Goal: Book appointment/travel/reservation

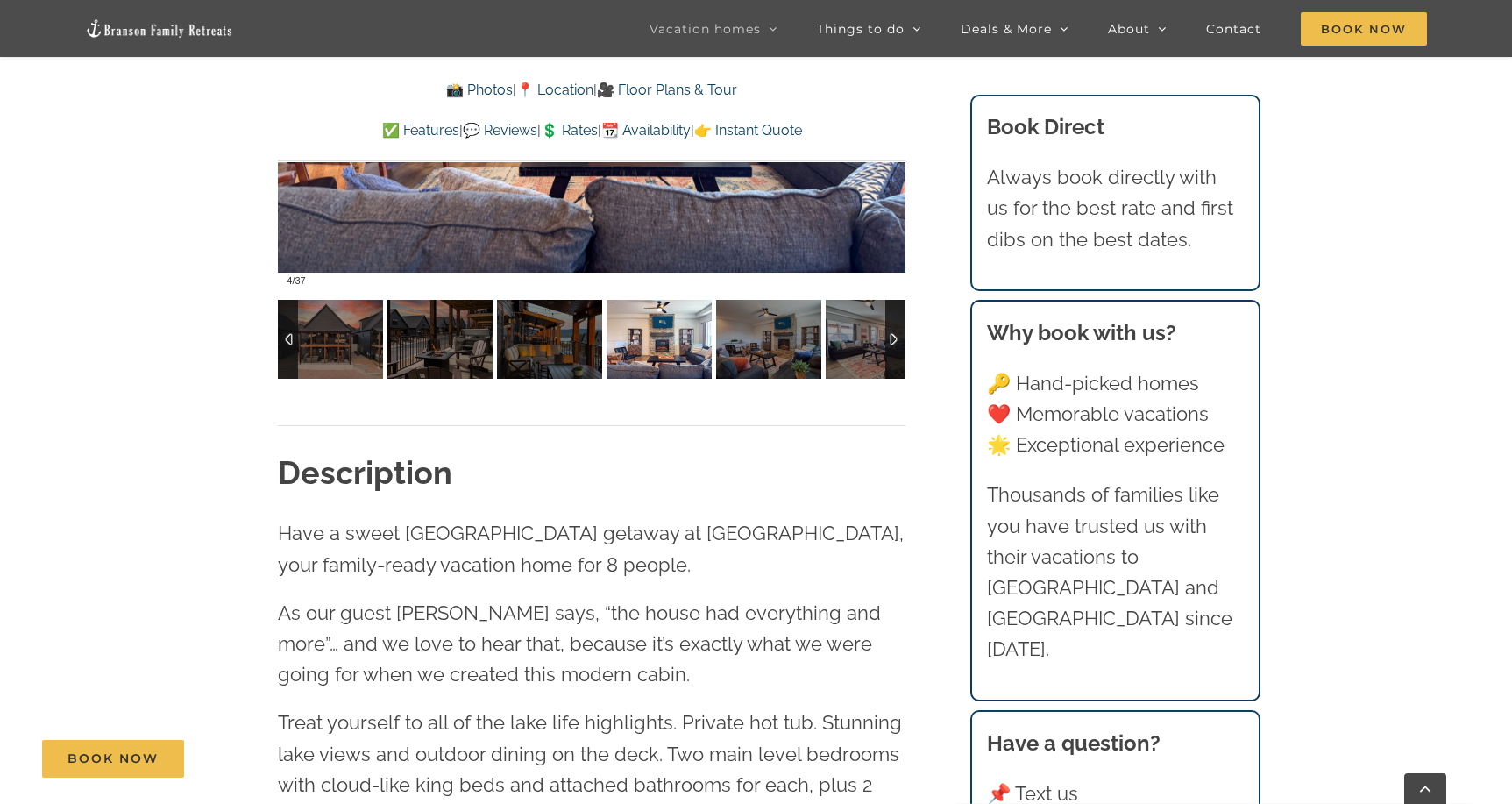
scroll to position [1481, 0]
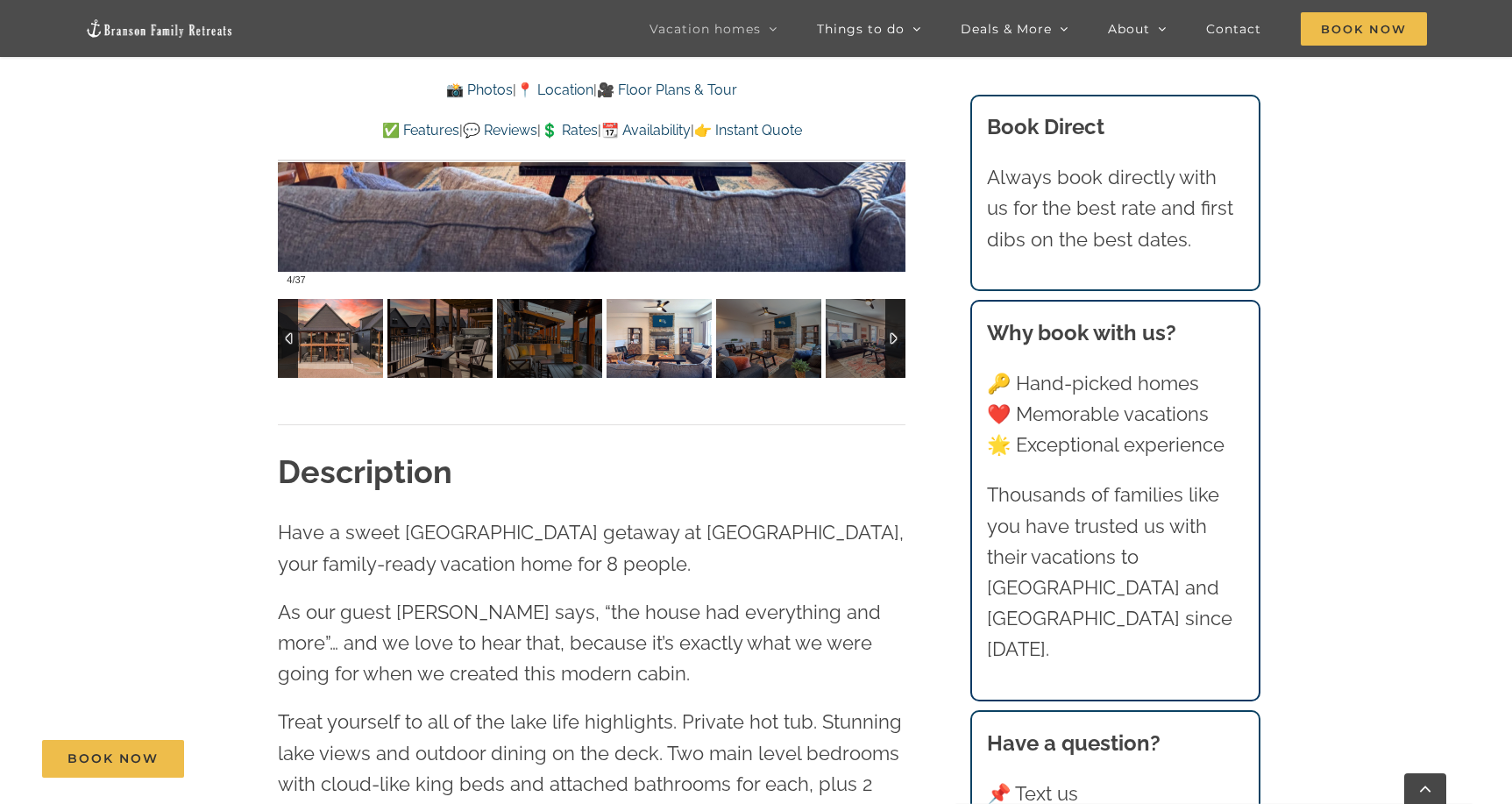
click at [348, 337] on img at bounding box center [330, 339] width 105 height 79
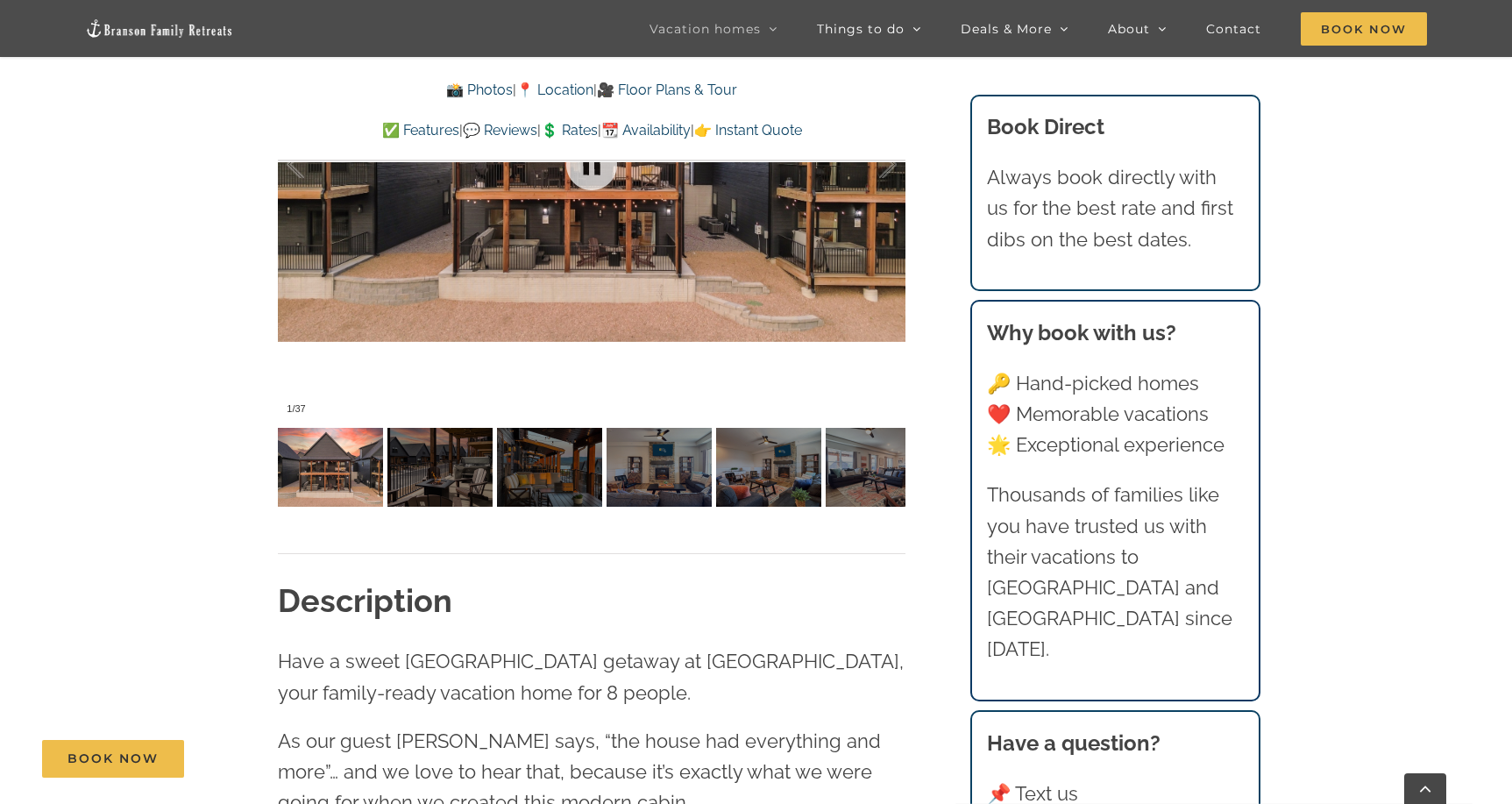
scroll to position [1355, 0]
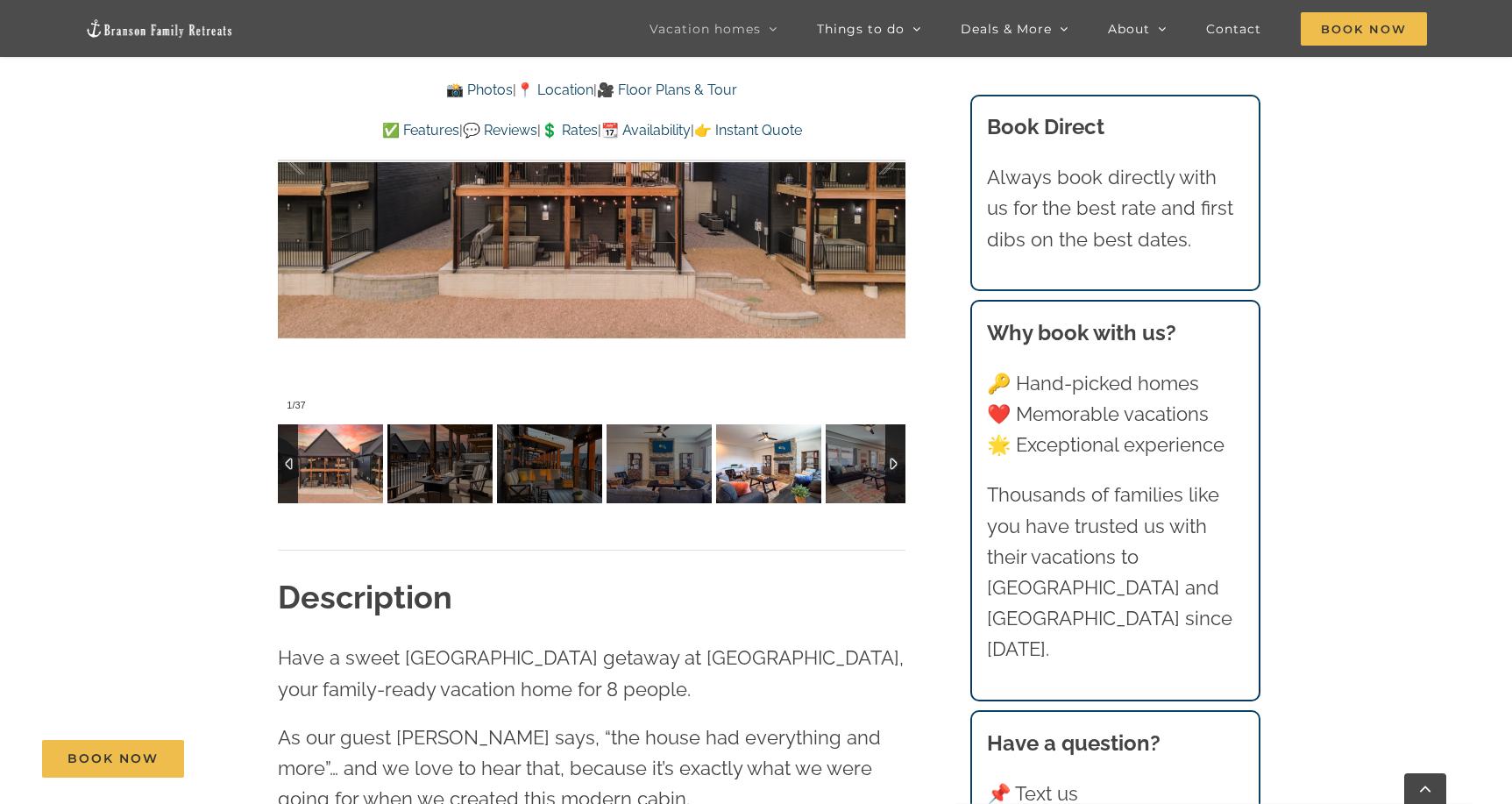
click at [771, 478] on img at bounding box center [768, 464] width 105 height 79
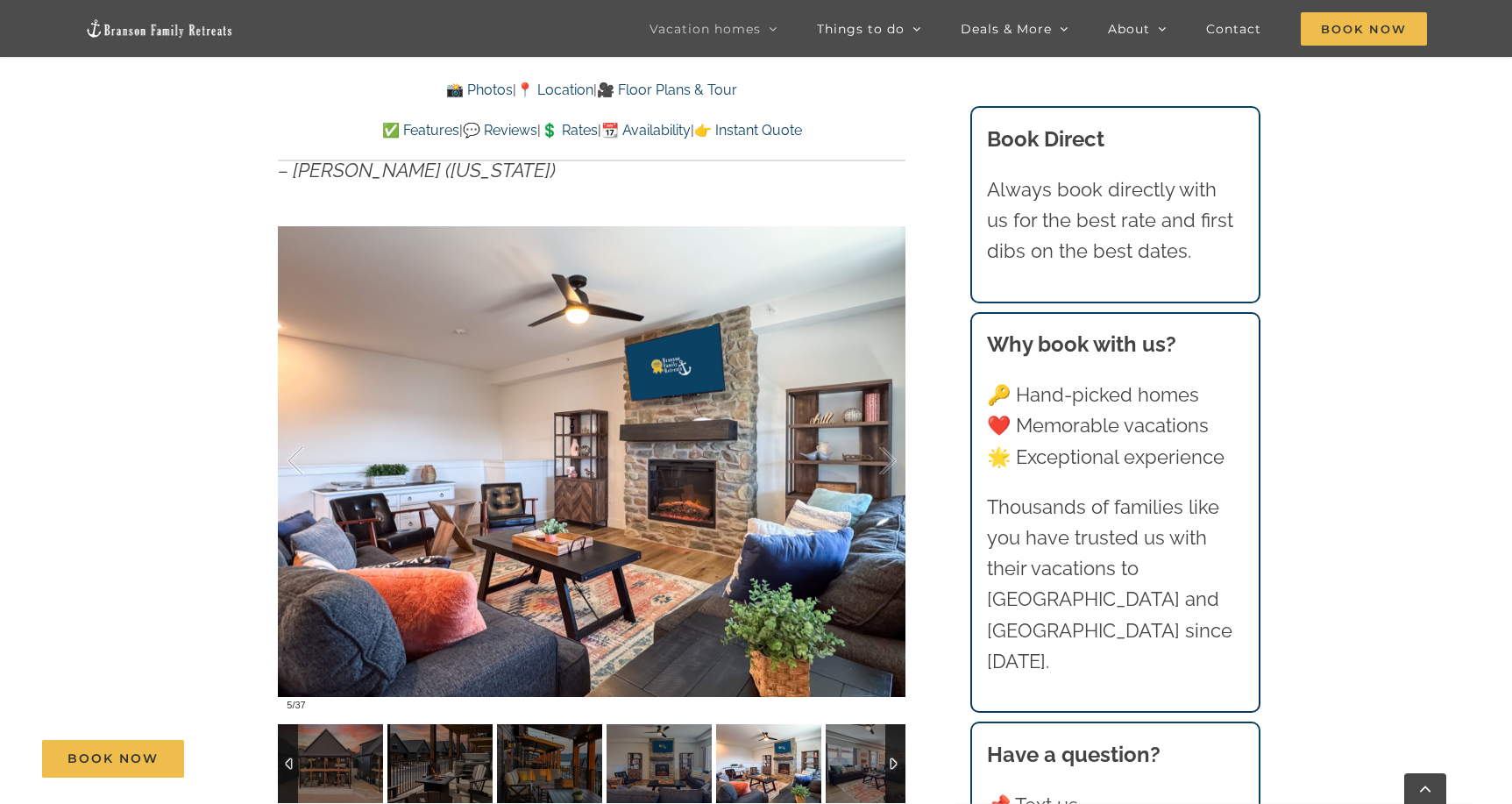
scroll to position [1062, 0]
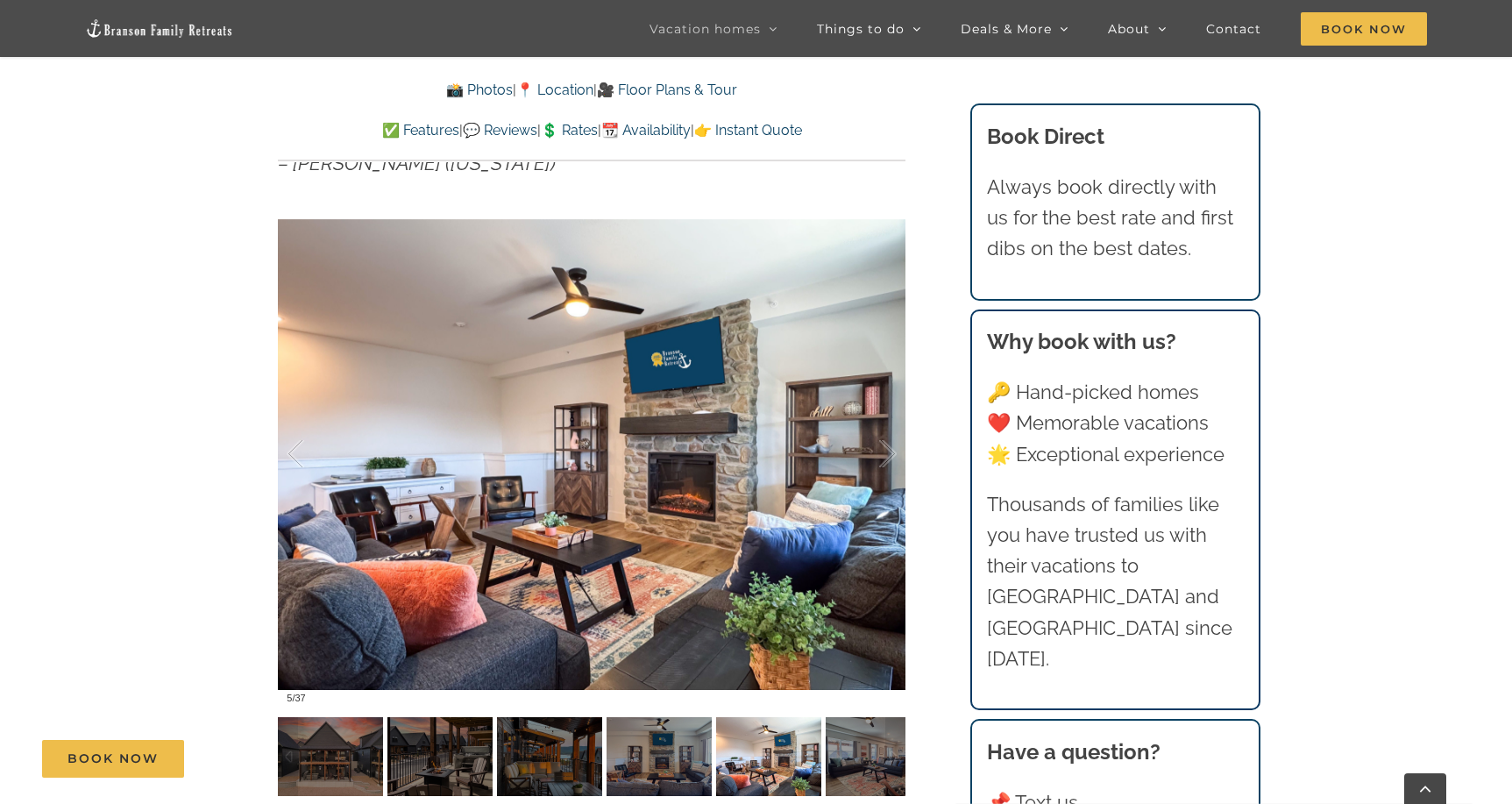
click at [661, 745] on div "Book Now" at bounding box center [769, 759] width 1454 height 38
click at [561, 768] on div "Book Now" at bounding box center [769, 759] width 1454 height 38
click at [432, 761] on div "Book Now" at bounding box center [769, 759] width 1454 height 38
click at [450, 766] on div "Book Now" at bounding box center [769, 759] width 1454 height 38
click at [450, 765] on div "Book Now" at bounding box center [769, 759] width 1454 height 38
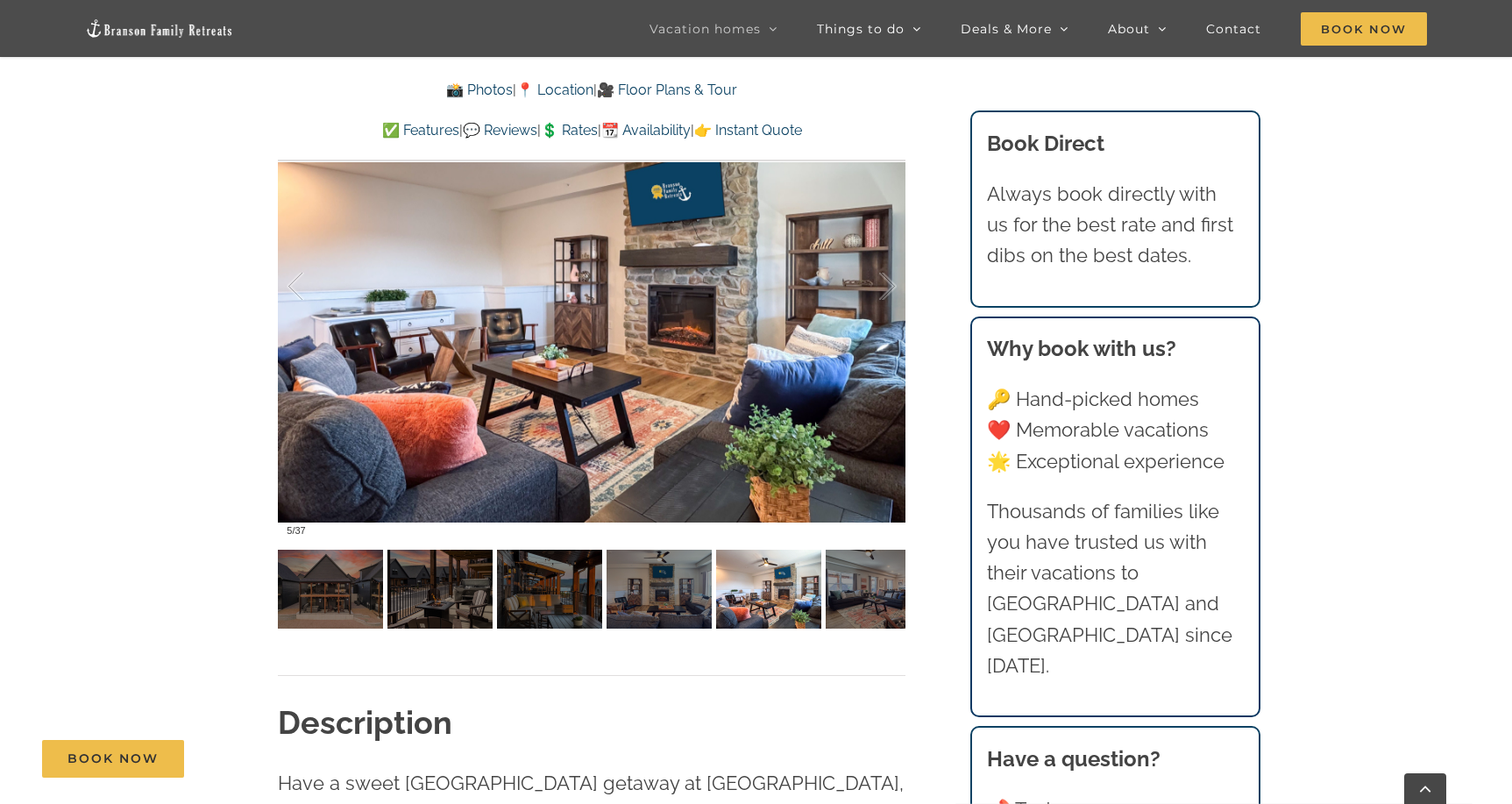
scroll to position [1208, 0]
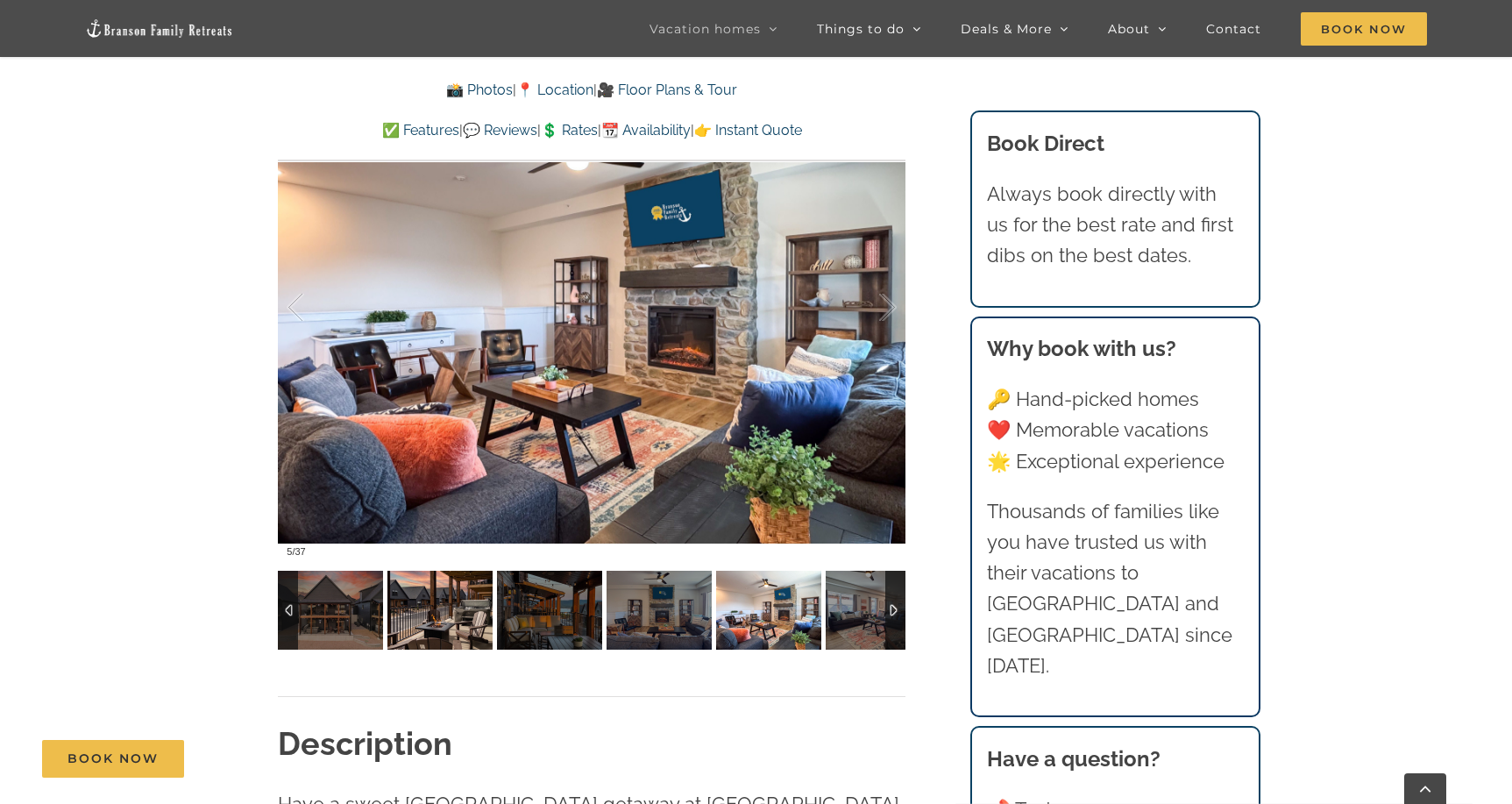
click at [448, 613] on img at bounding box center [440, 610] width 105 height 79
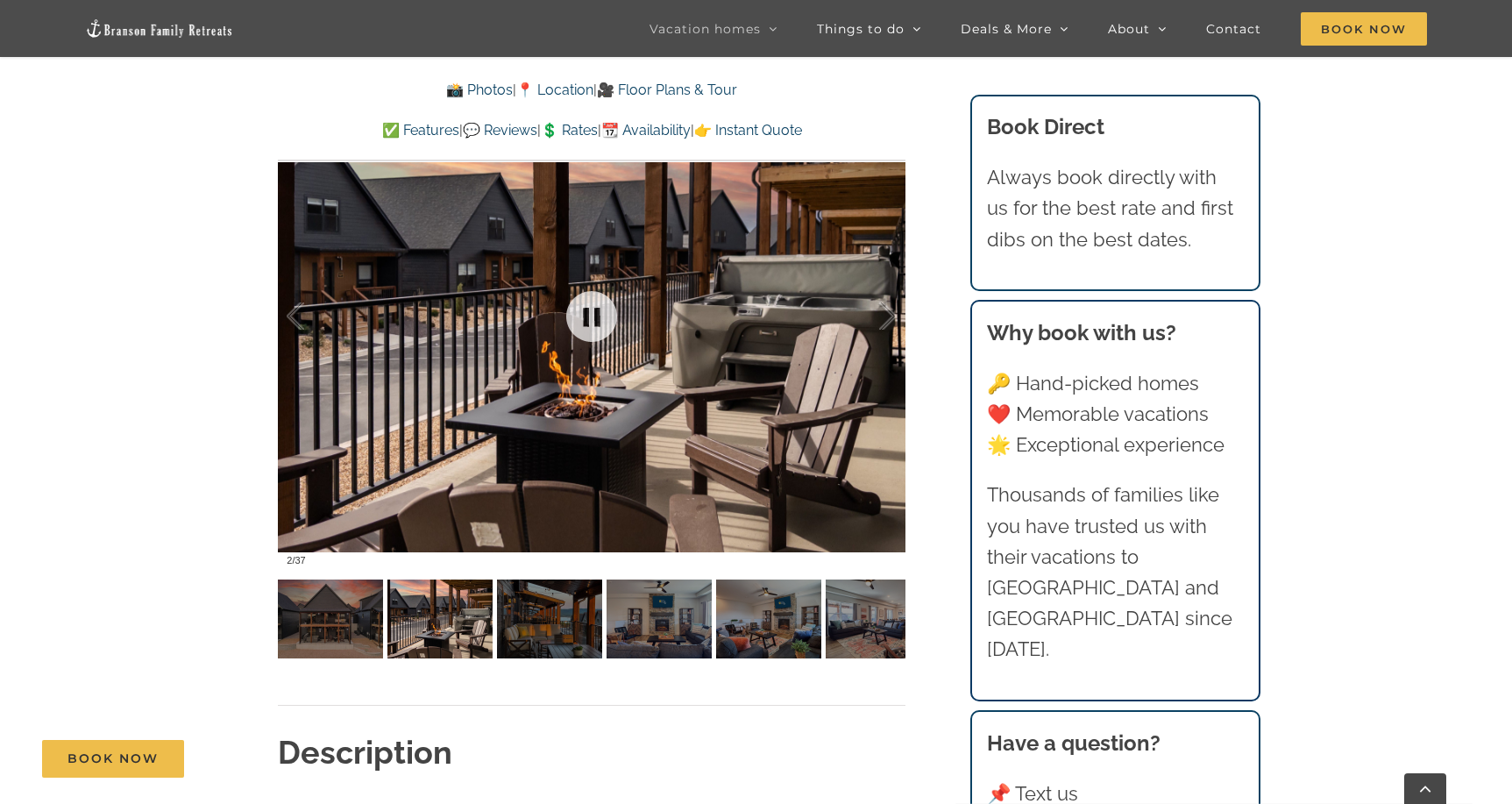
scroll to position [1206, 0]
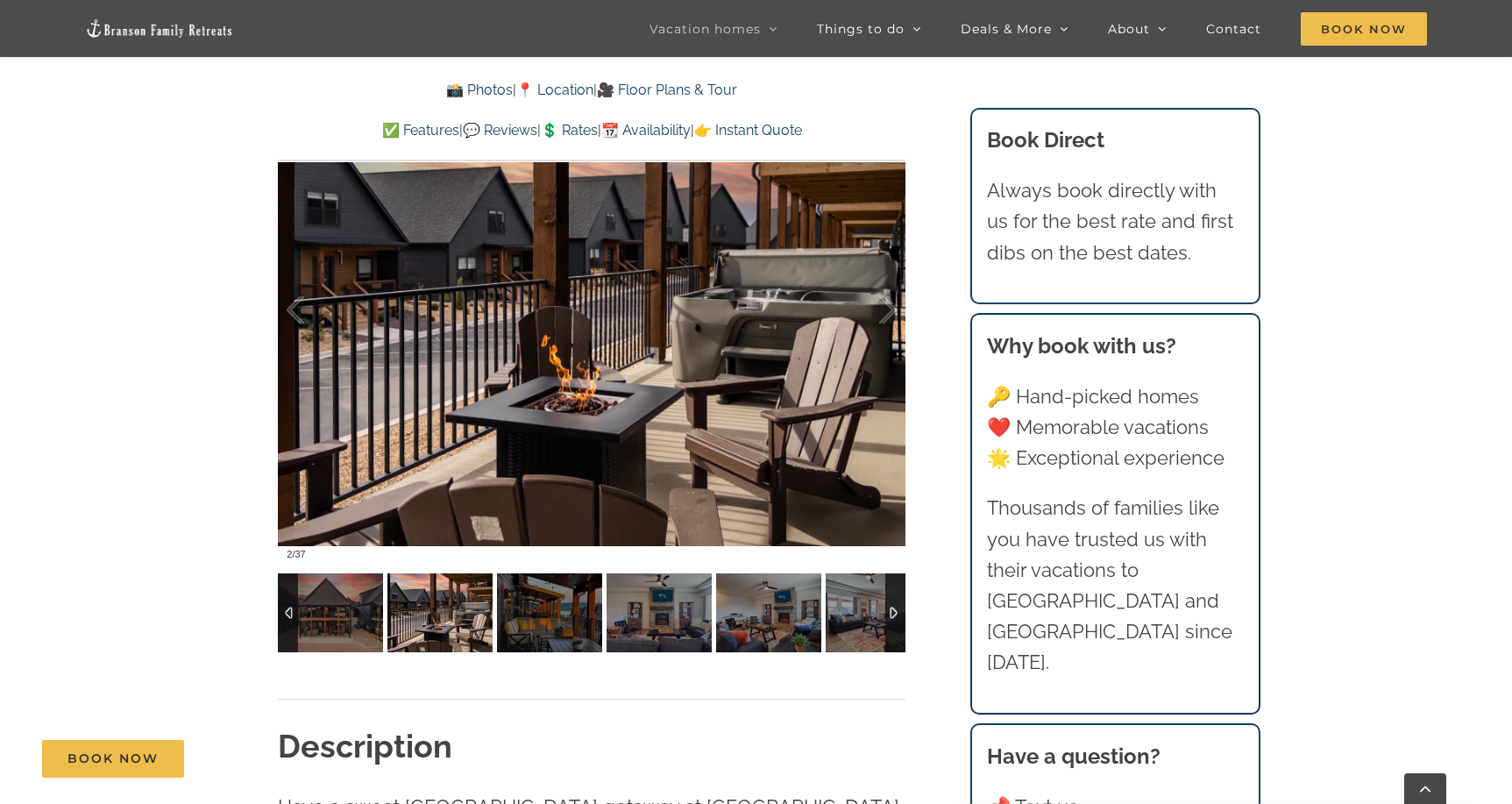
click at [451, 612] on img at bounding box center [440, 613] width 105 height 79
click at [552, 621] on img at bounding box center [550, 613] width 105 height 79
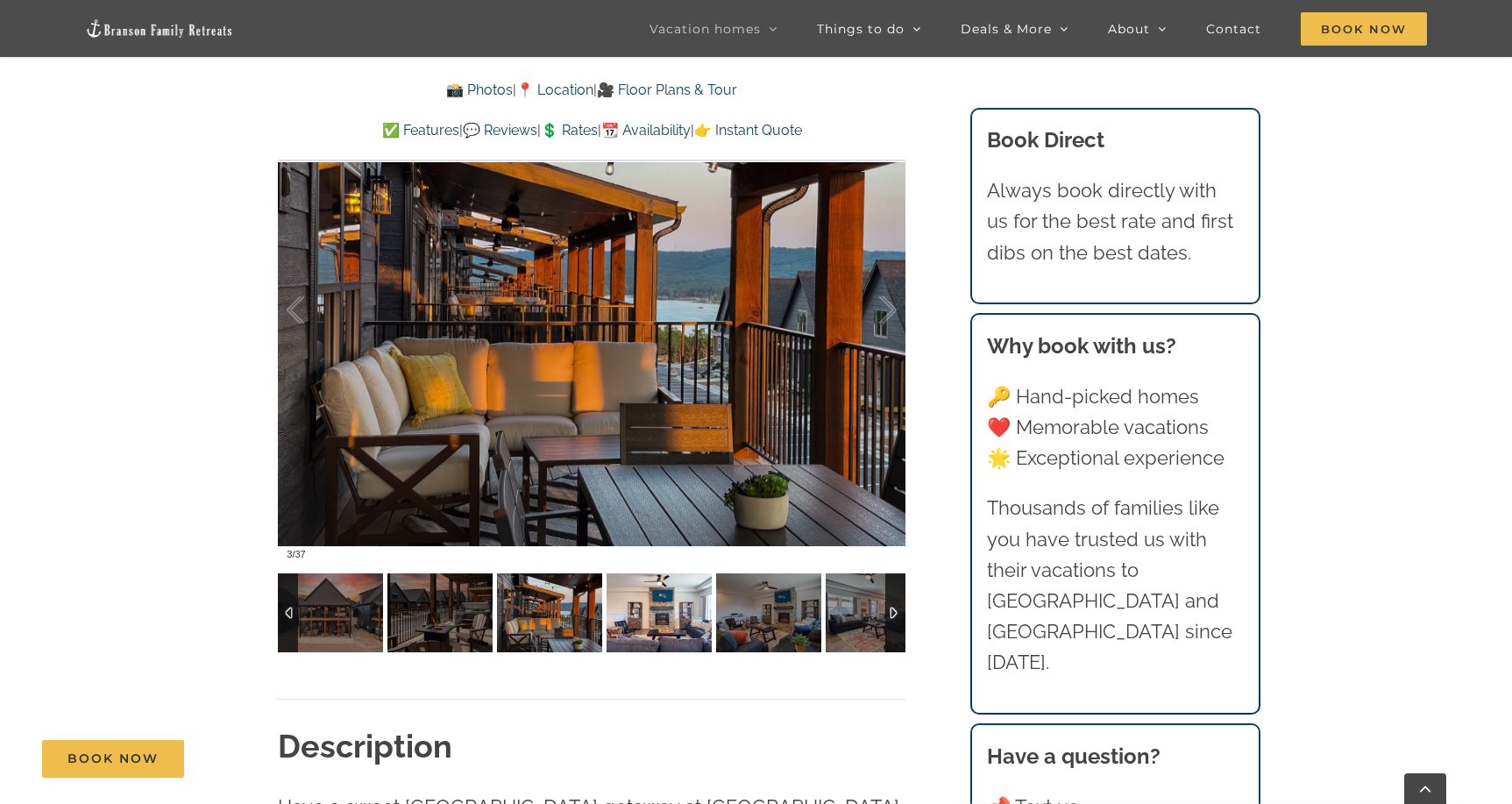
click at [669, 616] on img at bounding box center [658, 613] width 105 height 79
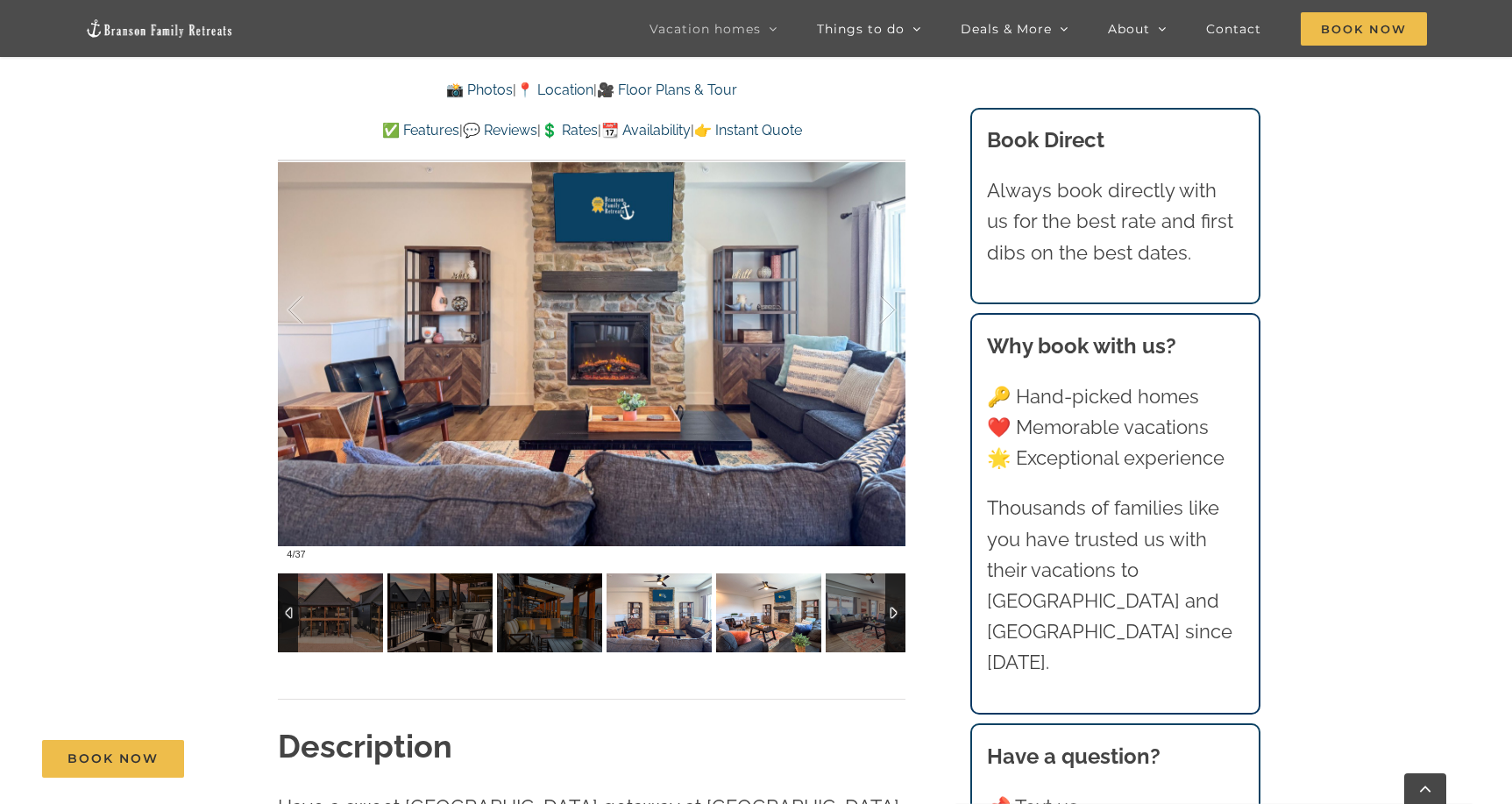
click at [759, 612] on img at bounding box center [768, 613] width 105 height 79
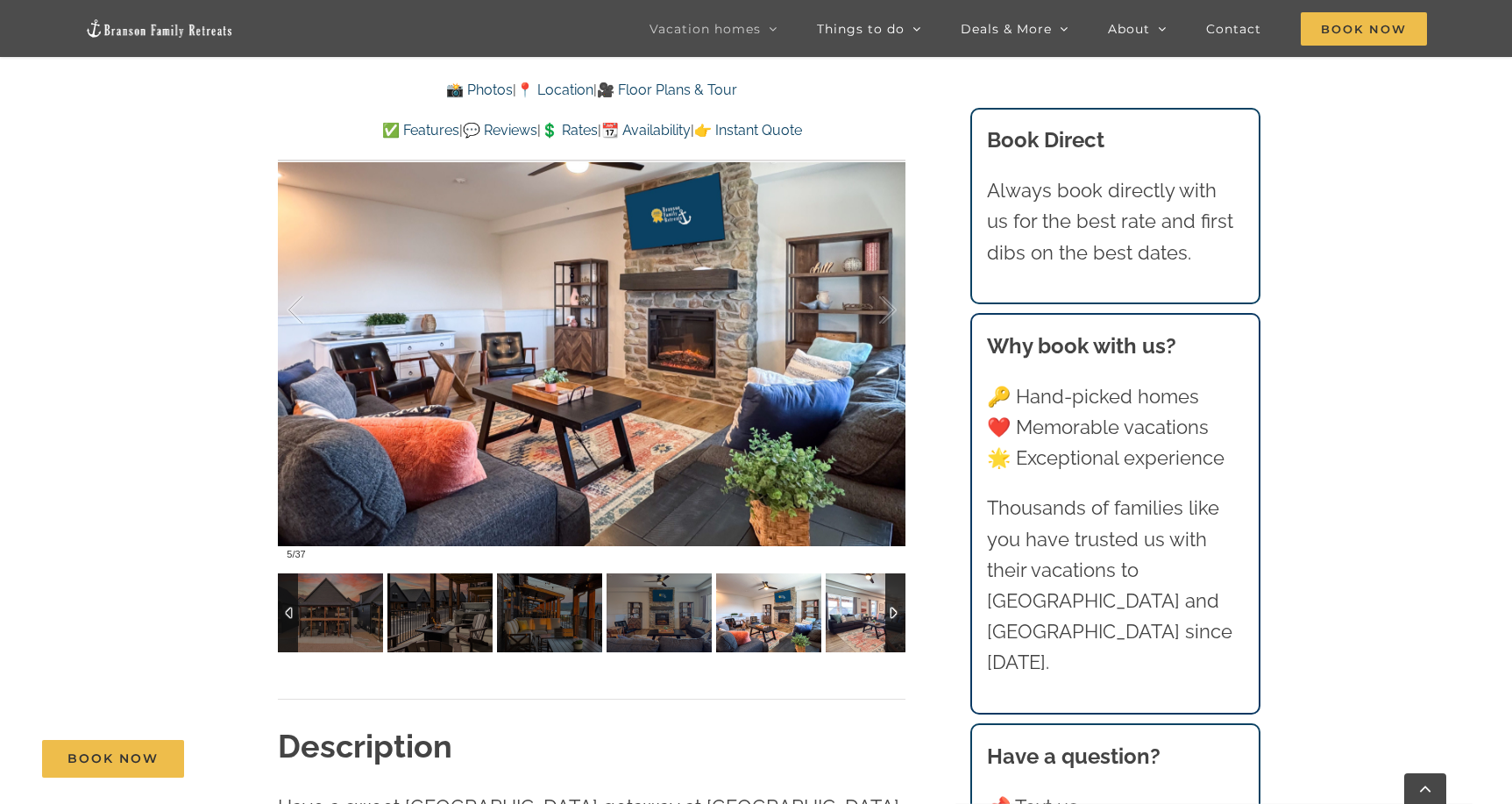
click at [856, 609] on img at bounding box center [878, 613] width 105 height 79
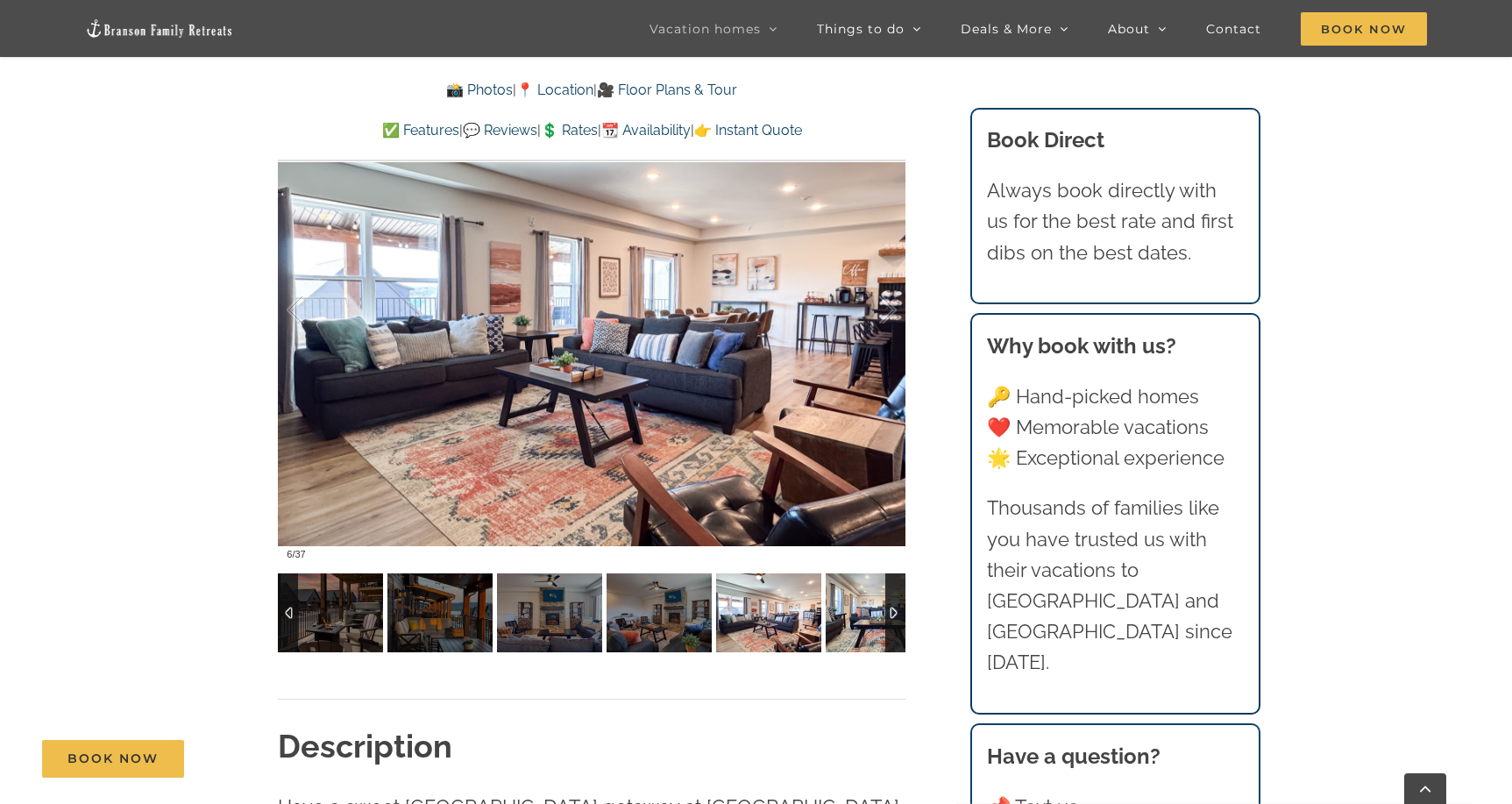
click at [864, 615] on img at bounding box center [878, 613] width 105 height 79
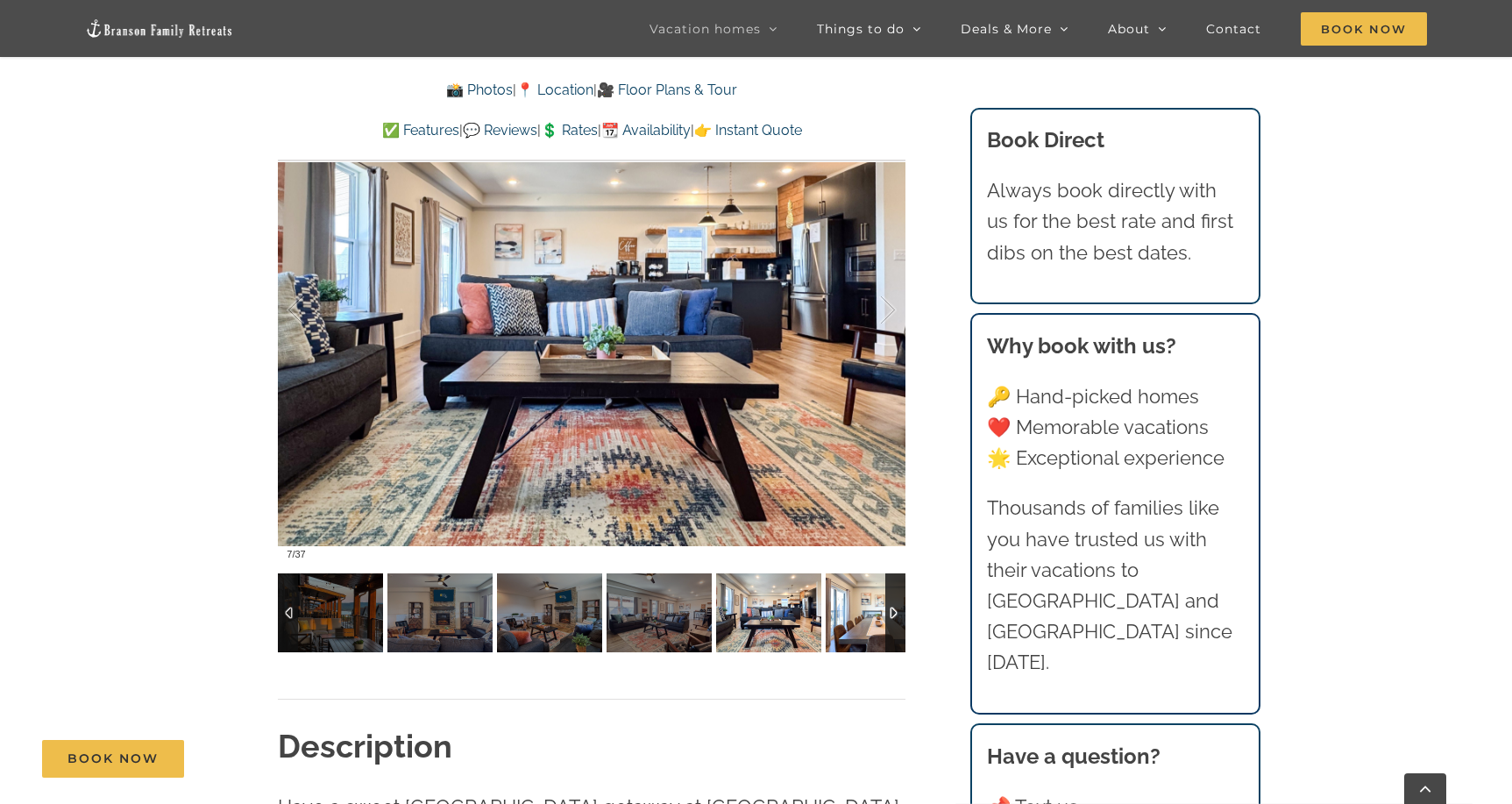
click at [862, 615] on img at bounding box center [878, 613] width 105 height 79
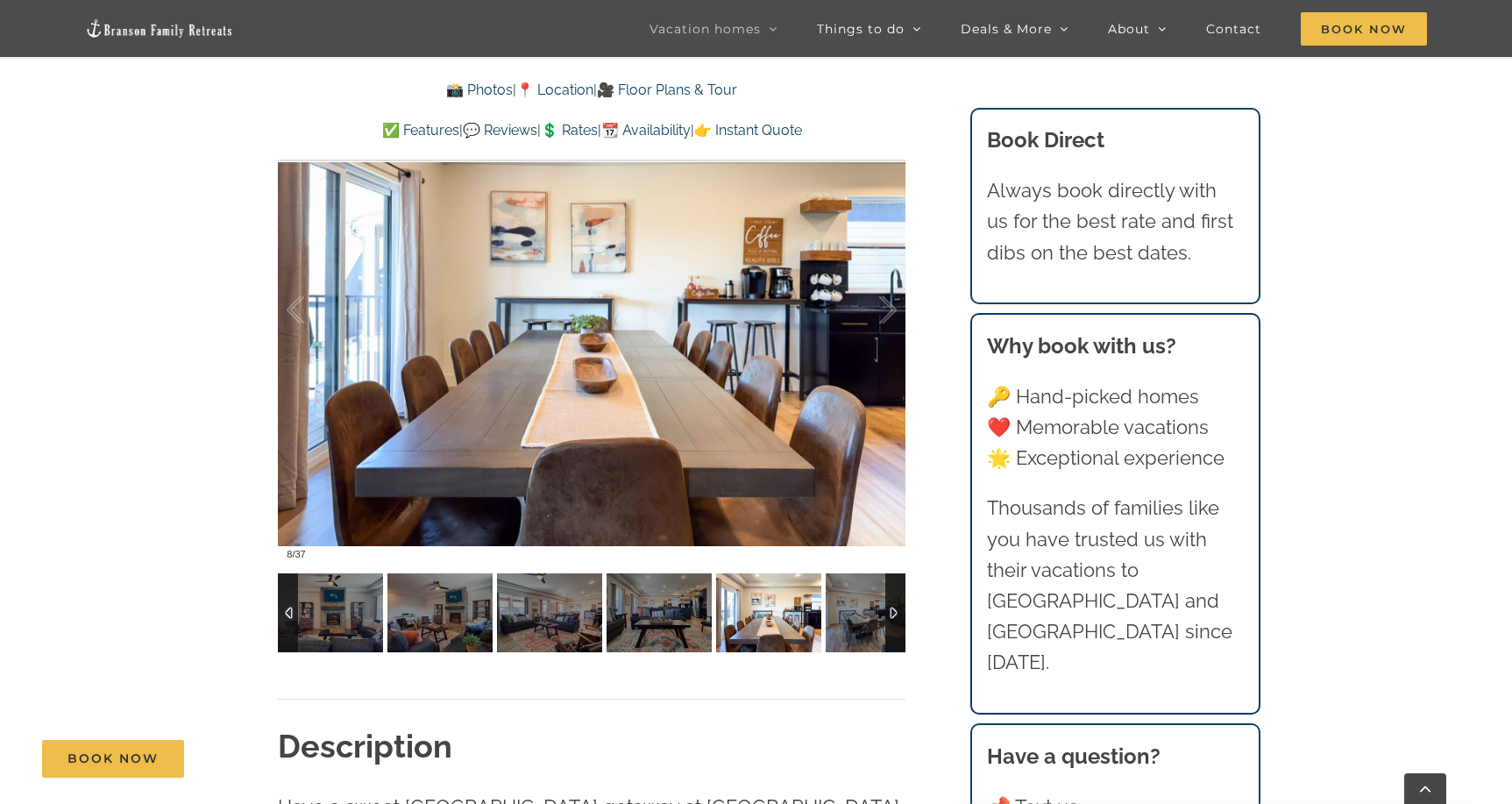
click at [862, 615] on img at bounding box center [878, 613] width 105 height 79
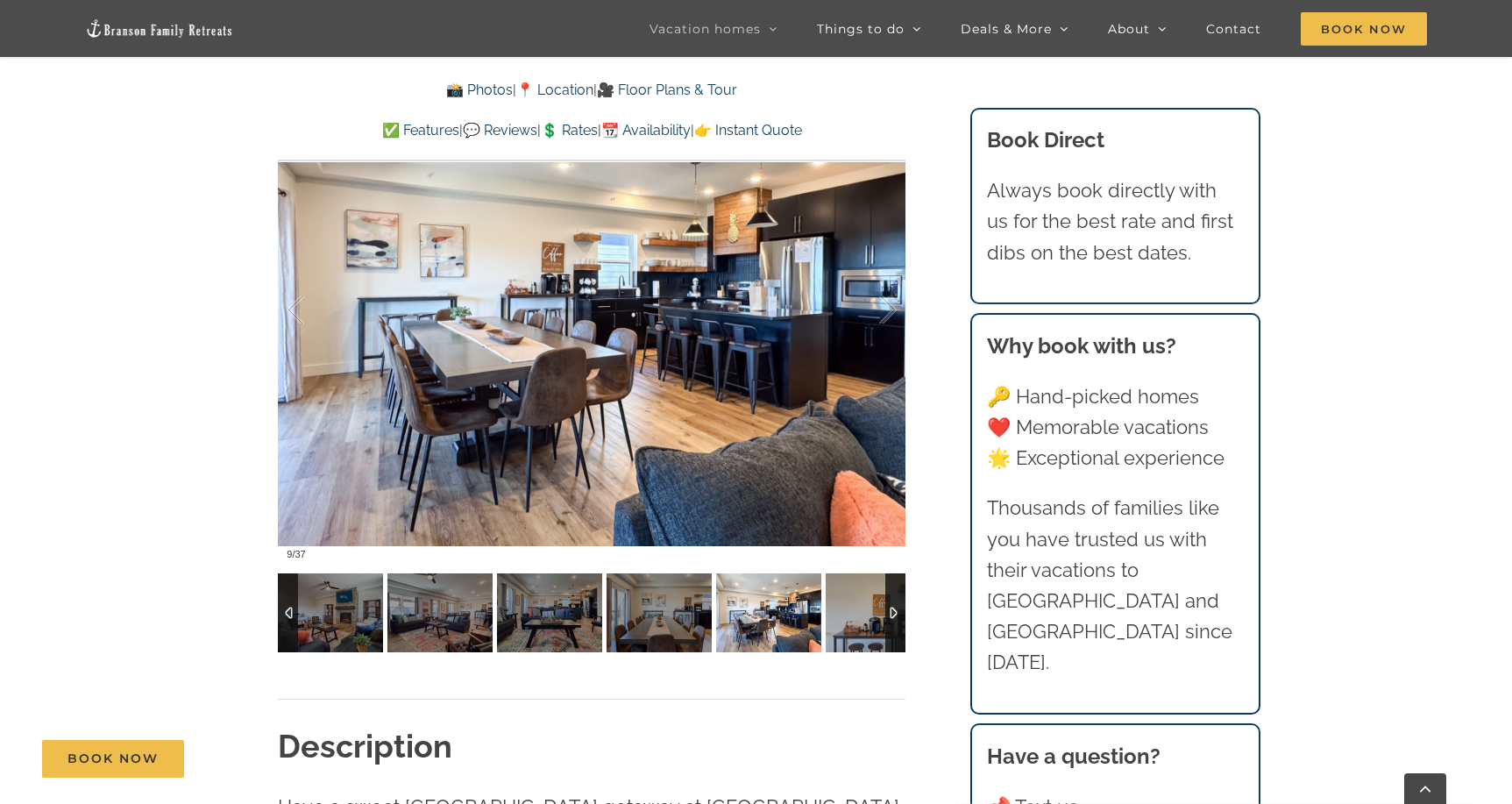
click at [862, 615] on img at bounding box center [878, 613] width 105 height 79
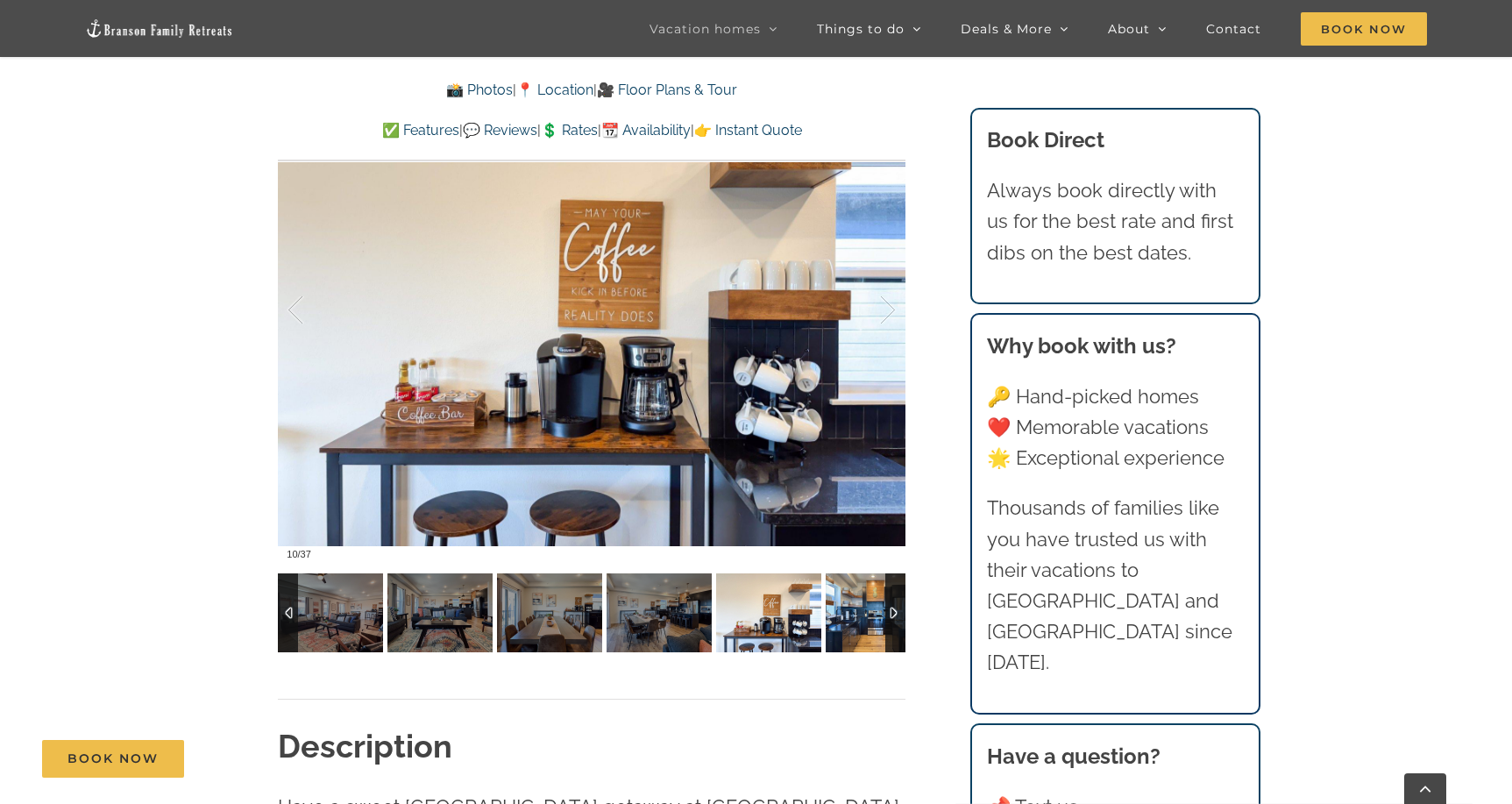
click at [862, 615] on img at bounding box center [878, 613] width 105 height 79
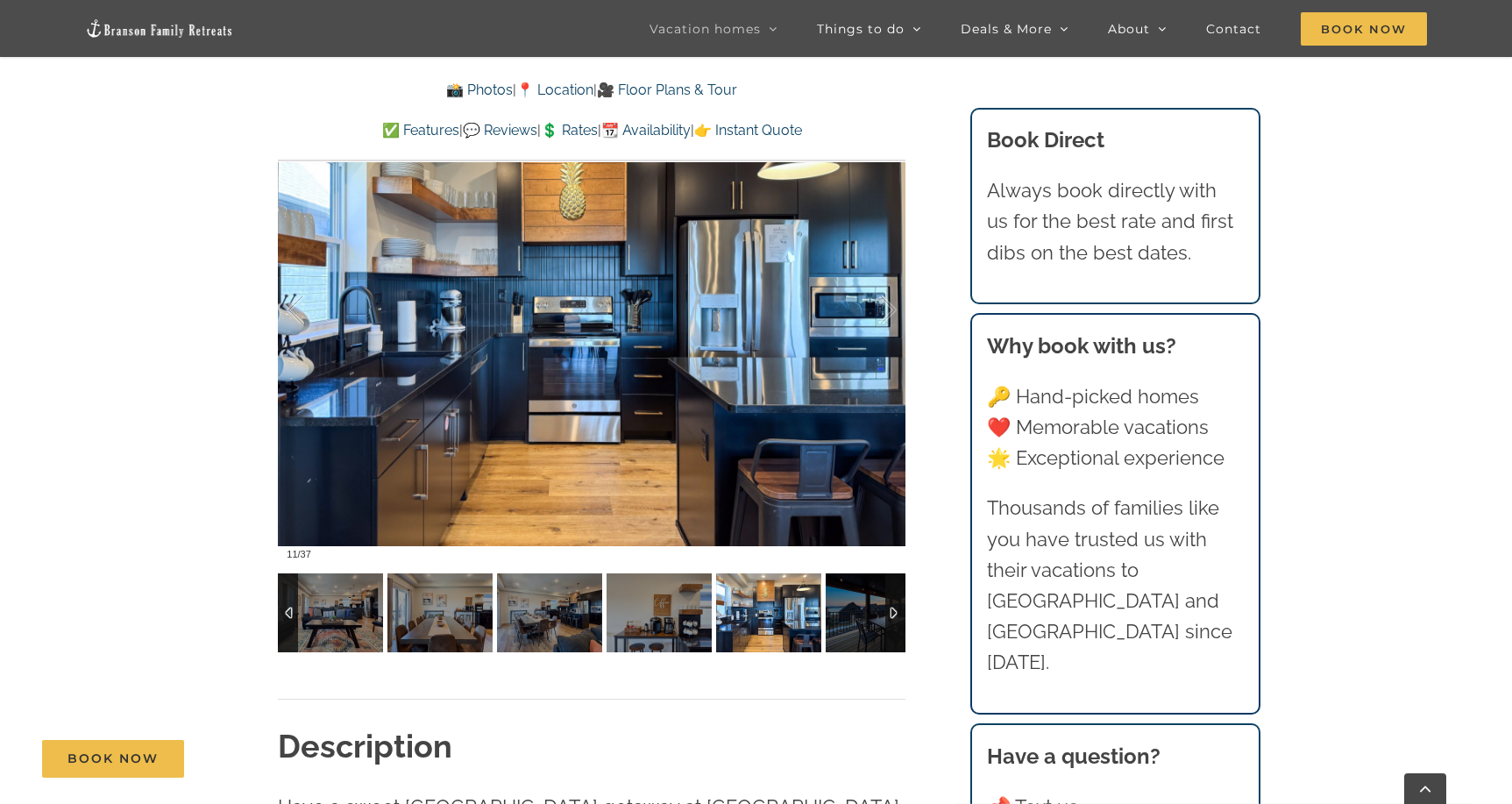
click at [862, 615] on img at bounding box center [878, 613] width 105 height 79
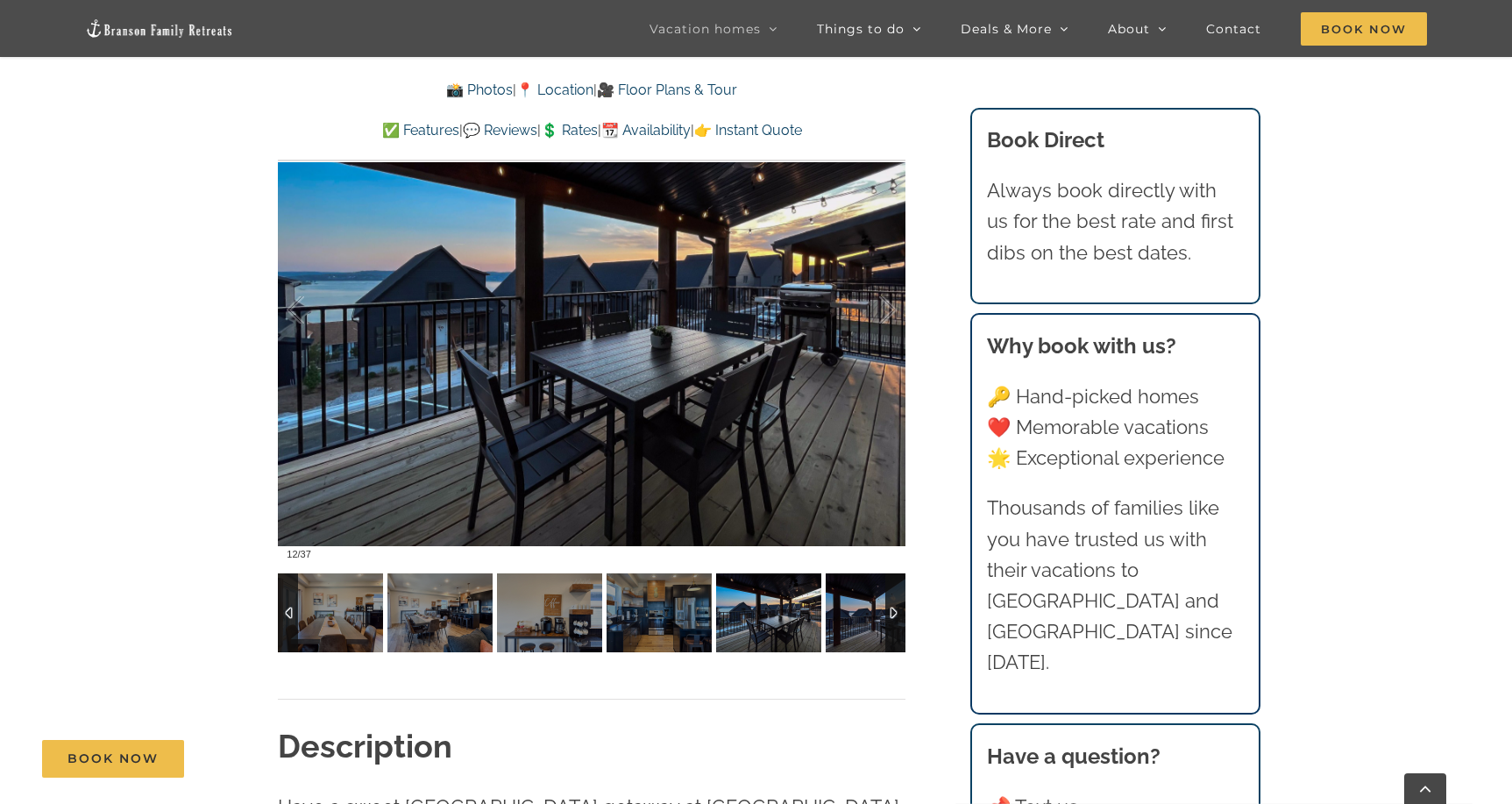
click at [861, 615] on img at bounding box center [878, 613] width 105 height 79
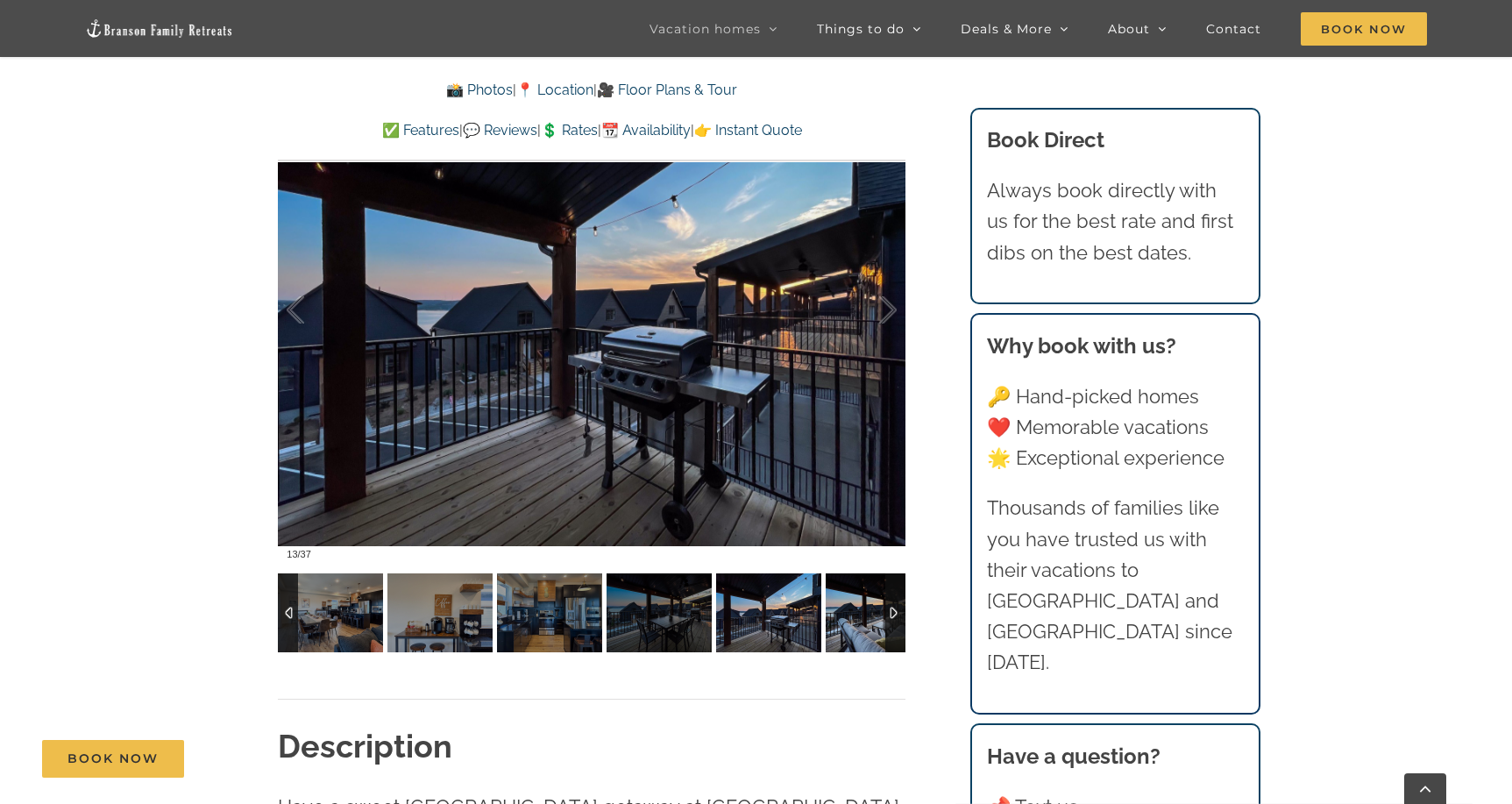
click at [861, 615] on img at bounding box center [878, 613] width 105 height 79
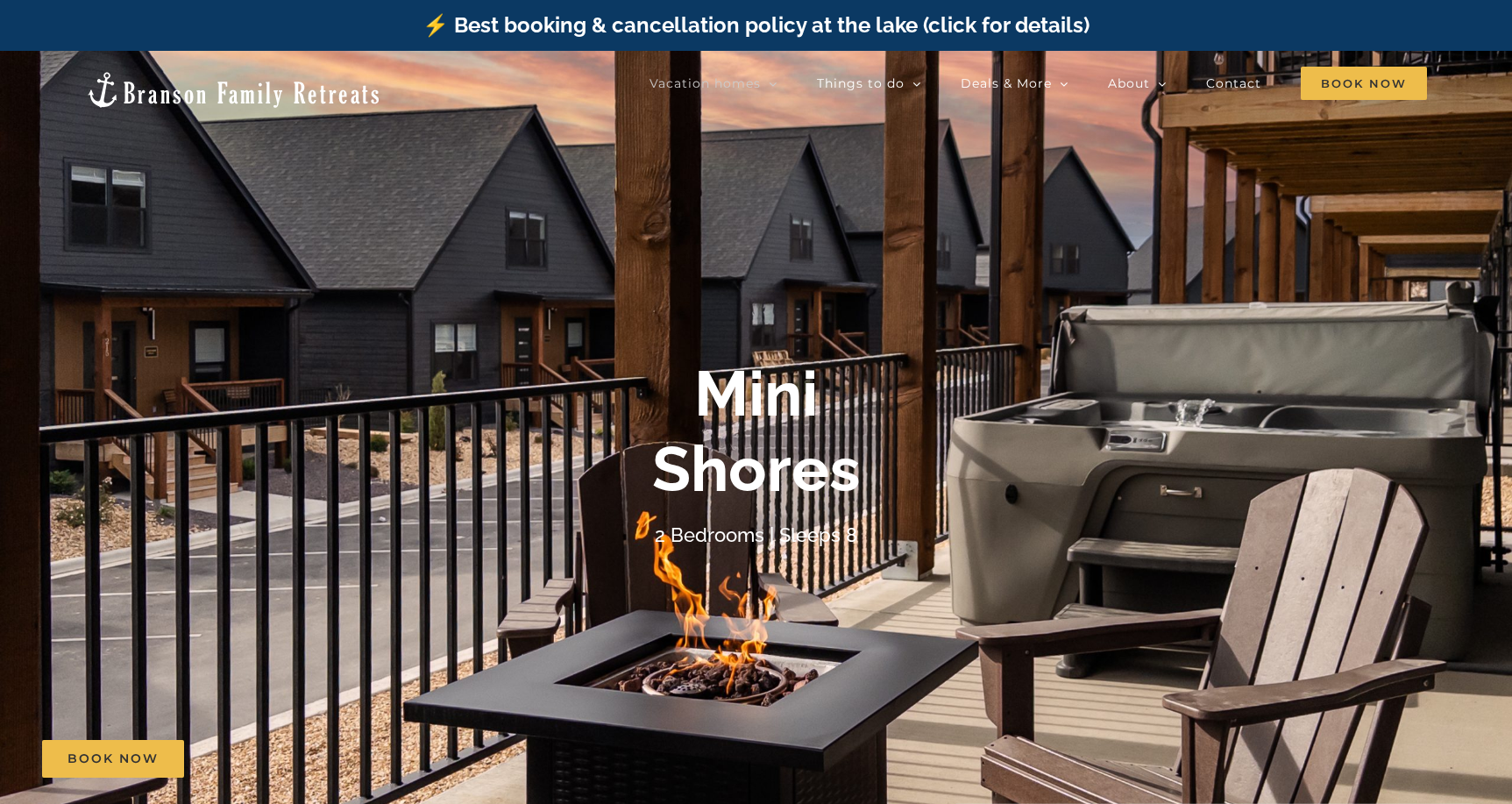
scroll to position [0, 0]
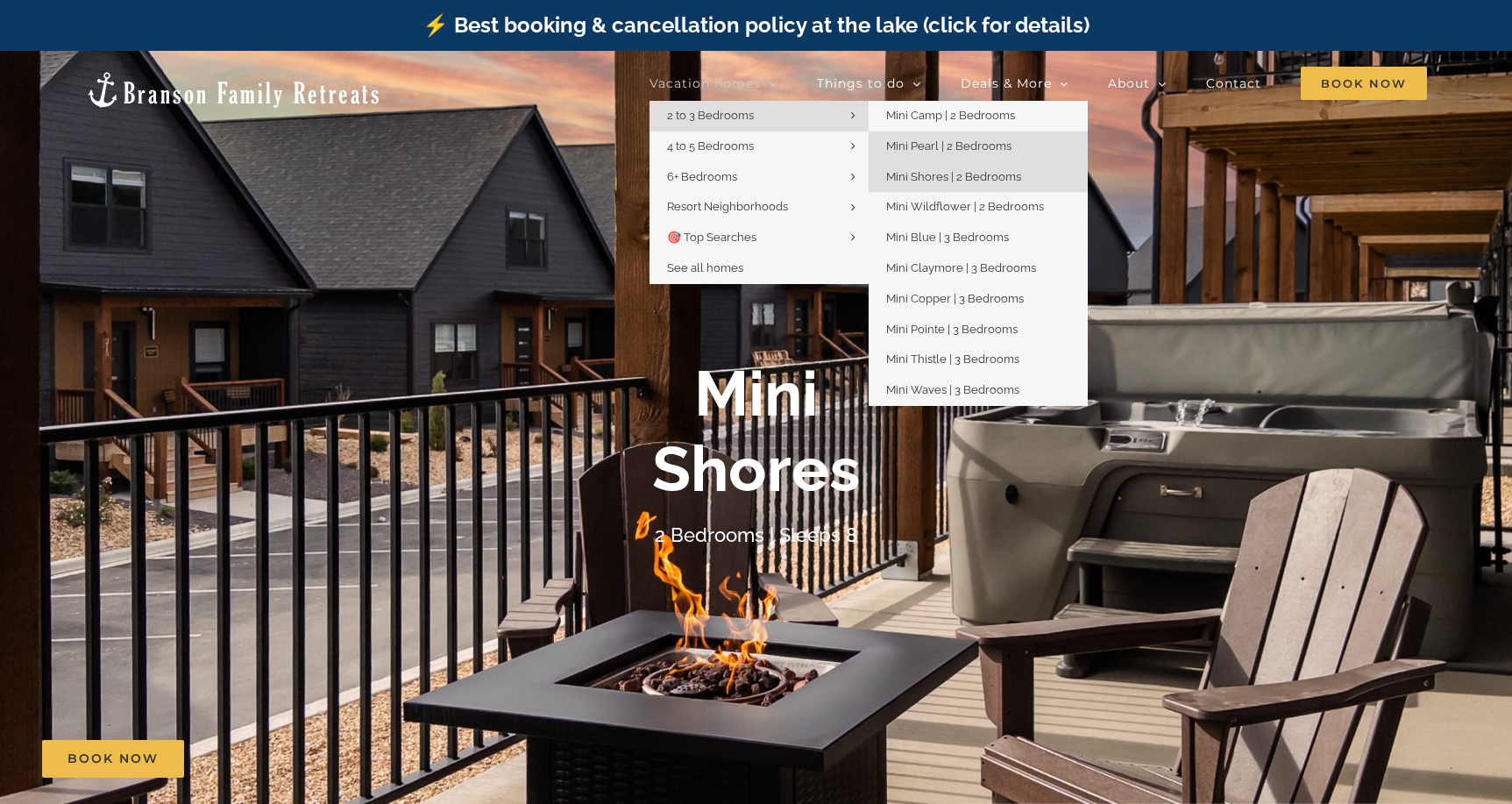
click at [950, 143] on span "Mini Pearl | 2 Bedrooms" at bounding box center [949, 146] width 125 height 13
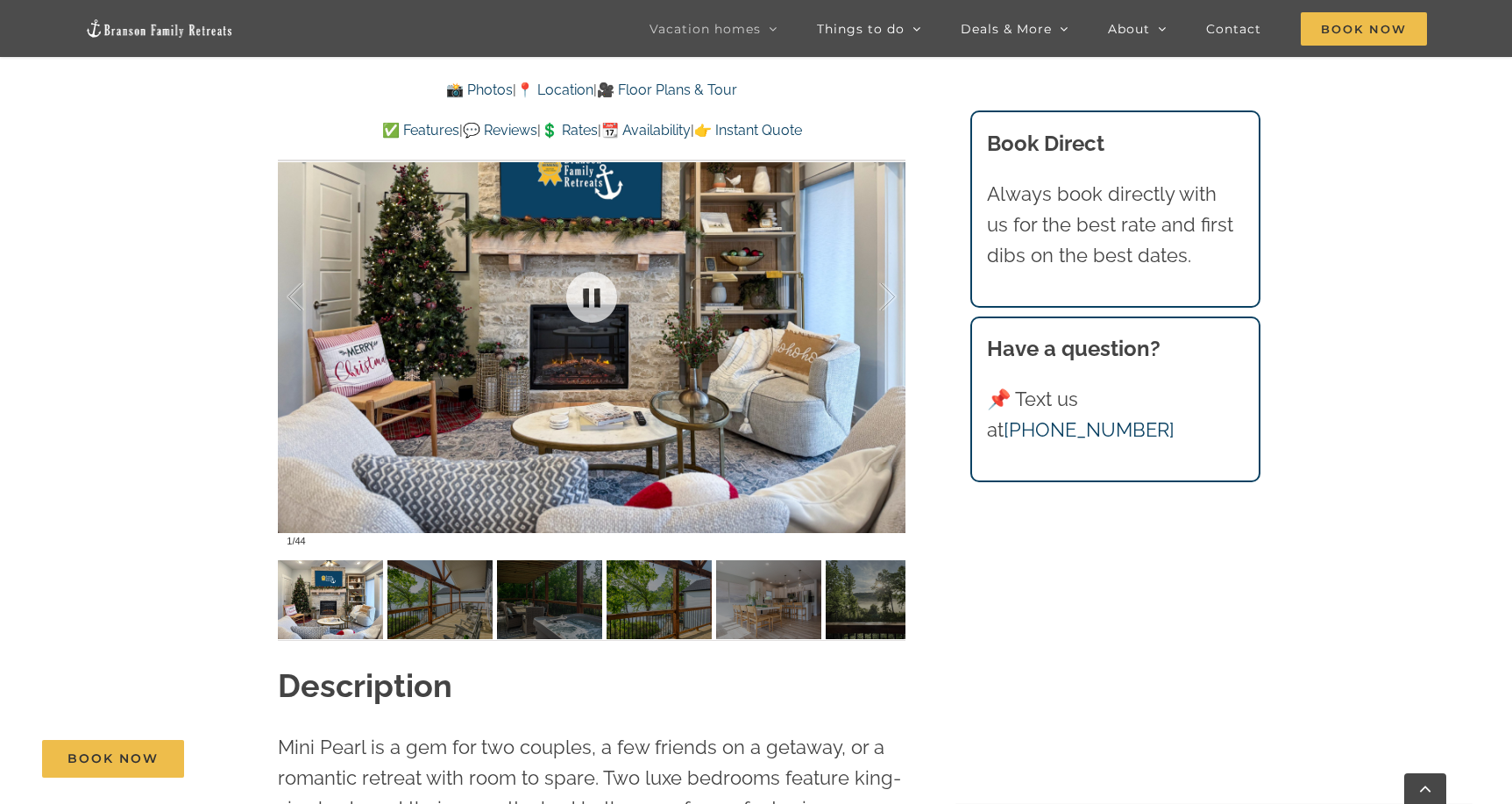
scroll to position [1323, 0]
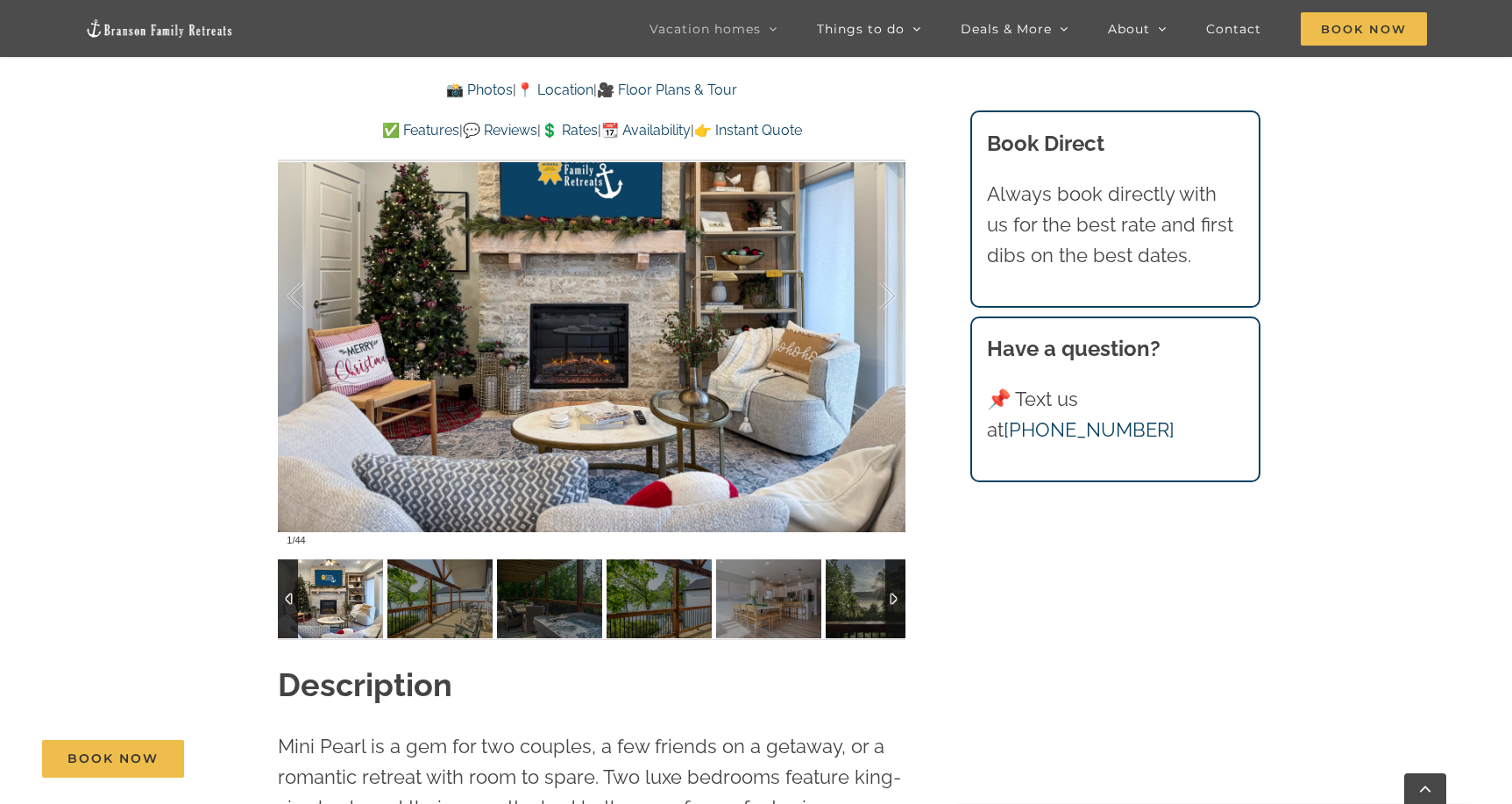
click at [341, 606] on img at bounding box center [330, 599] width 105 height 79
click at [458, 598] on img at bounding box center [440, 599] width 105 height 79
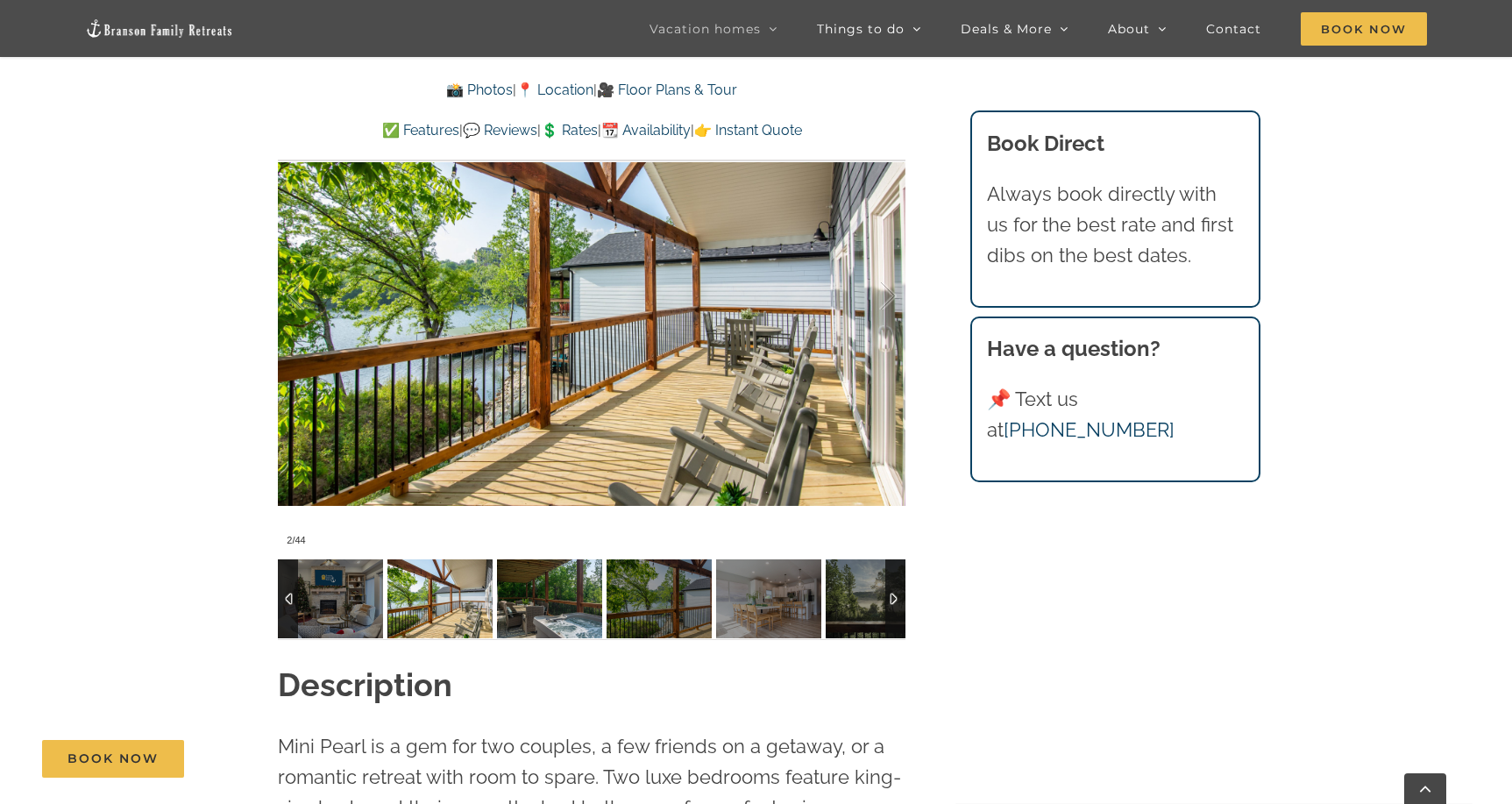
click at [535, 603] on img at bounding box center [550, 599] width 105 height 79
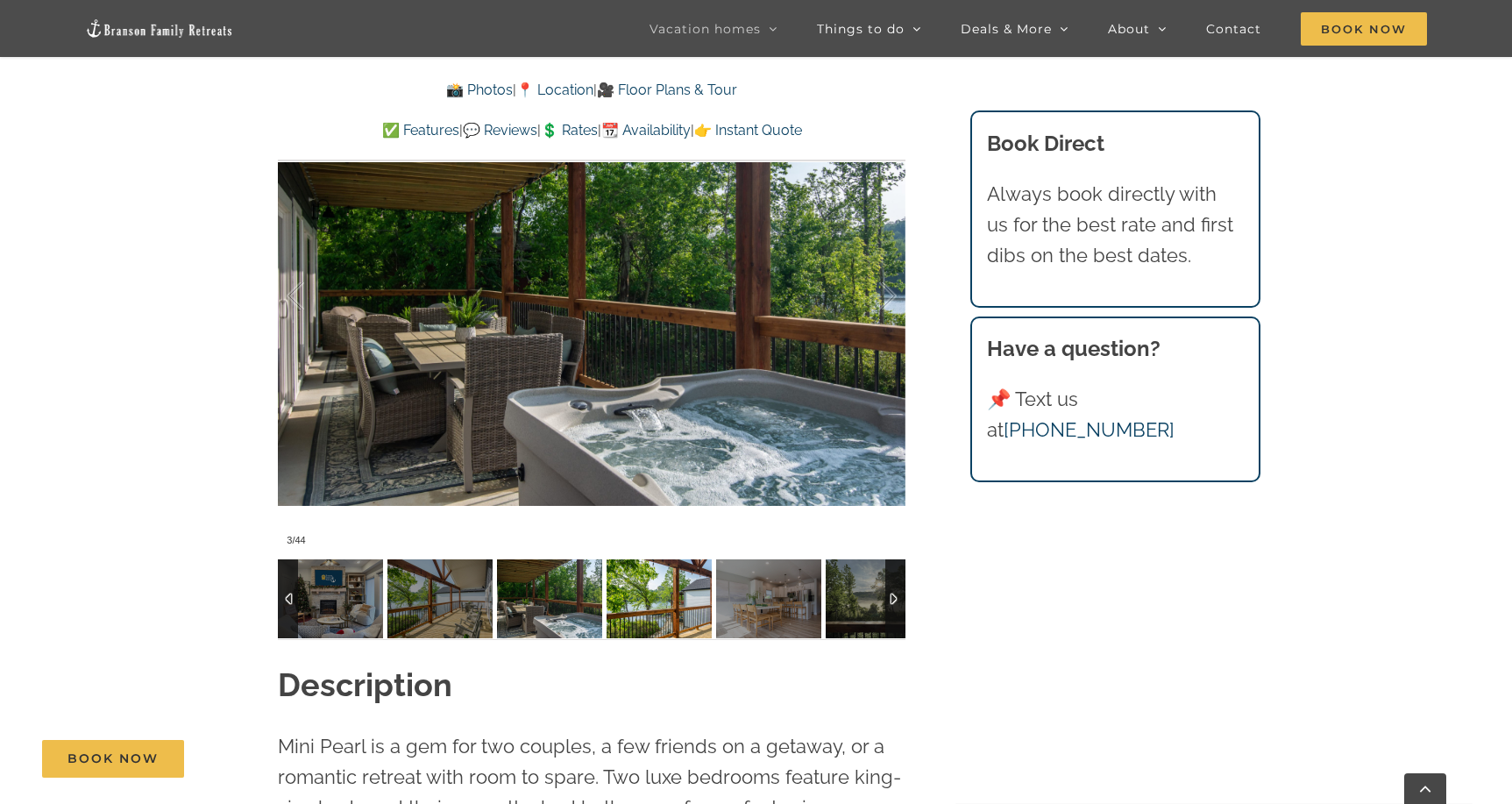
click at [649, 605] on img at bounding box center [658, 599] width 105 height 79
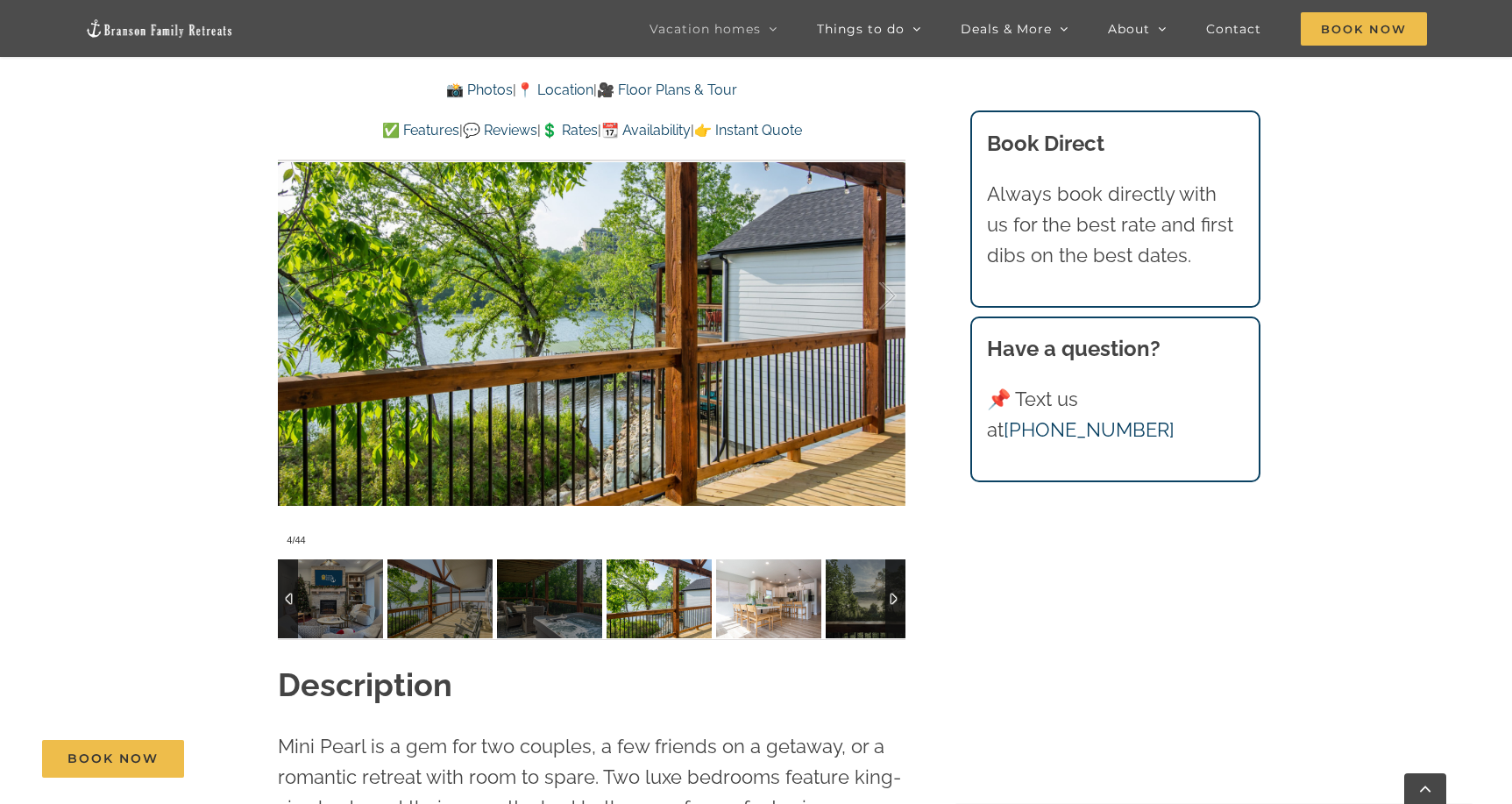
click at [781, 607] on img at bounding box center [768, 599] width 105 height 79
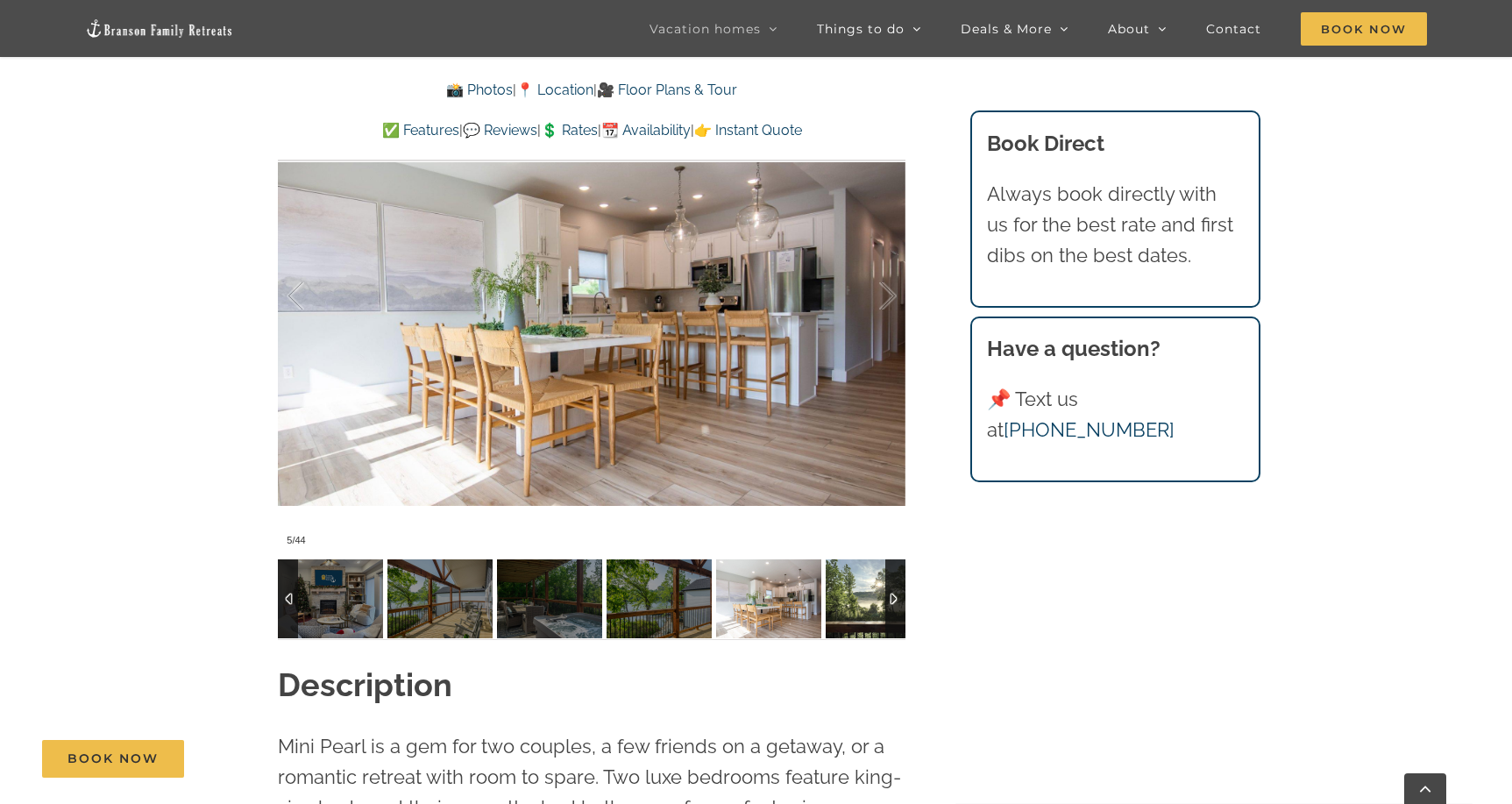
click at [844, 610] on img at bounding box center [878, 599] width 105 height 79
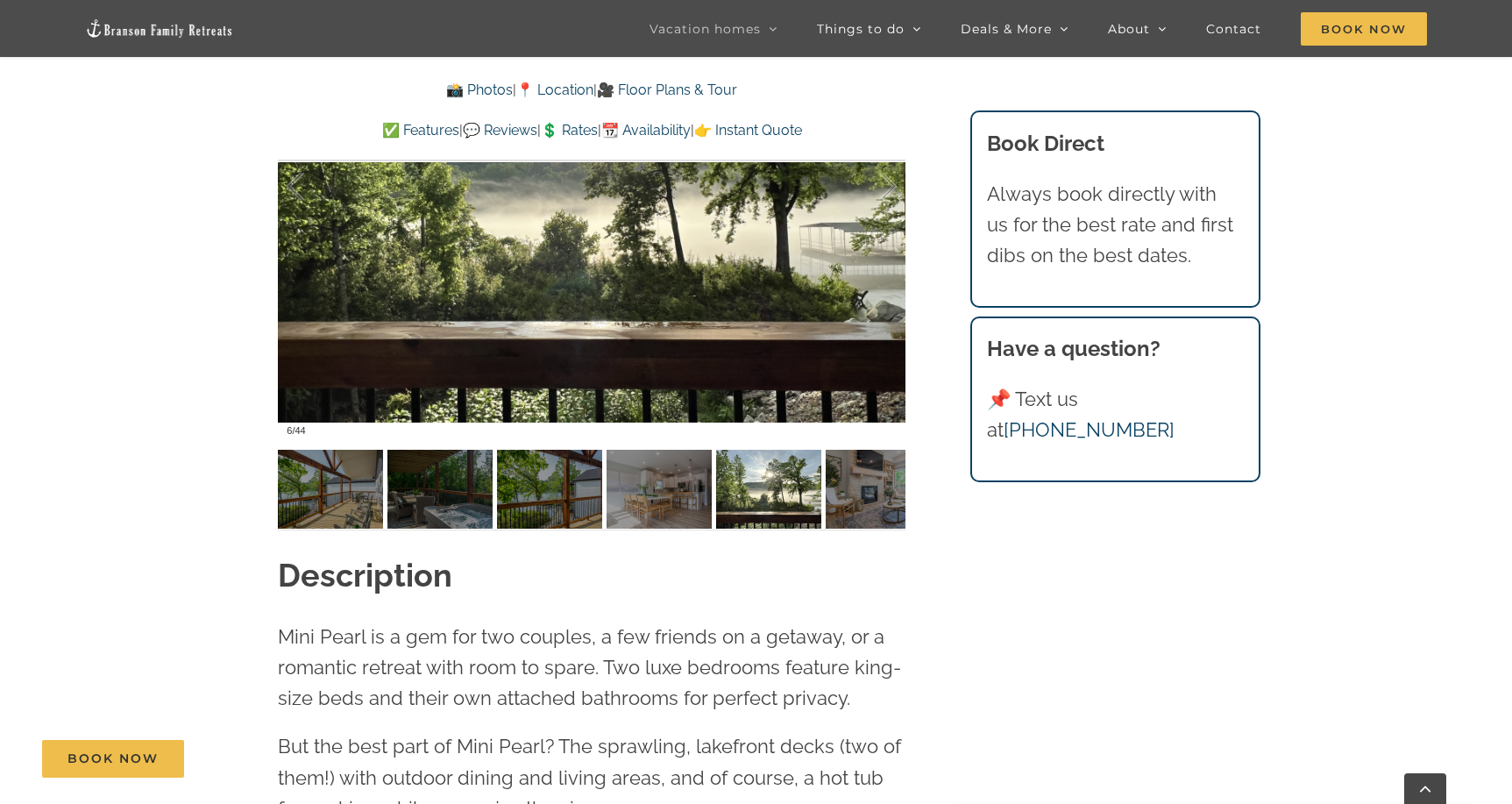
scroll to position [1439, 0]
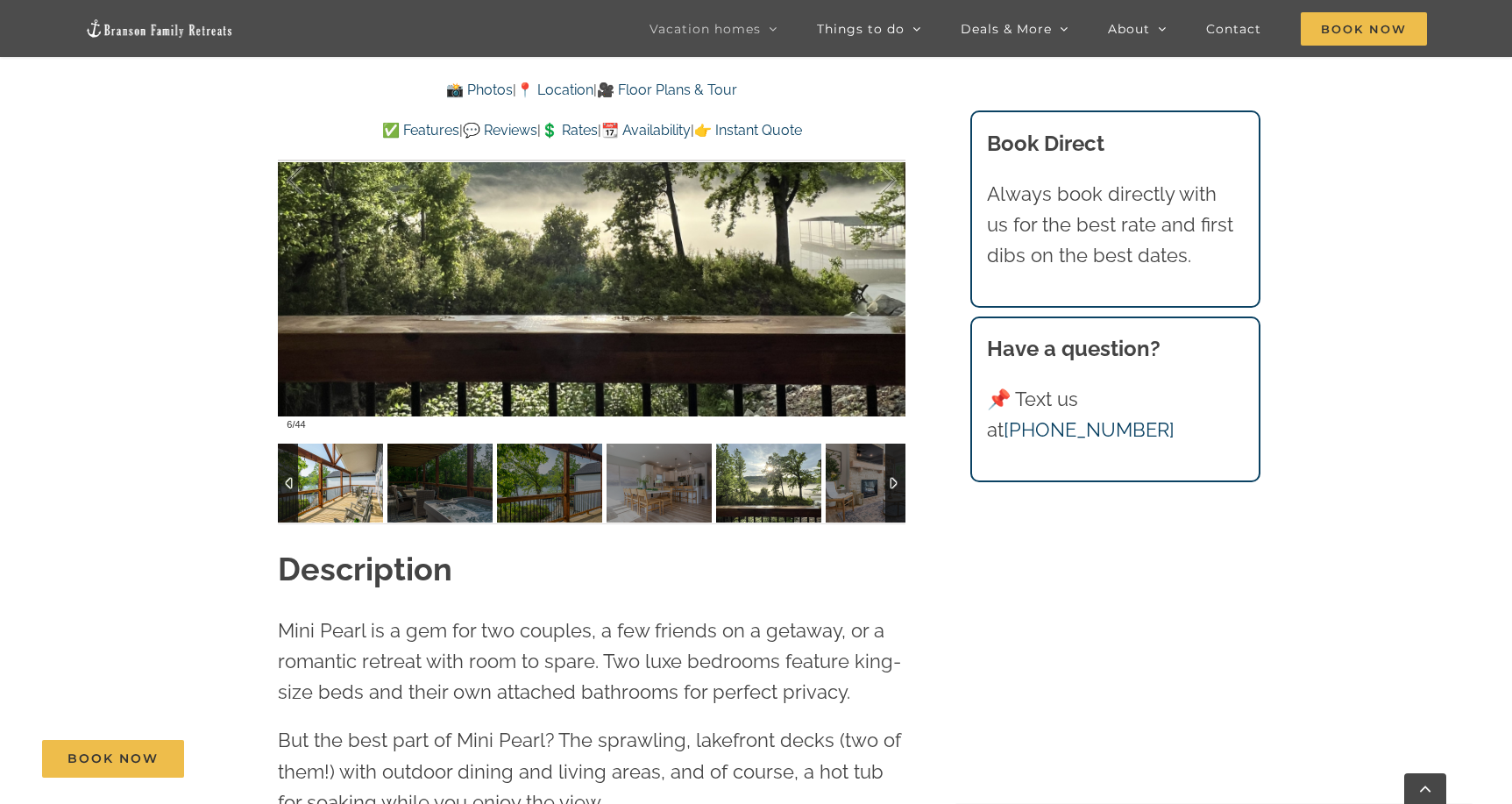
click at [328, 493] on img at bounding box center [330, 483] width 105 height 79
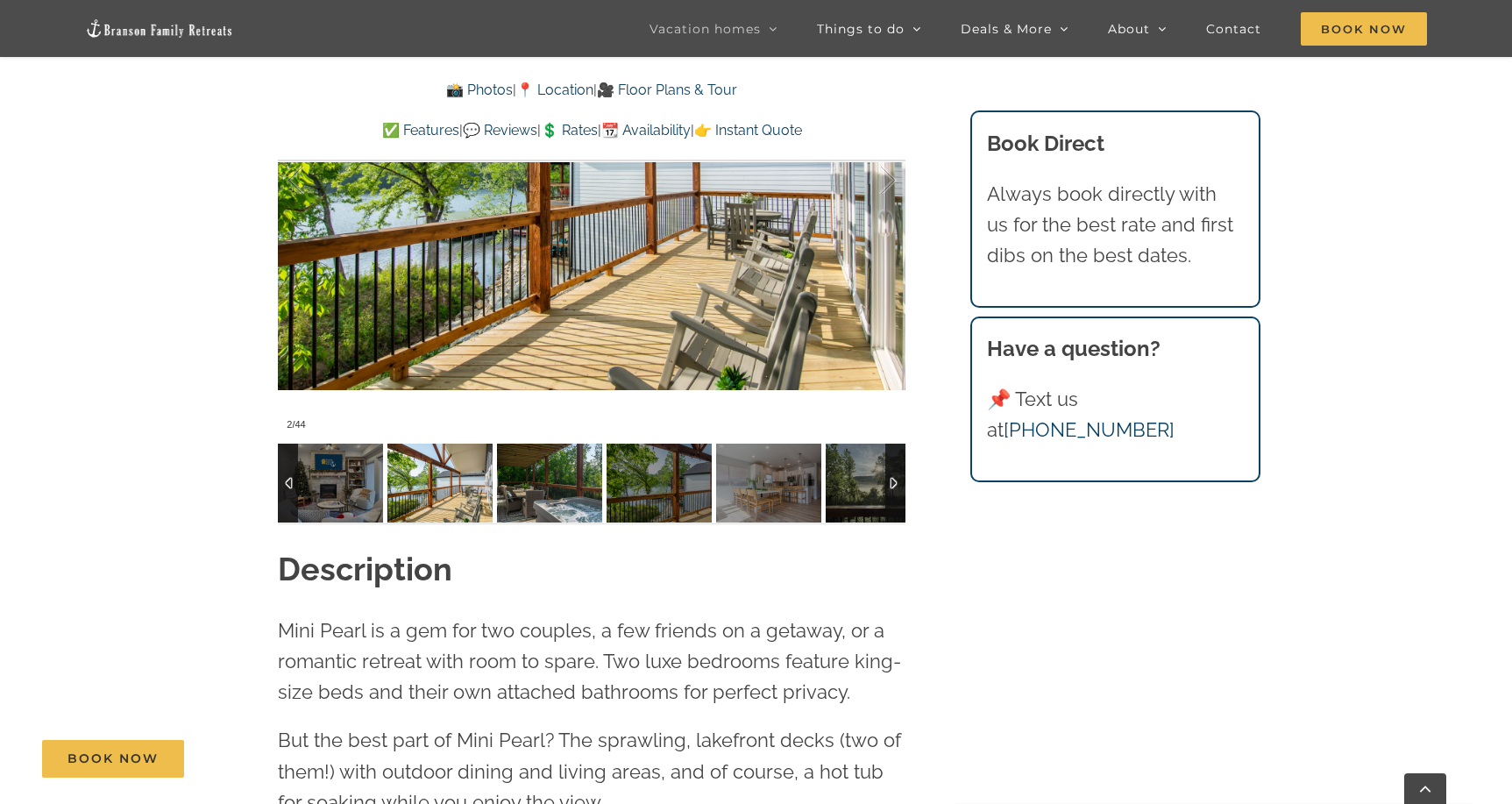
click at [522, 490] on img at bounding box center [550, 483] width 105 height 79
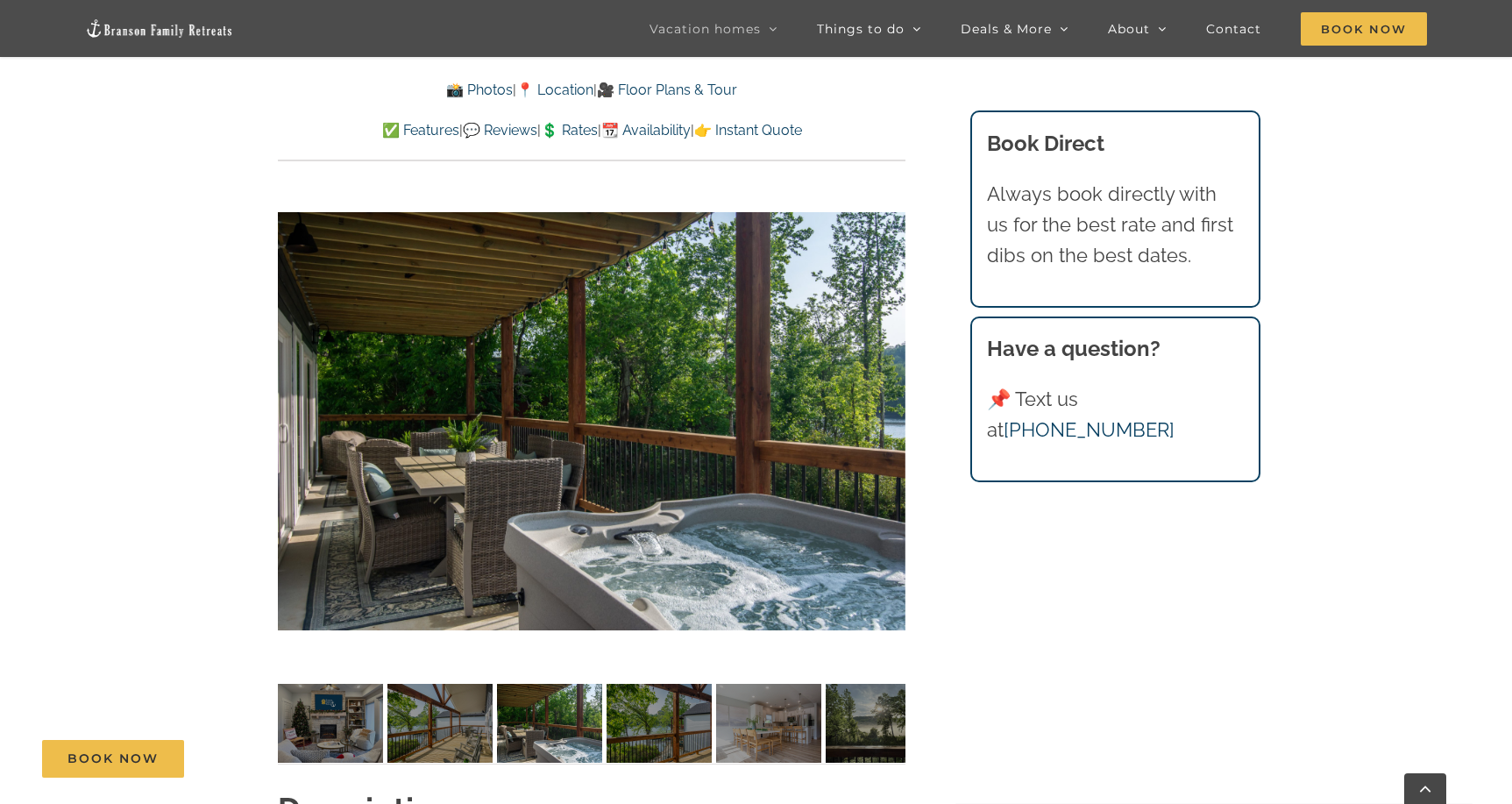
scroll to position [1248, 0]
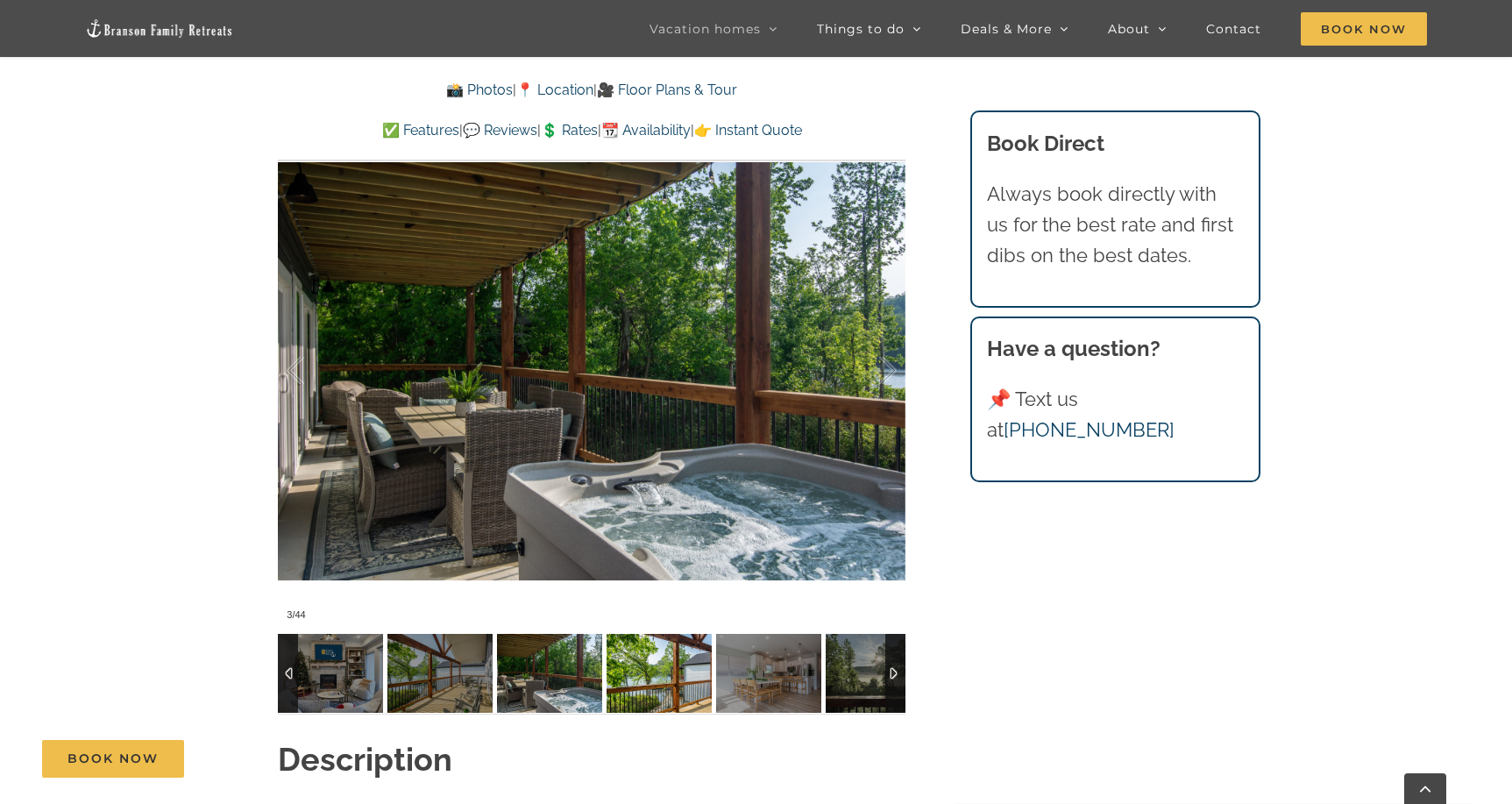
click at [666, 669] on img at bounding box center [658, 674] width 105 height 79
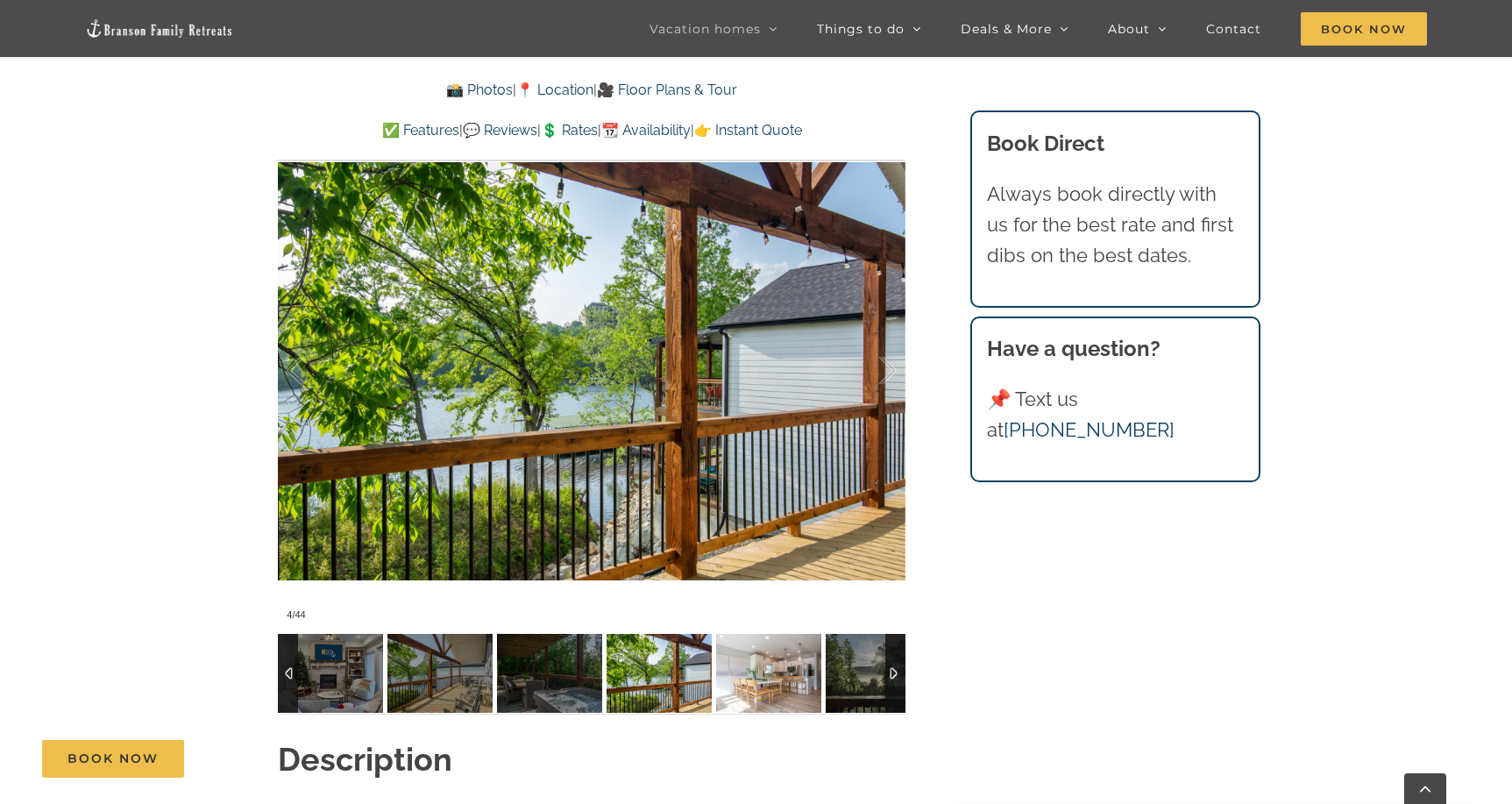
click at [748, 679] on img at bounding box center [768, 674] width 105 height 79
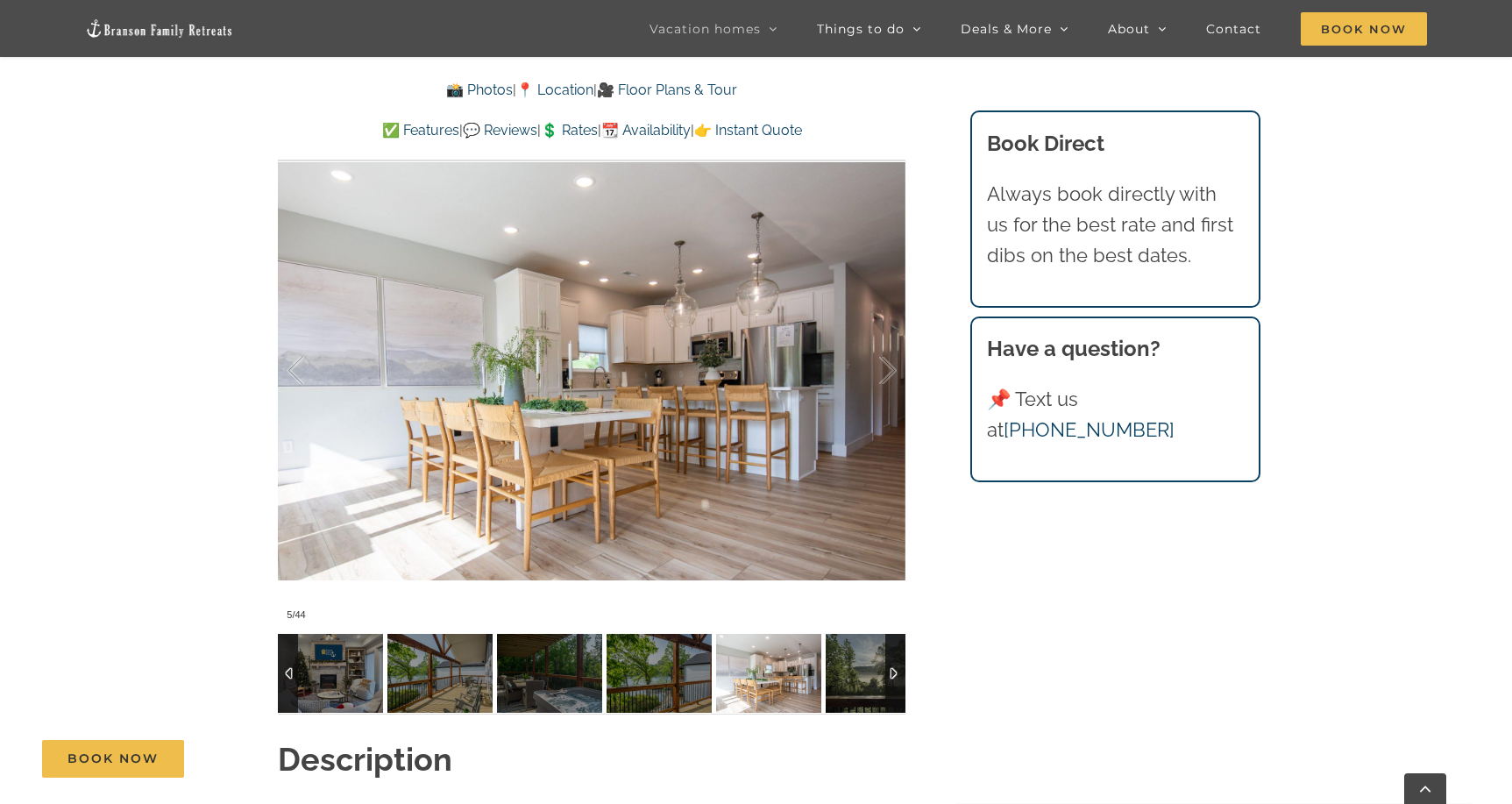
click at [803, 679] on img at bounding box center [768, 674] width 105 height 79
click at [857, 679] on img at bounding box center [878, 674] width 105 height 79
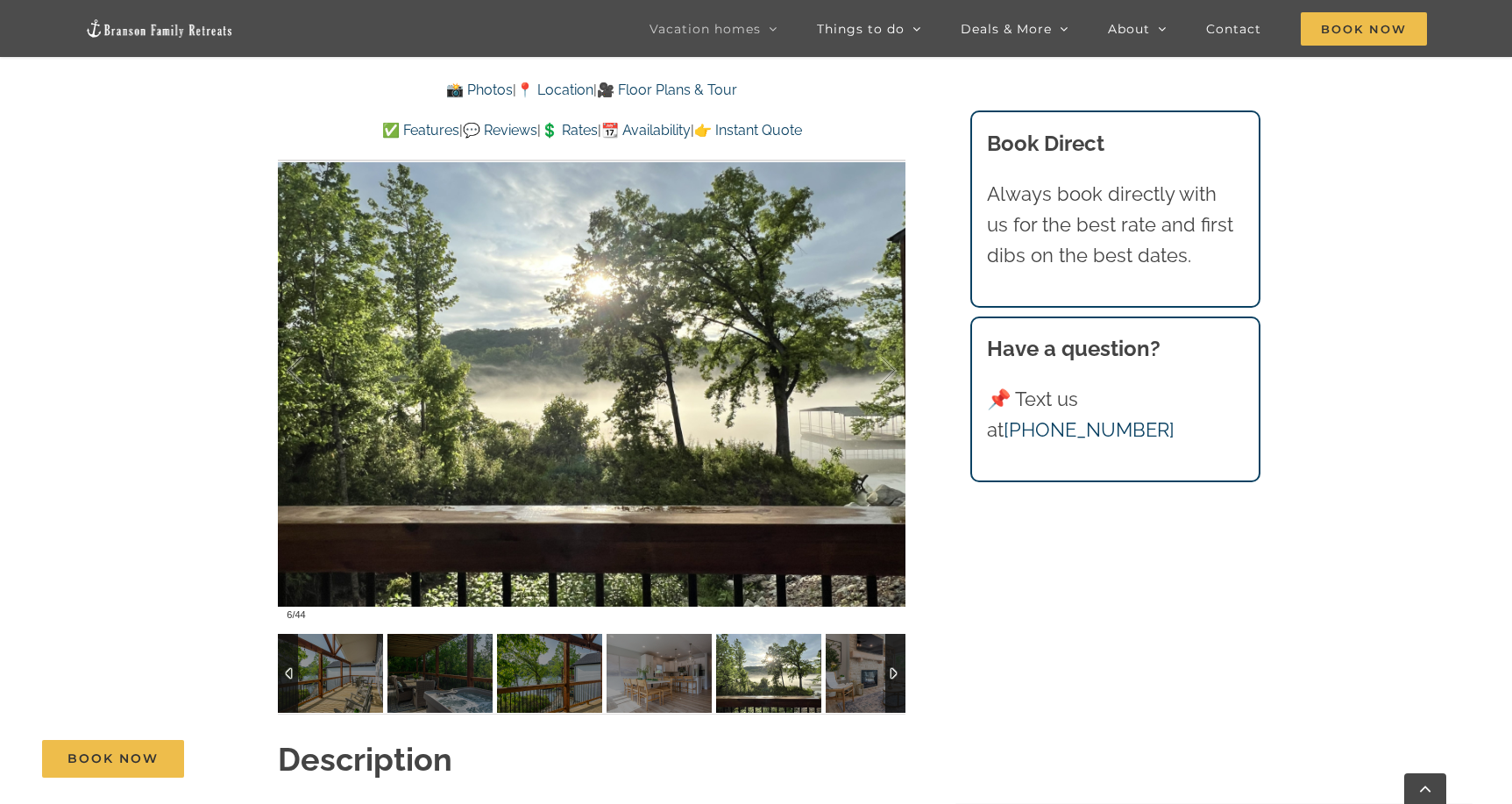
click at [899, 667] on div at bounding box center [895, 674] width 20 height 79
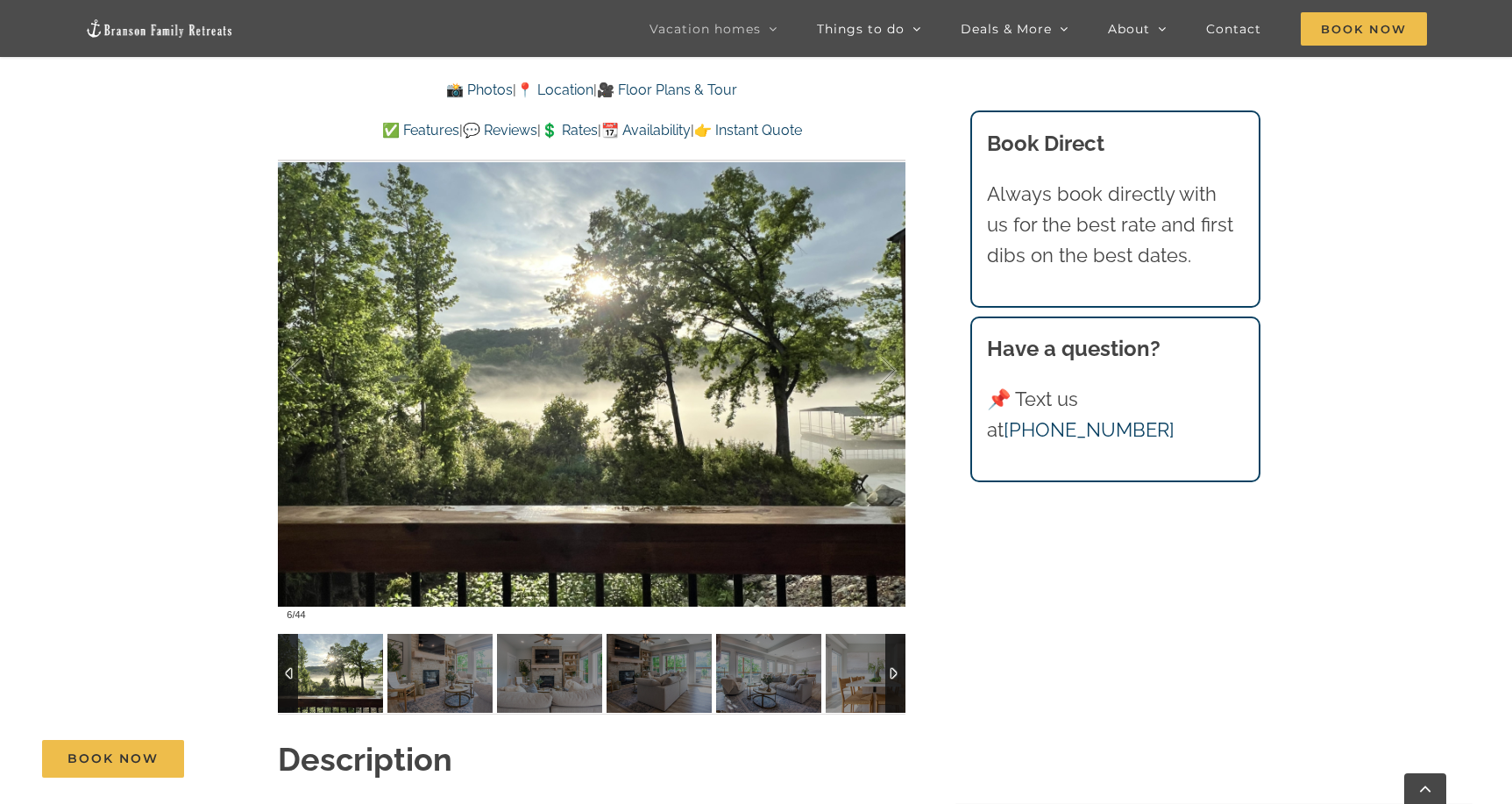
click at [899, 667] on div at bounding box center [895, 674] width 20 height 79
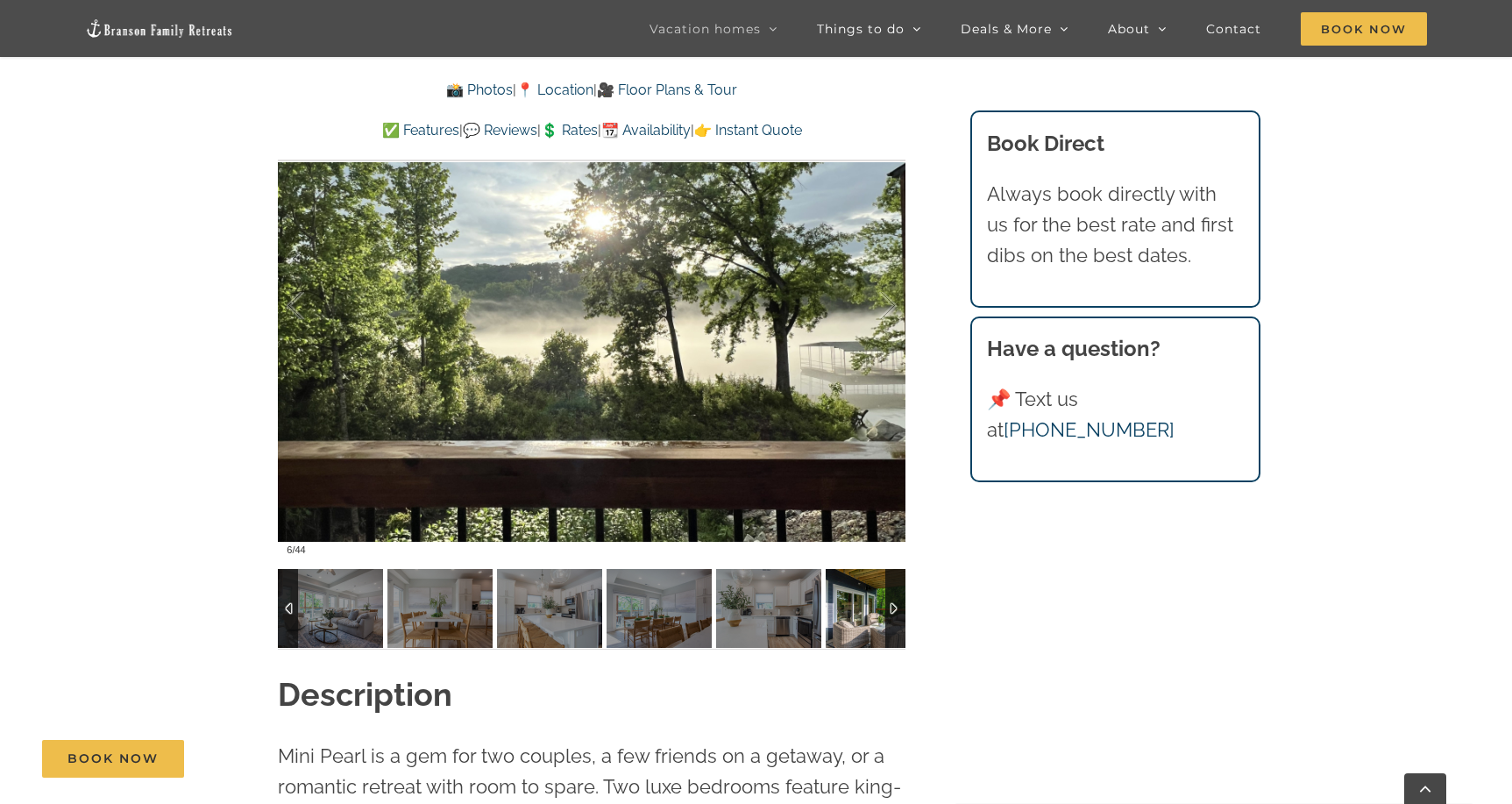
scroll to position [1340, 0]
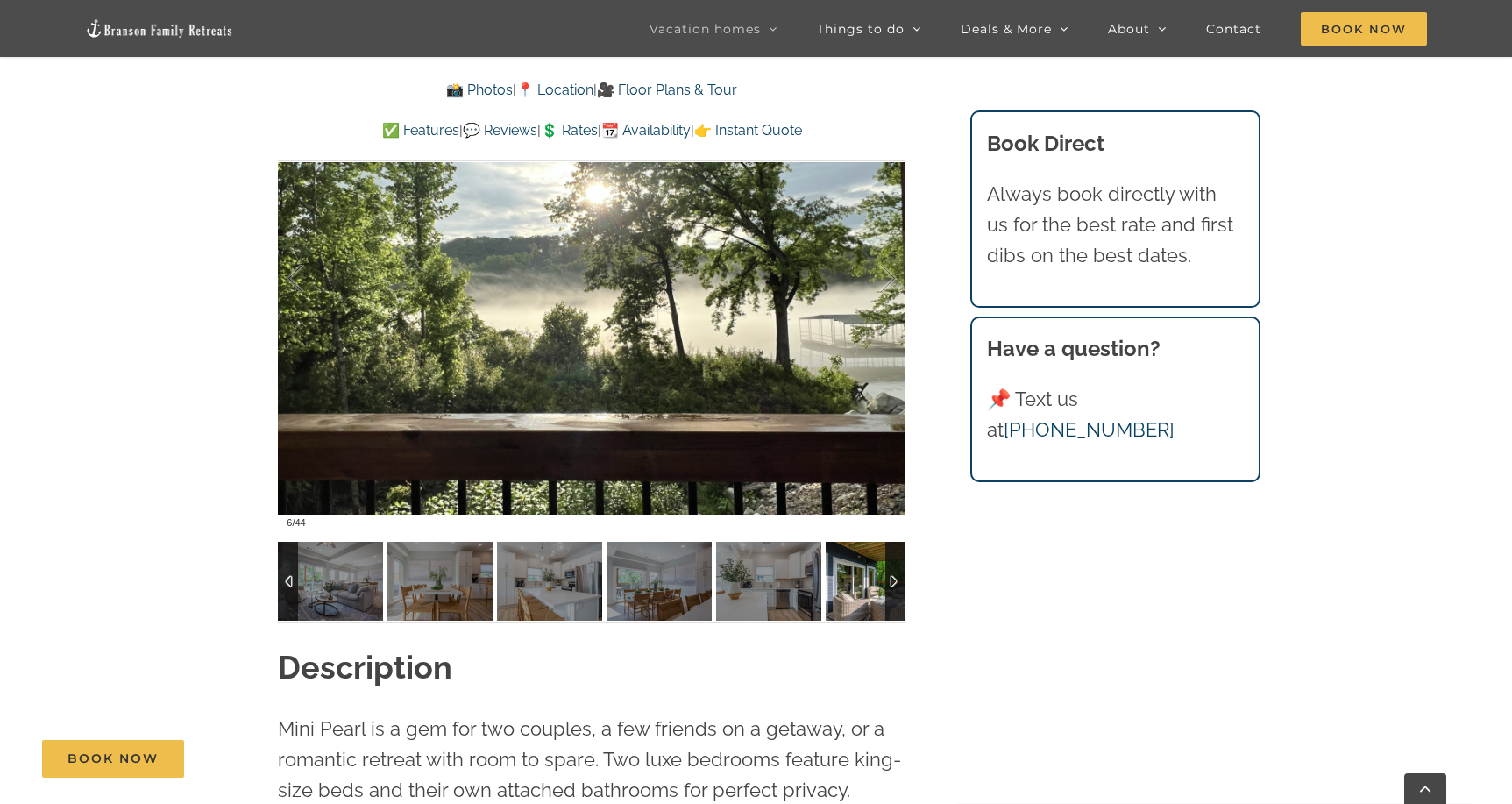
click at [860, 594] on img at bounding box center [878, 582] width 105 height 79
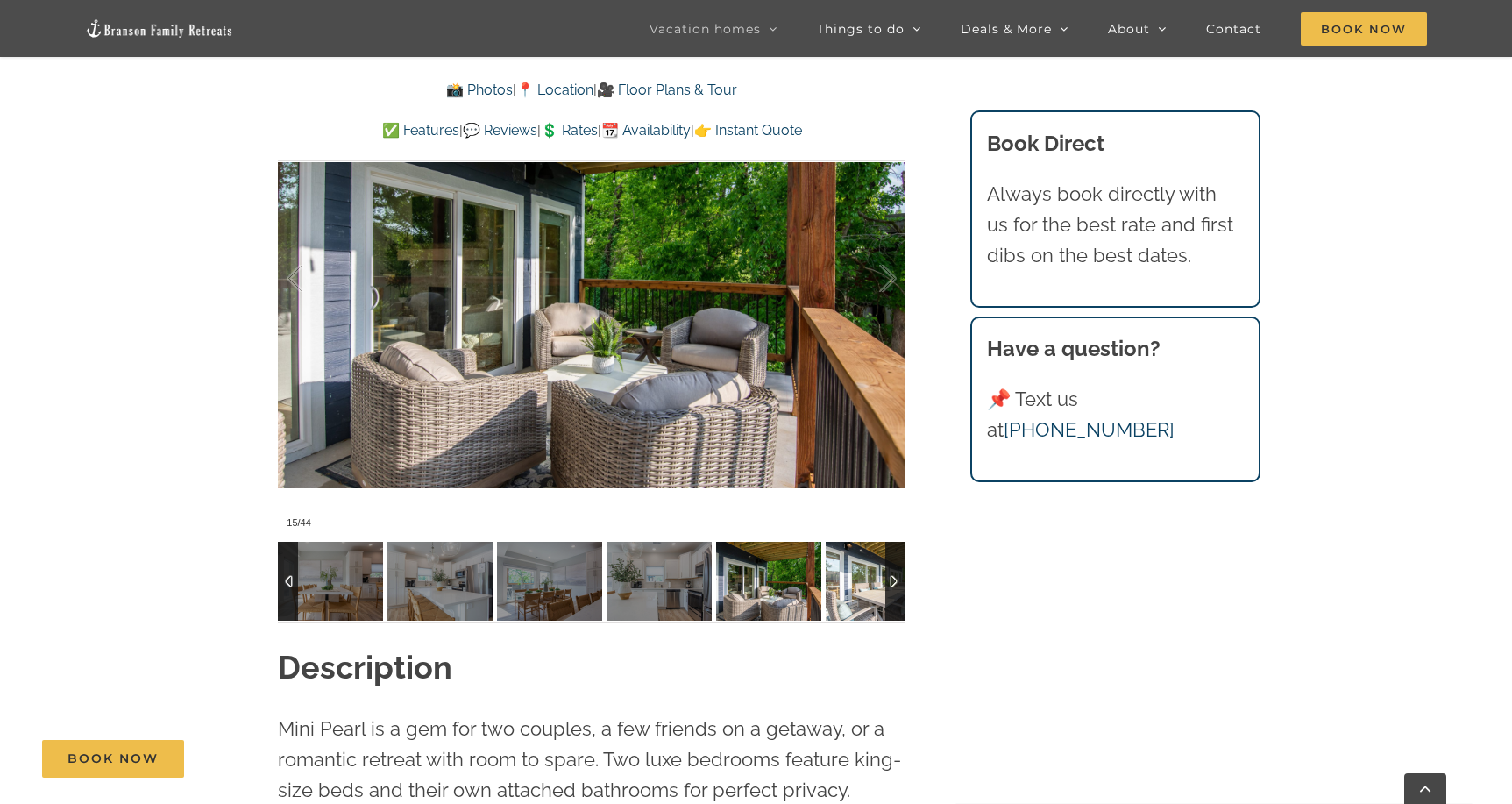
click at [871, 581] on img at bounding box center [878, 582] width 105 height 79
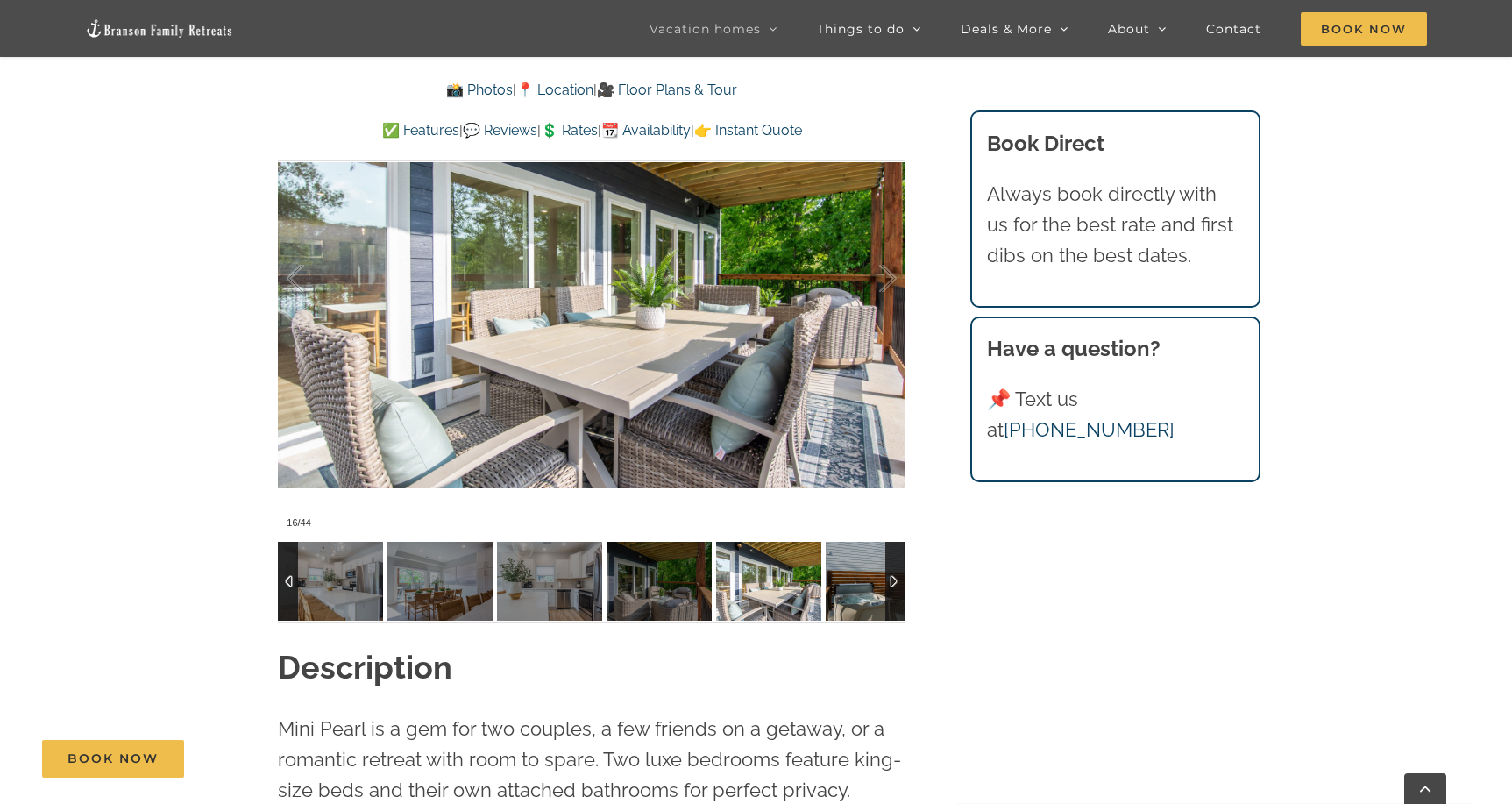
click at [866, 581] on img at bounding box center [878, 582] width 105 height 79
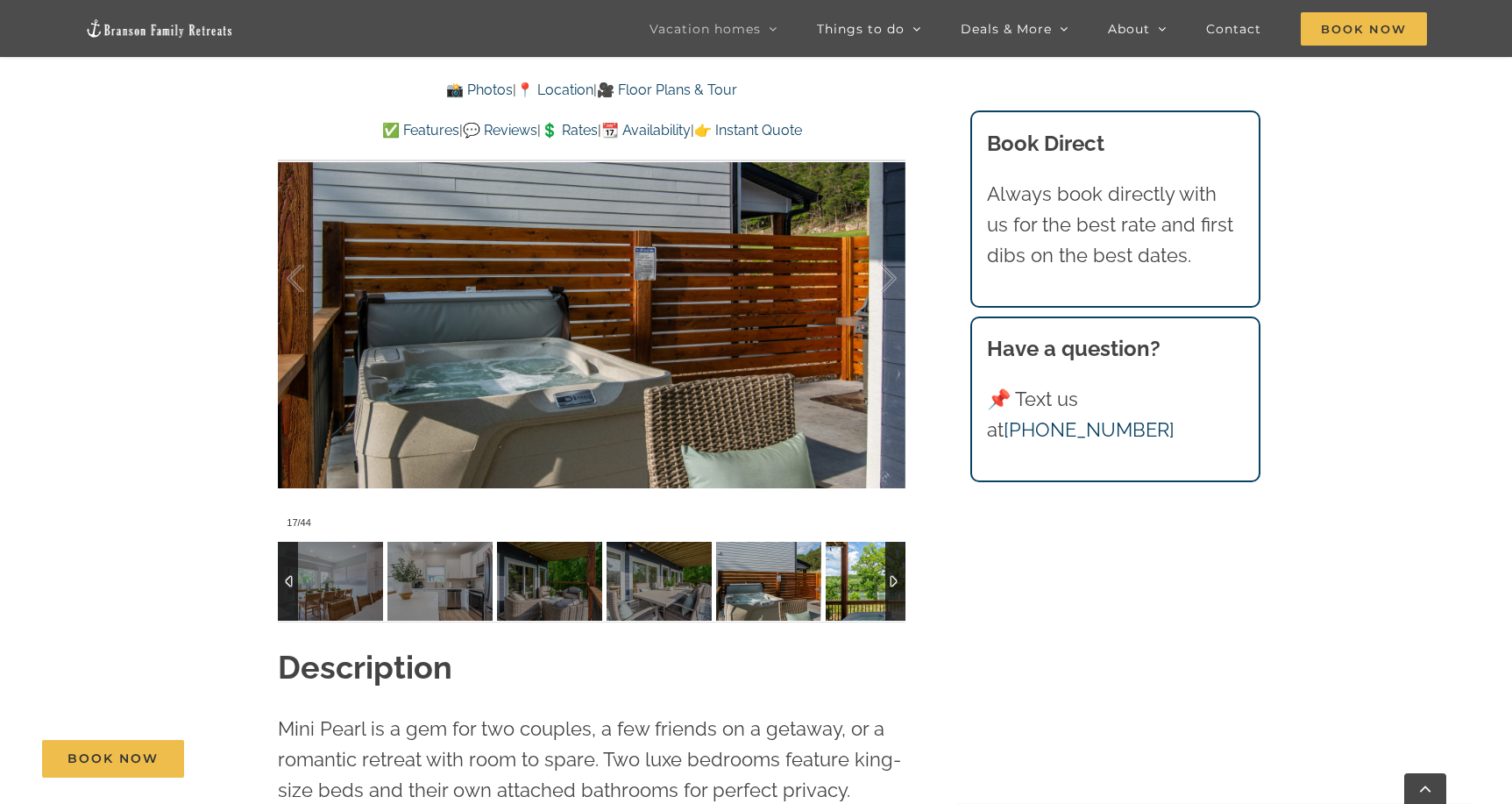
click at [866, 581] on img at bounding box center [878, 582] width 105 height 79
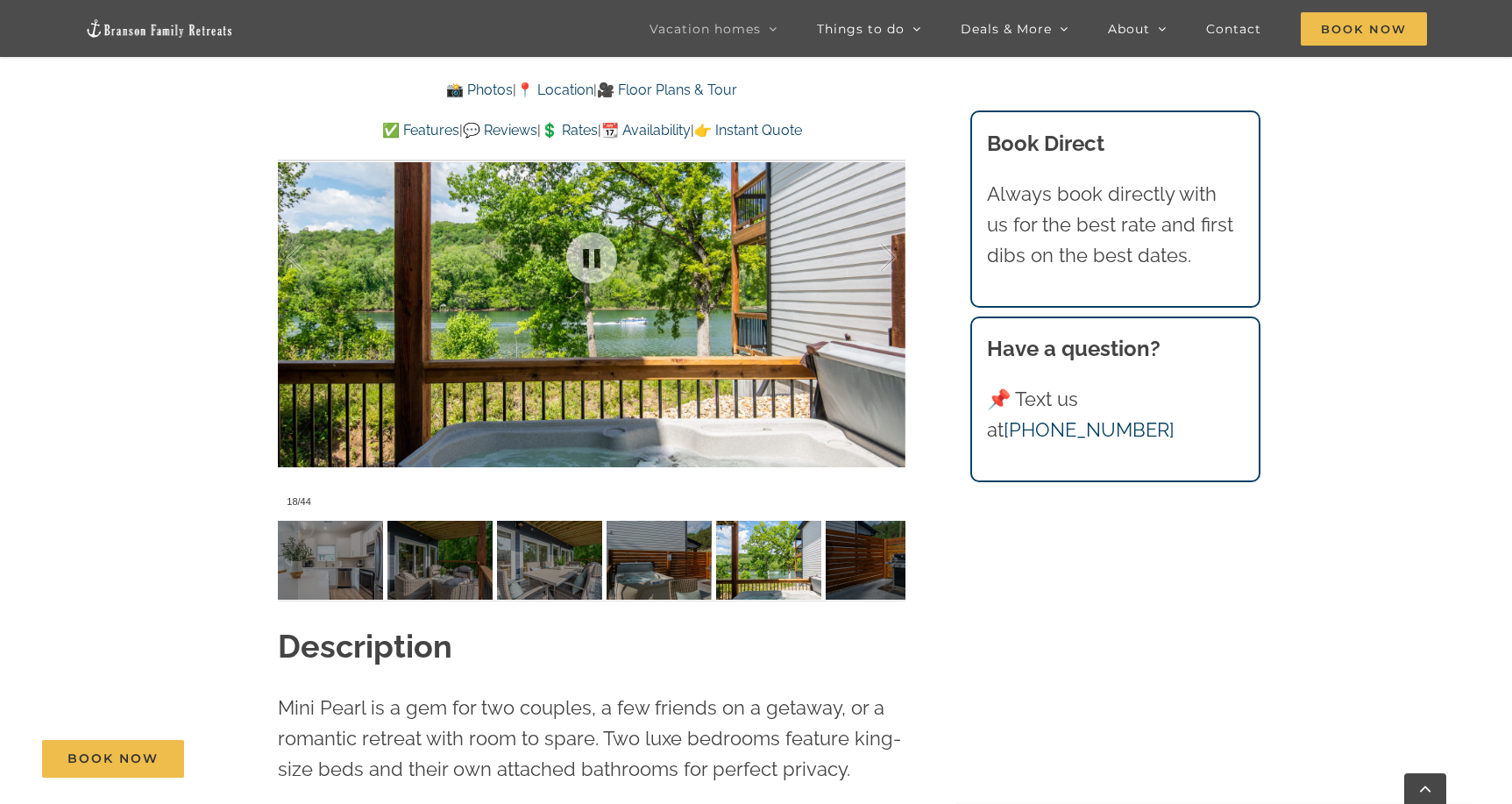
scroll to position [1361, 0]
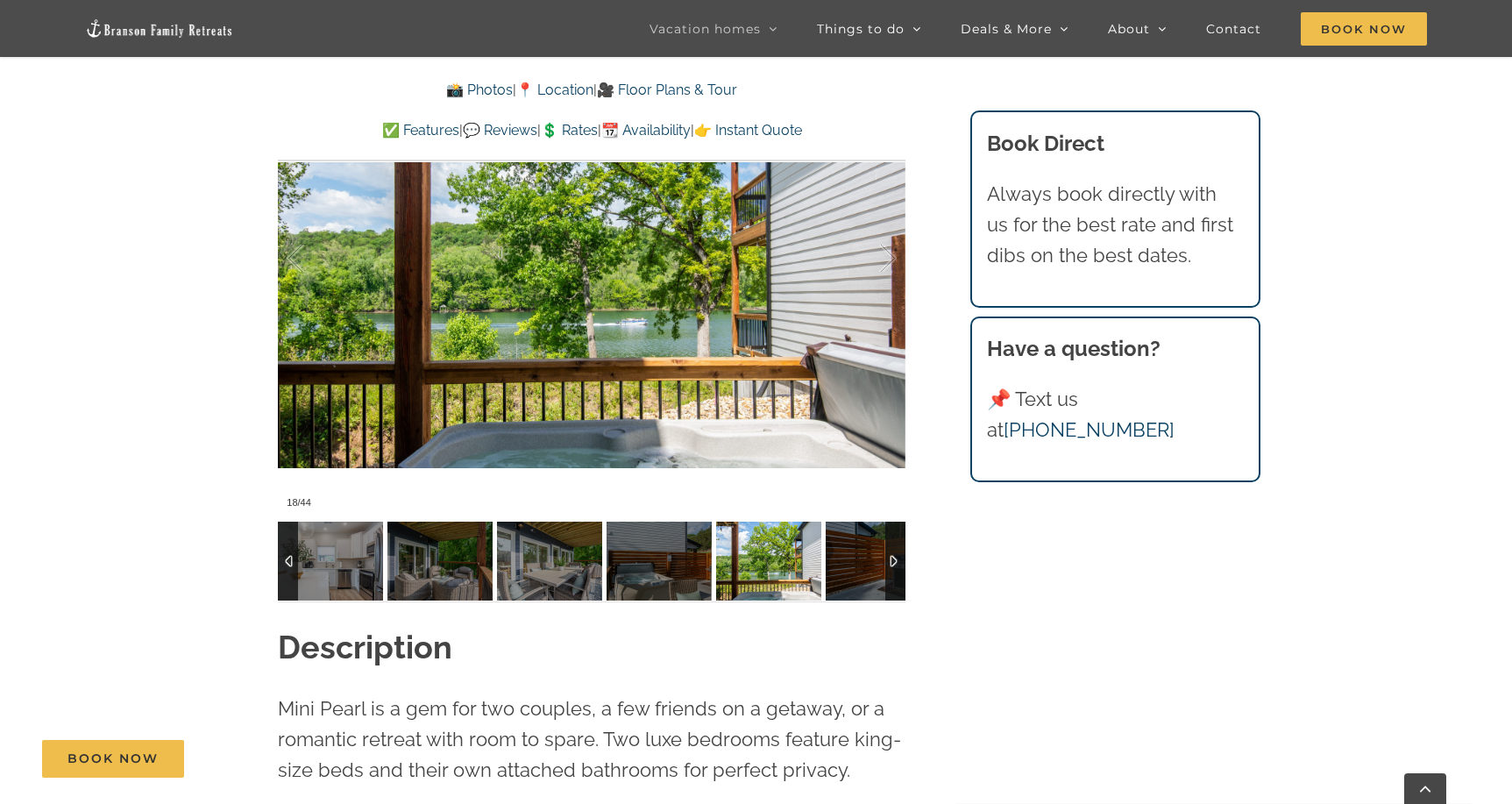
click at [756, 557] on img at bounding box center [768, 561] width 105 height 79
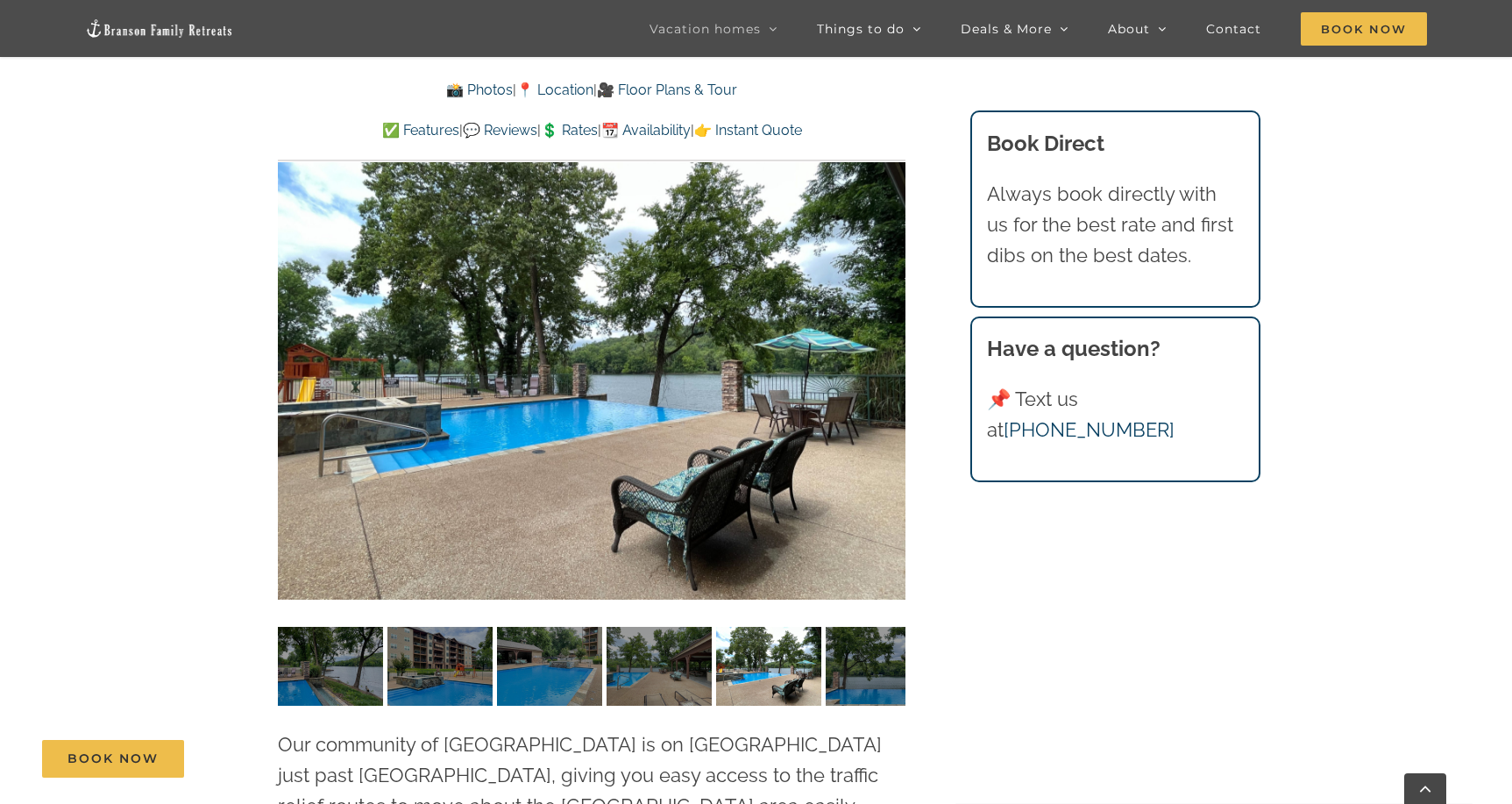
scroll to position [3623, 0]
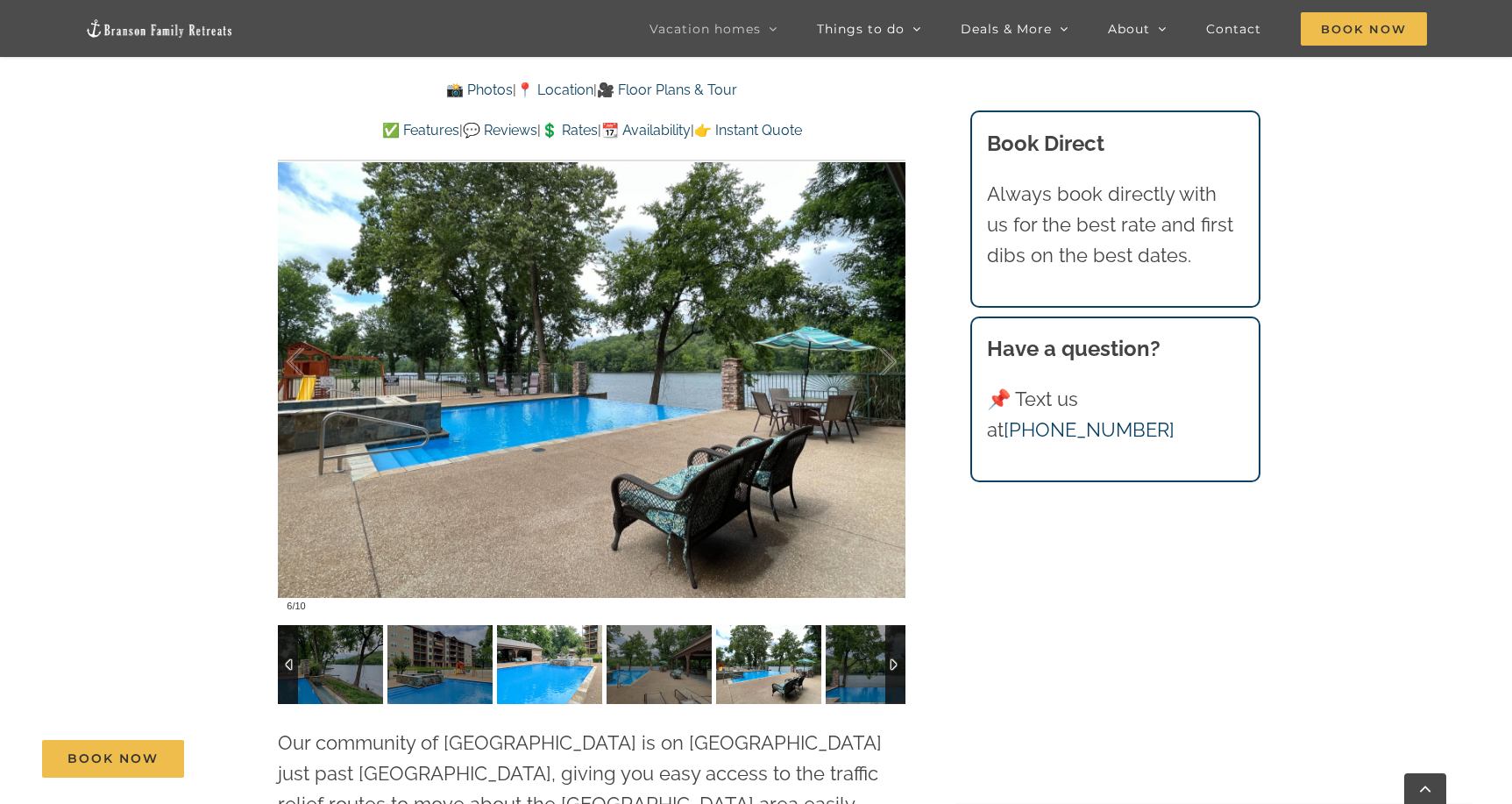
click at [557, 626] on img at bounding box center [550, 665] width 105 height 79
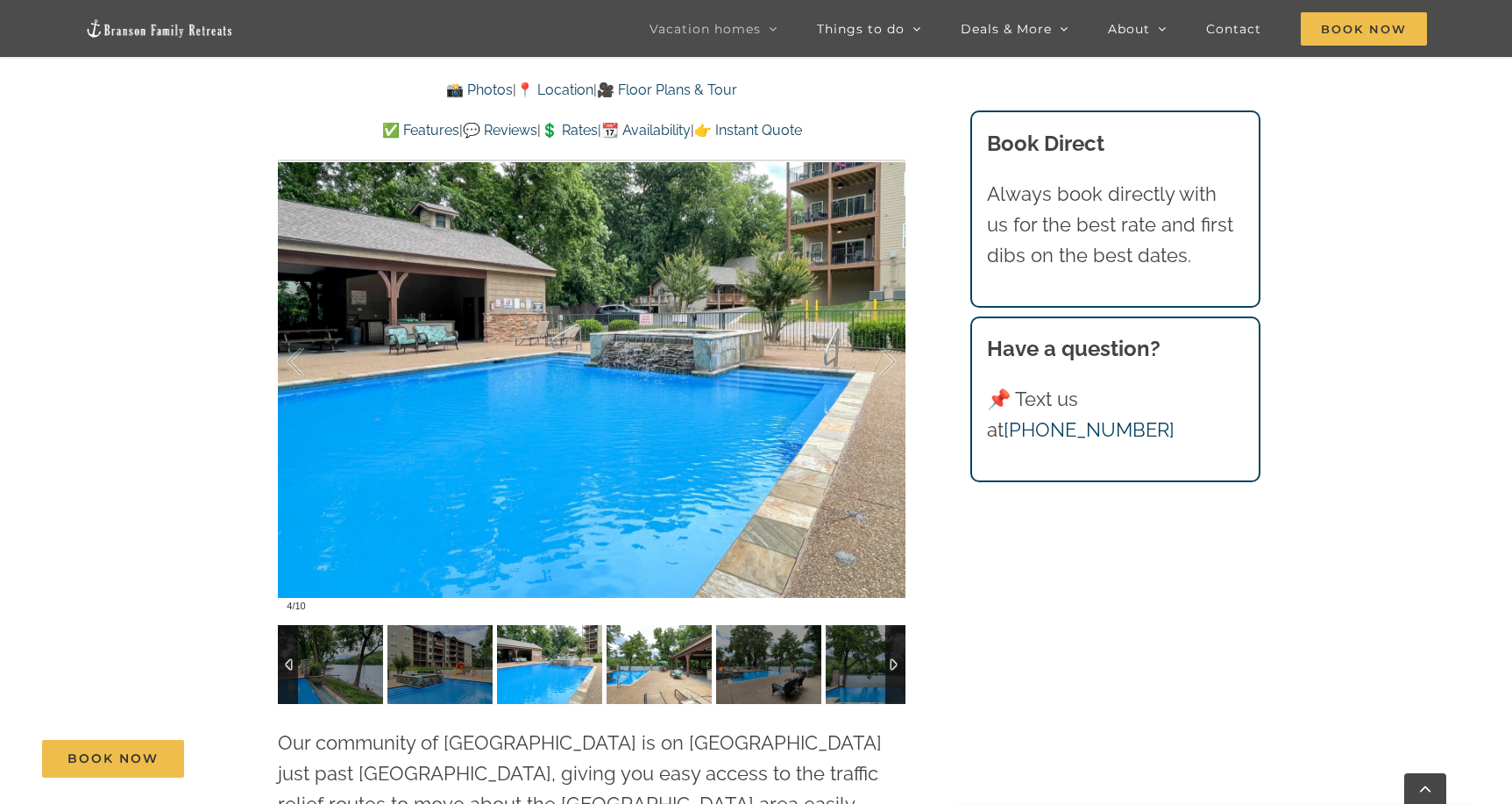
click at [677, 626] on img at bounding box center [658, 665] width 105 height 79
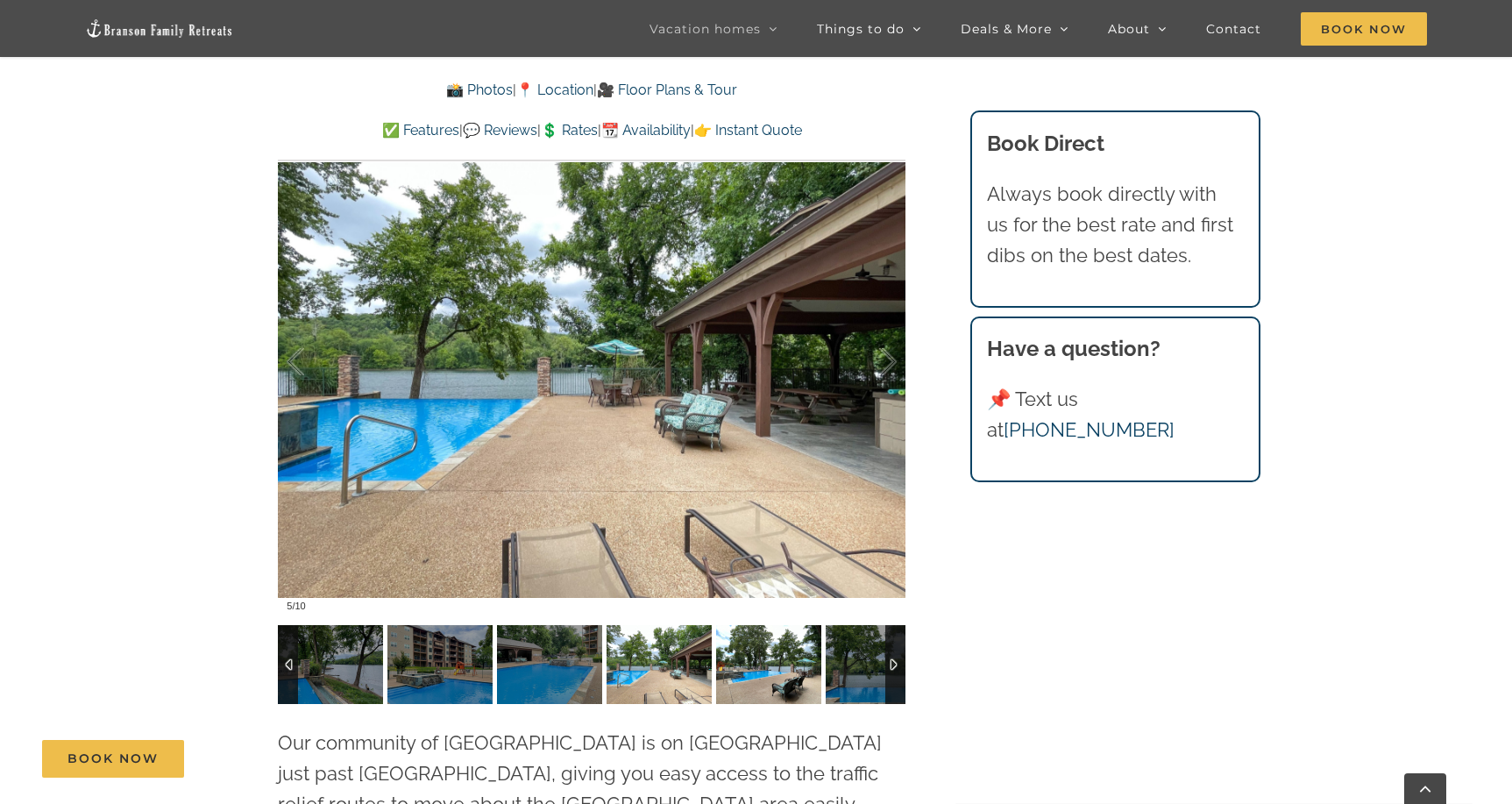
click at [762, 626] on img at bounding box center [768, 665] width 105 height 79
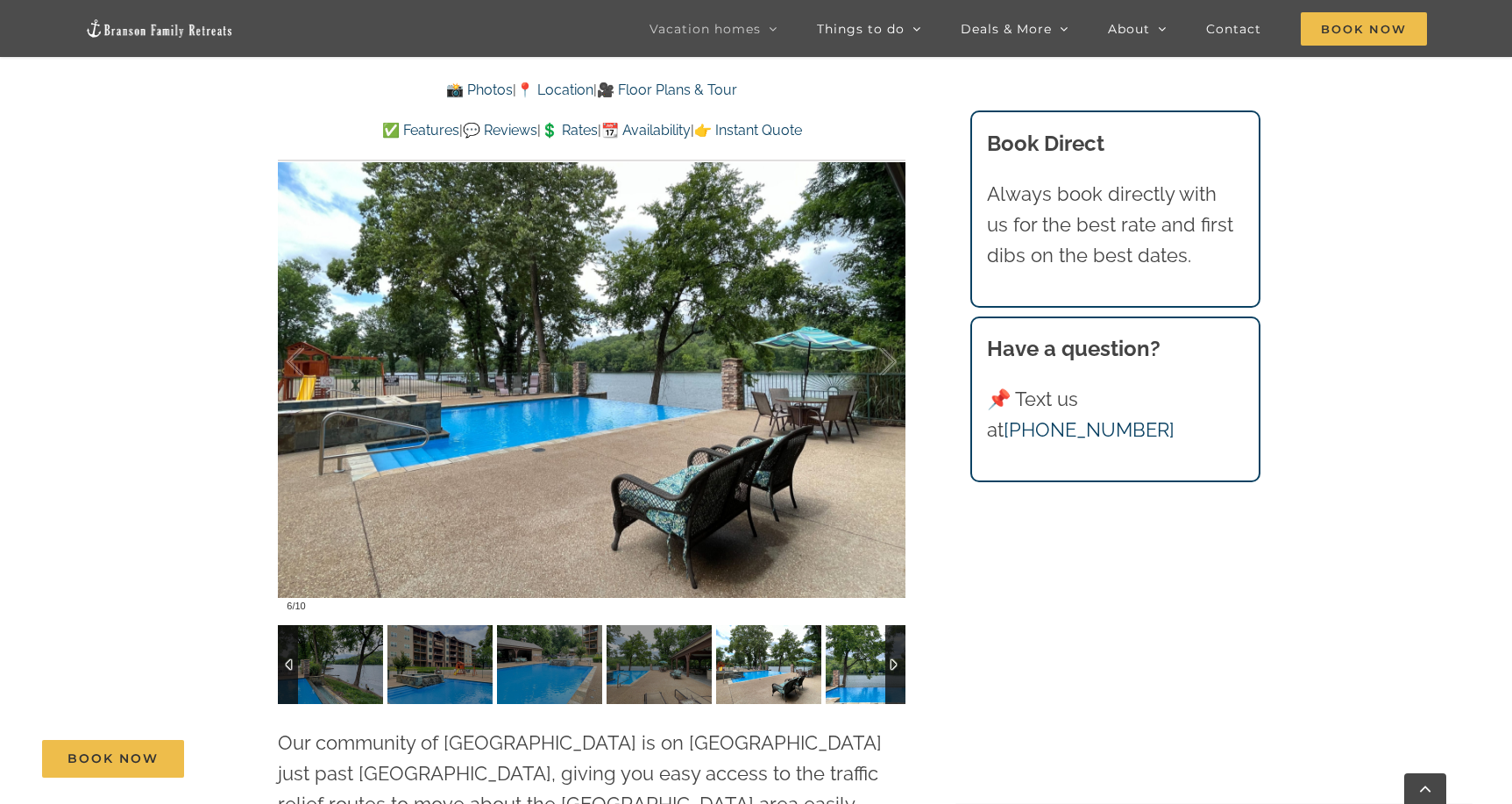
click at [856, 626] on img at bounding box center [878, 665] width 105 height 79
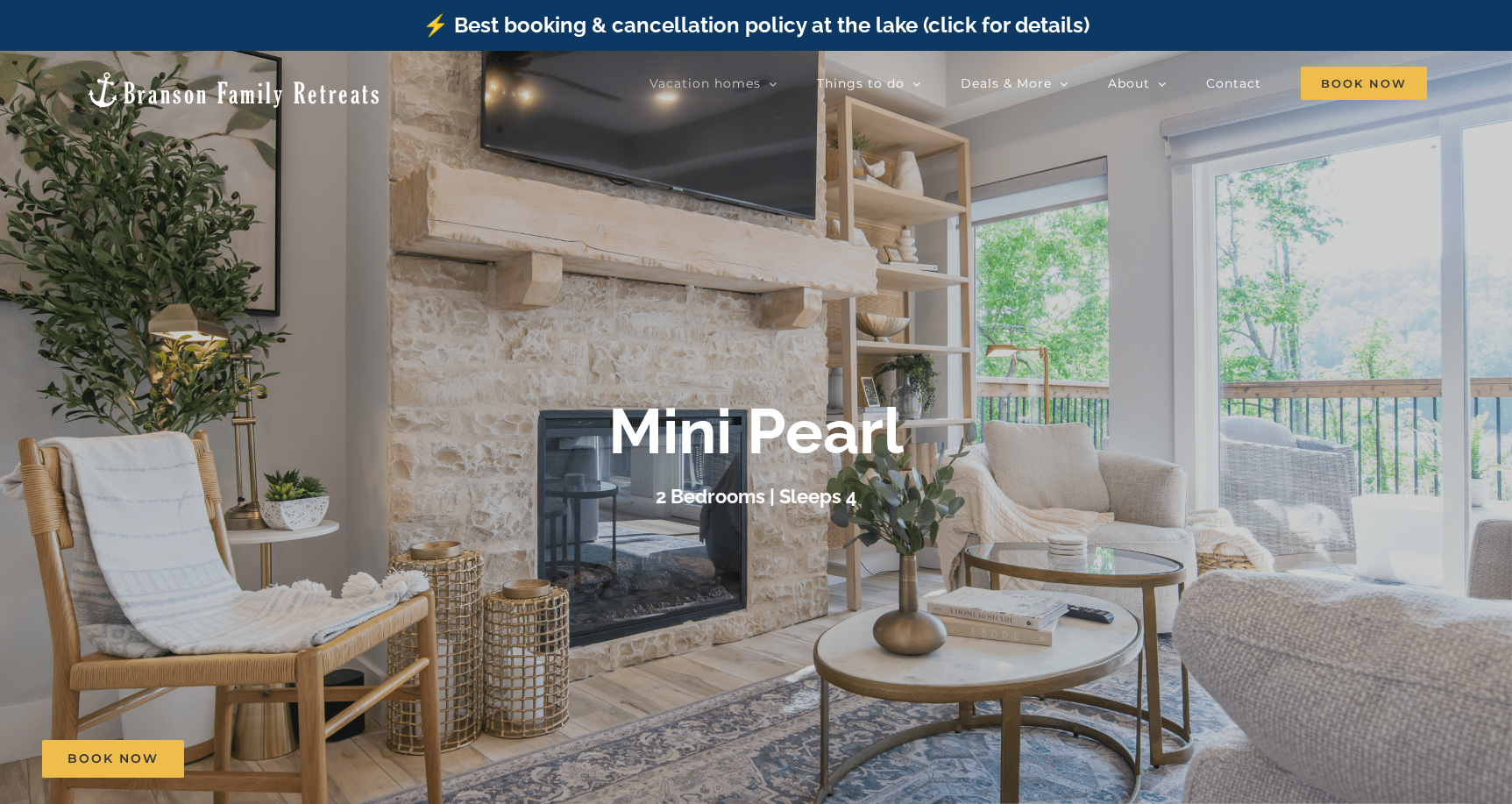
scroll to position [0, 0]
click at [1074, 427] on div "Mini Pearl" at bounding box center [756, 431] width 702 height 75
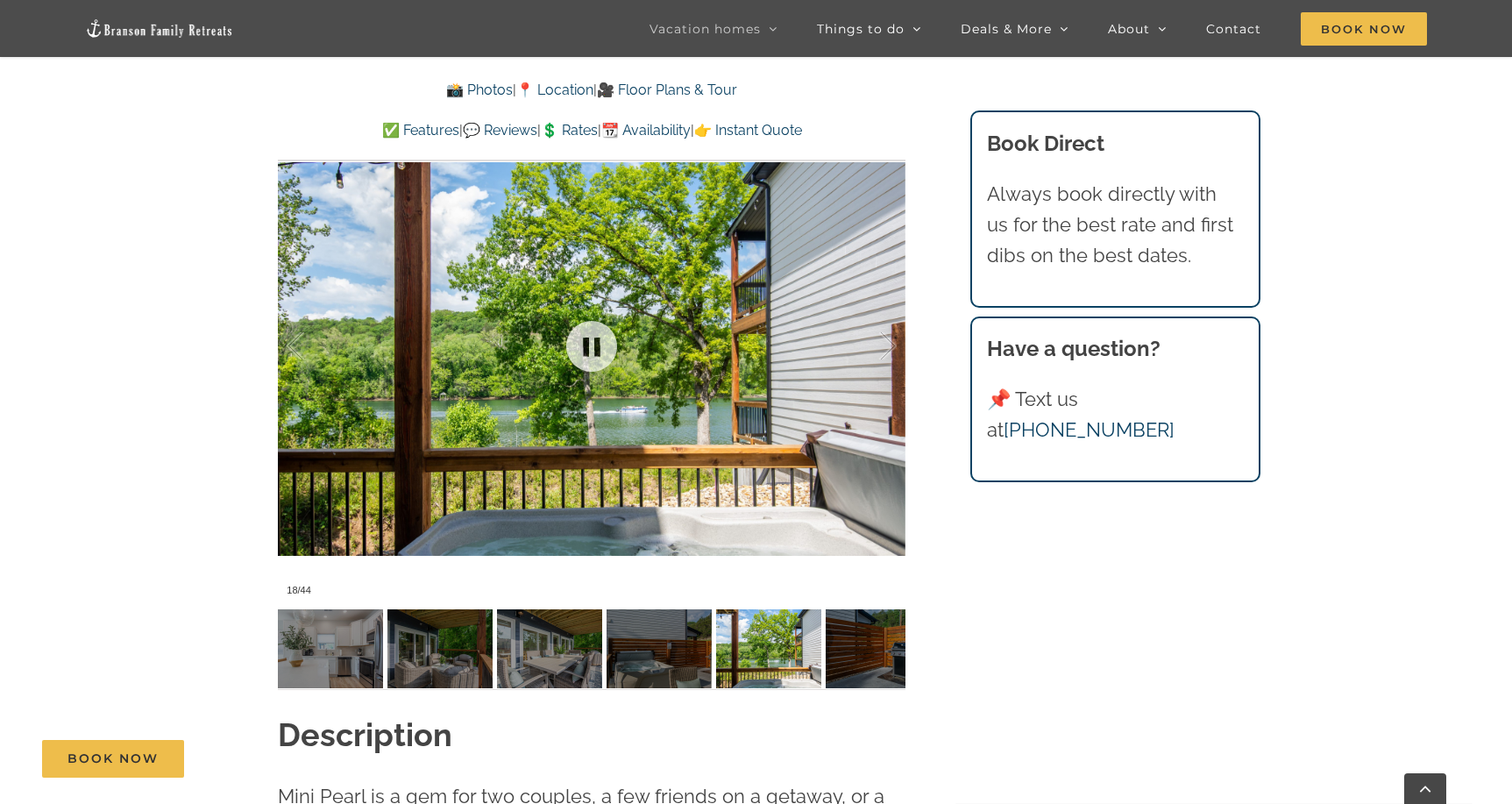
scroll to position [1273, 0]
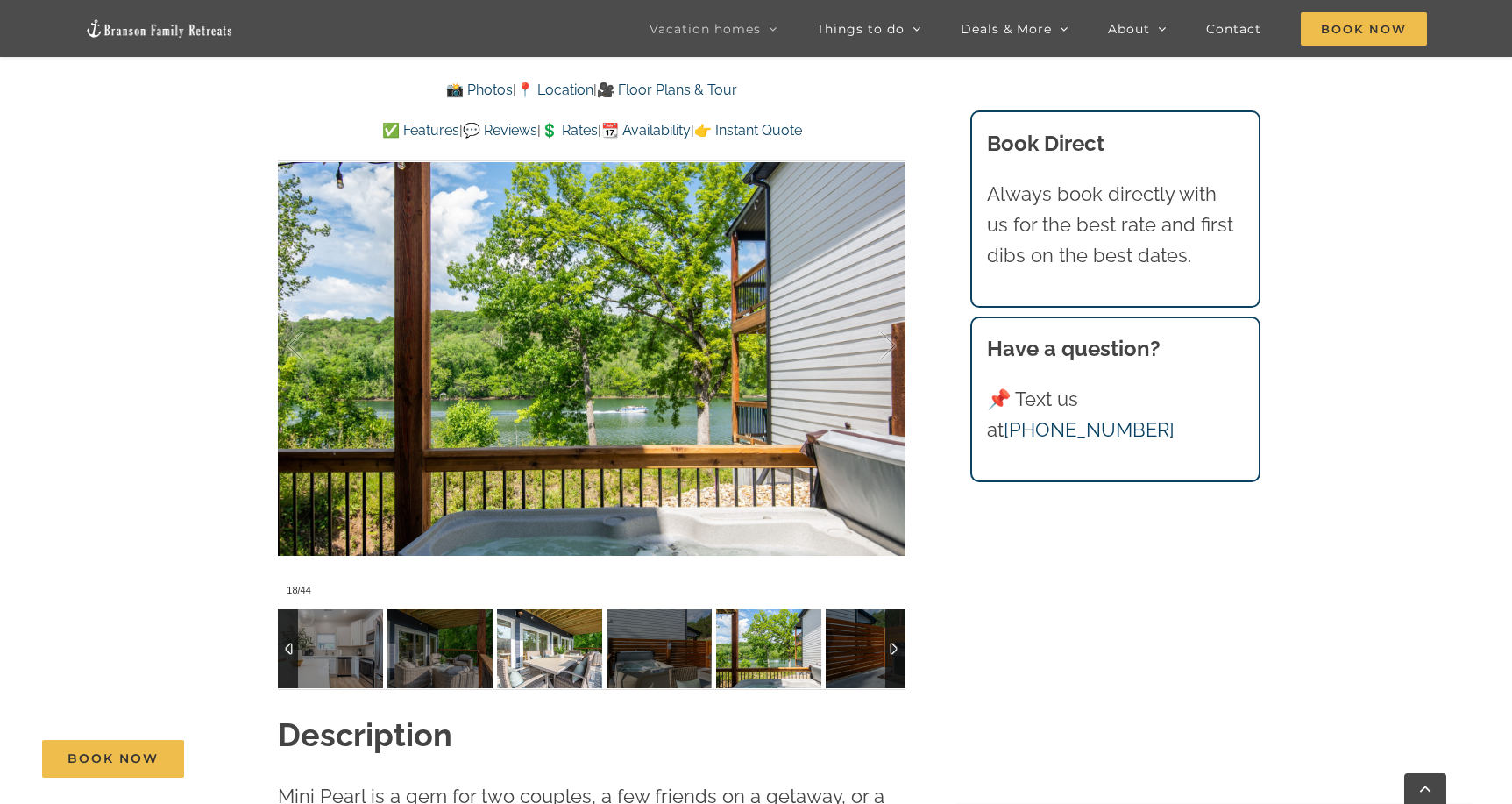
click at [569, 654] on img at bounding box center [550, 649] width 105 height 79
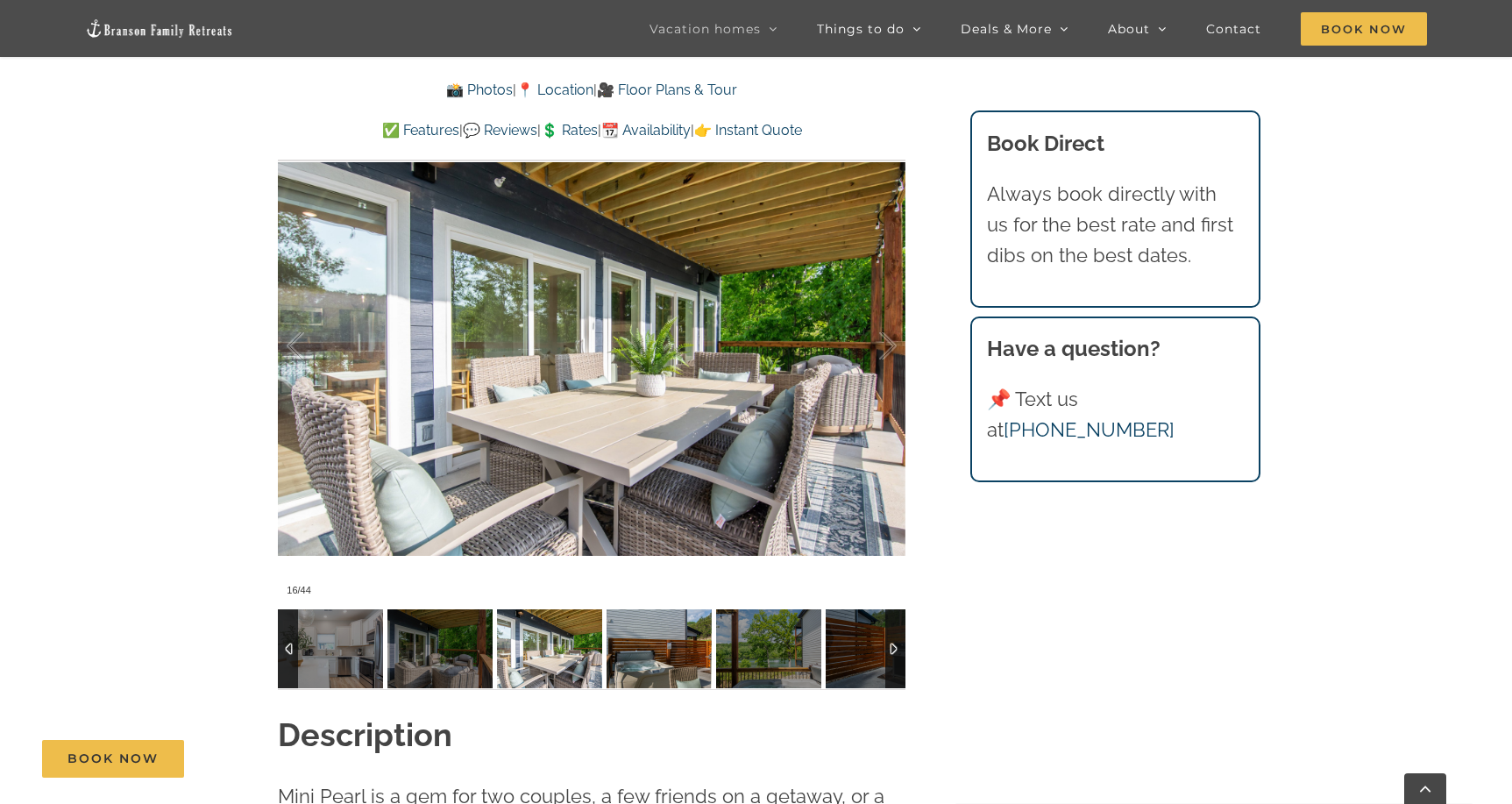
click at [678, 655] on img at bounding box center [658, 649] width 105 height 79
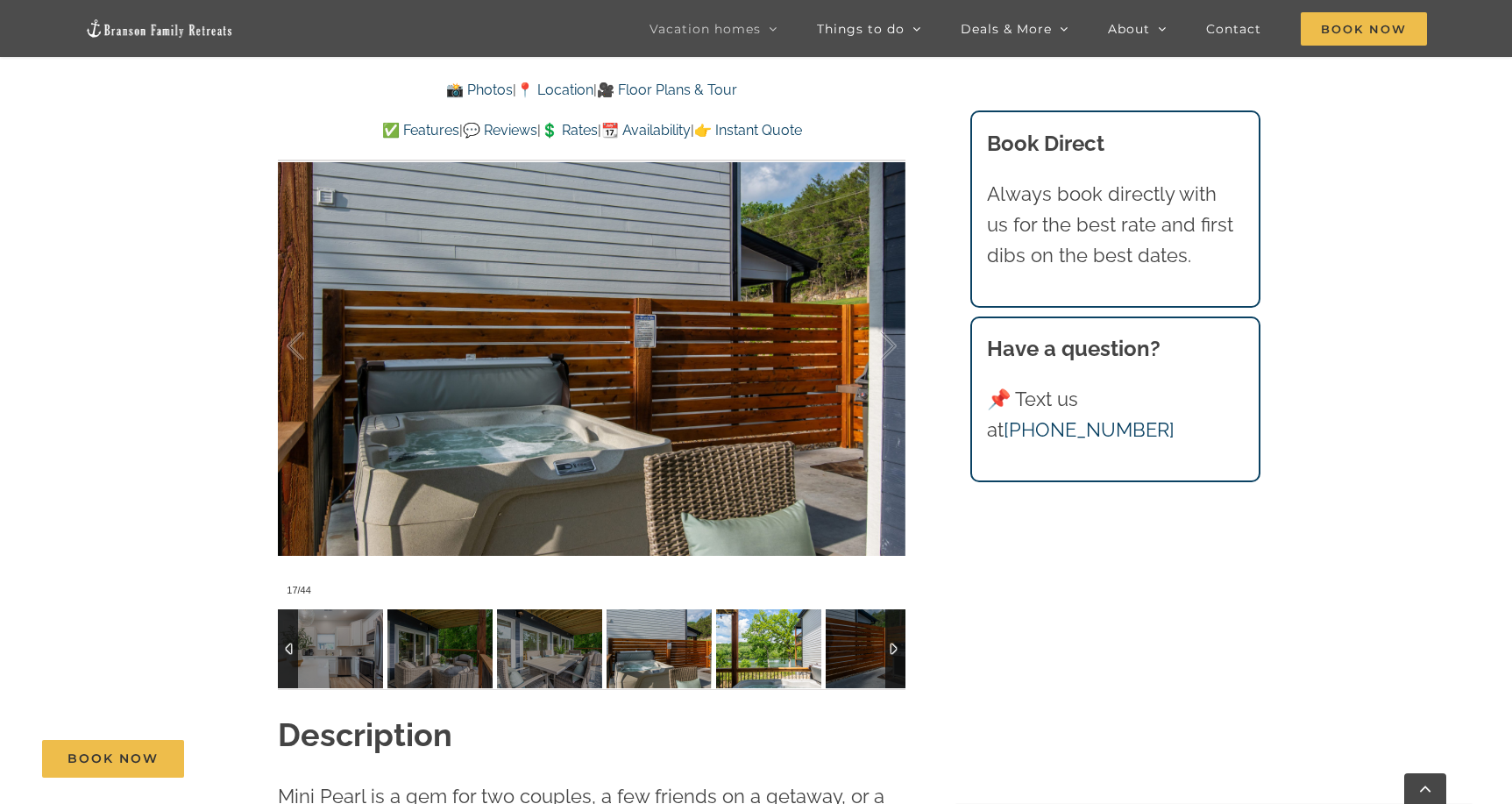
click at [772, 655] on img at bounding box center [768, 649] width 105 height 79
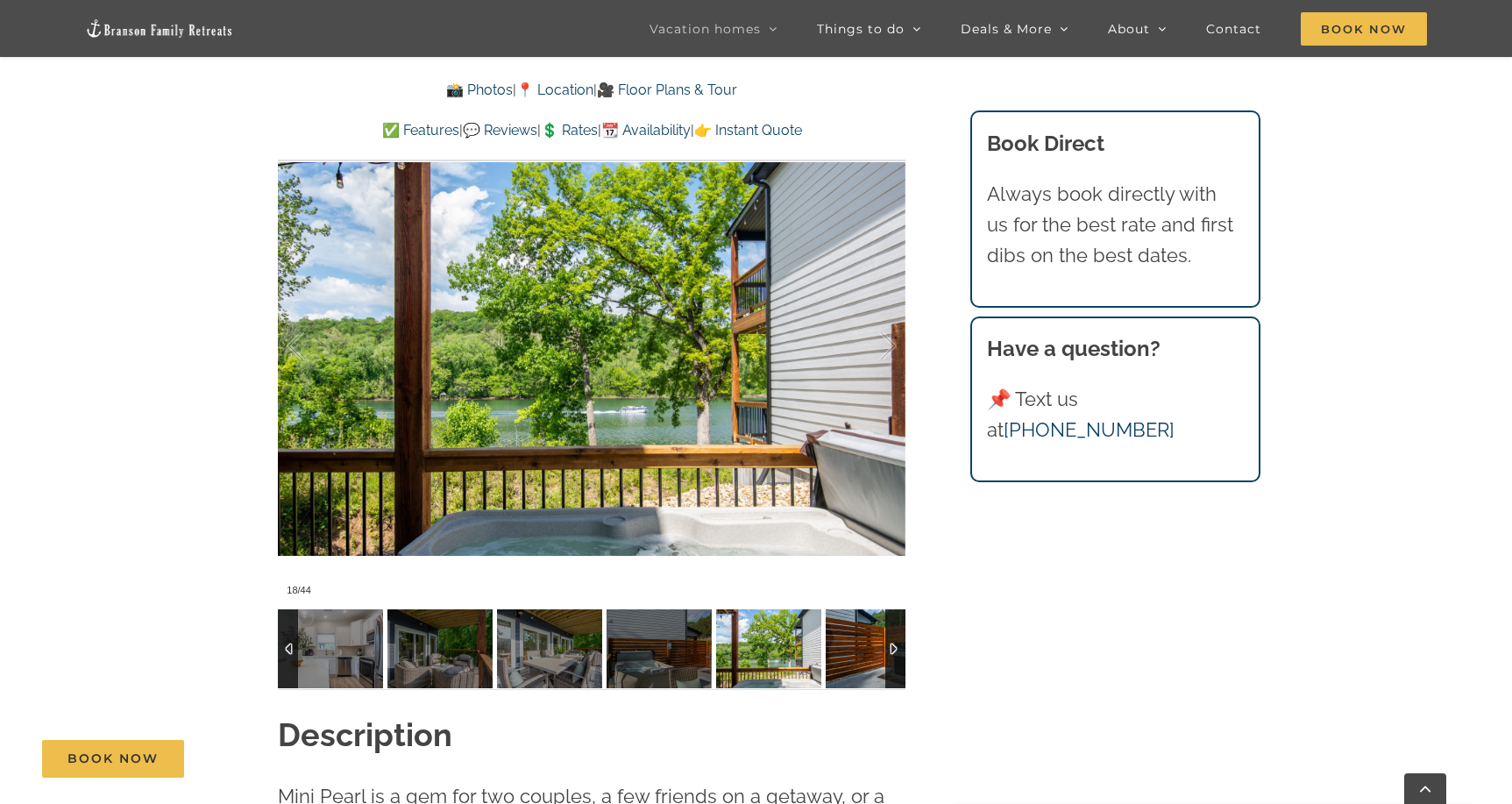
click at [868, 661] on img at bounding box center [878, 649] width 105 height 79
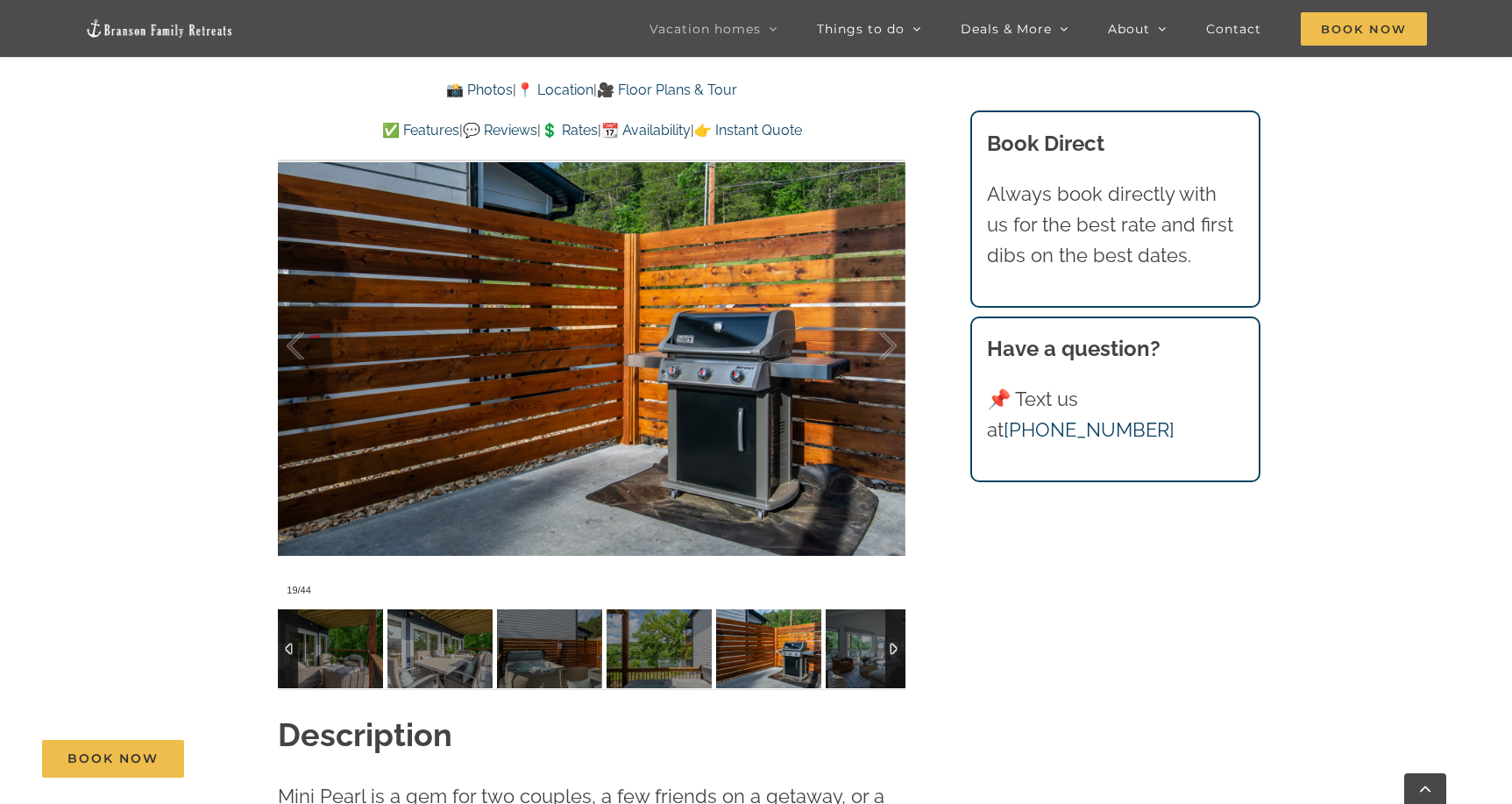
click at [897, 647] on div at bounding box center [895, 649] width 20 height 79
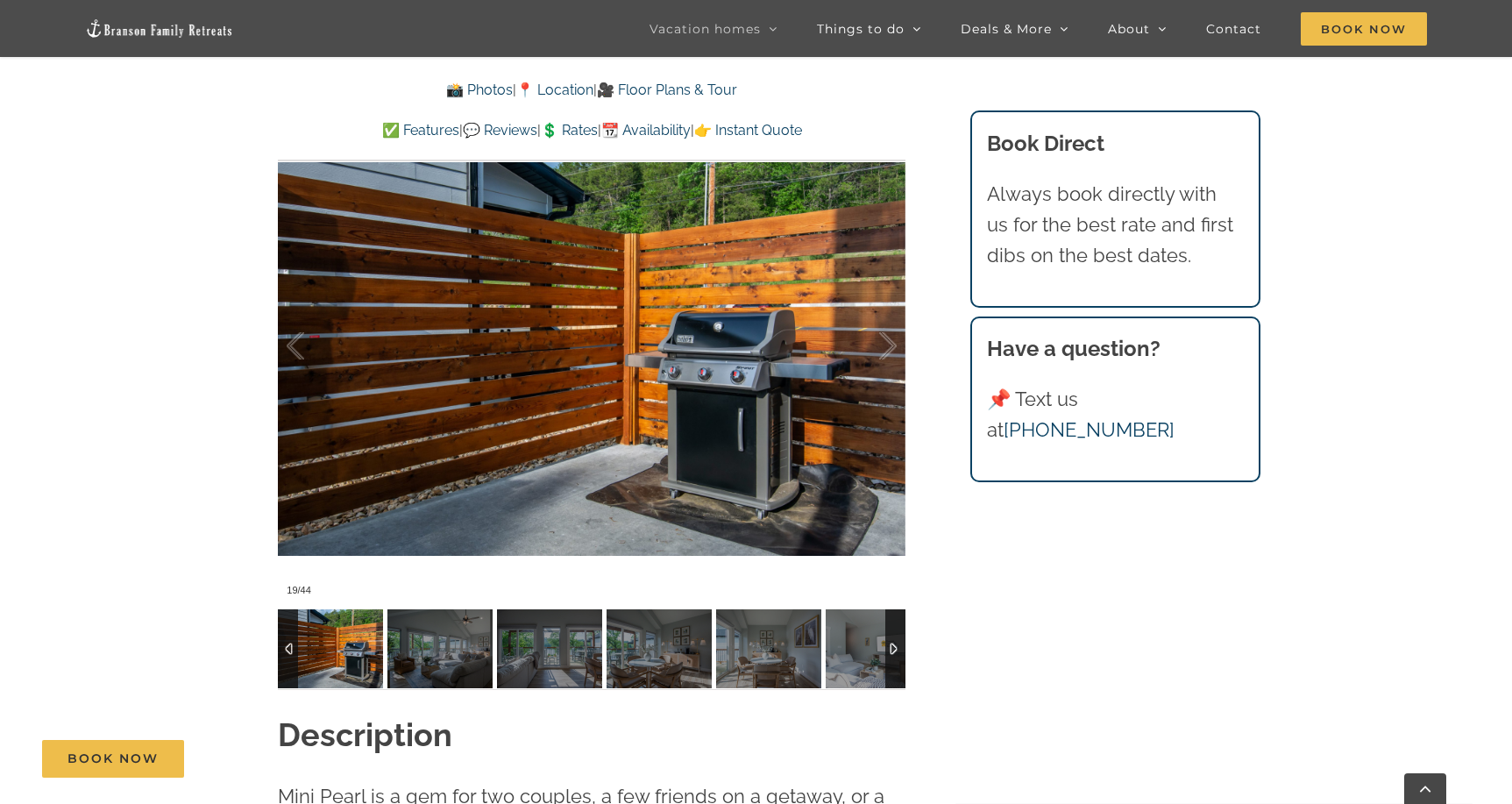
click at [897, 648] on div at bounding box center [895, 649] width 20 height 79
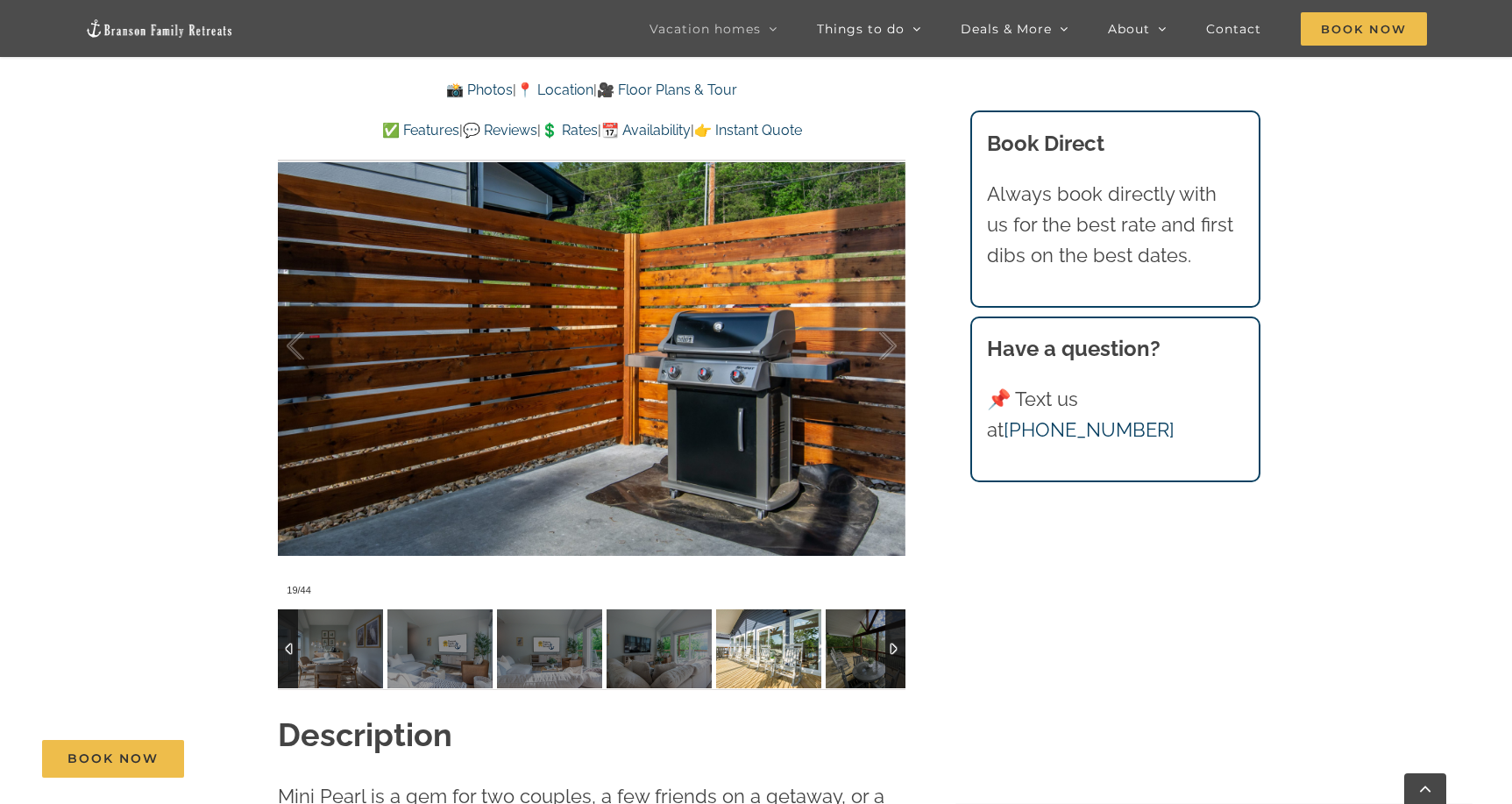
click at [727, 660] on img at bounding box center [768, 649] width 105 height 79
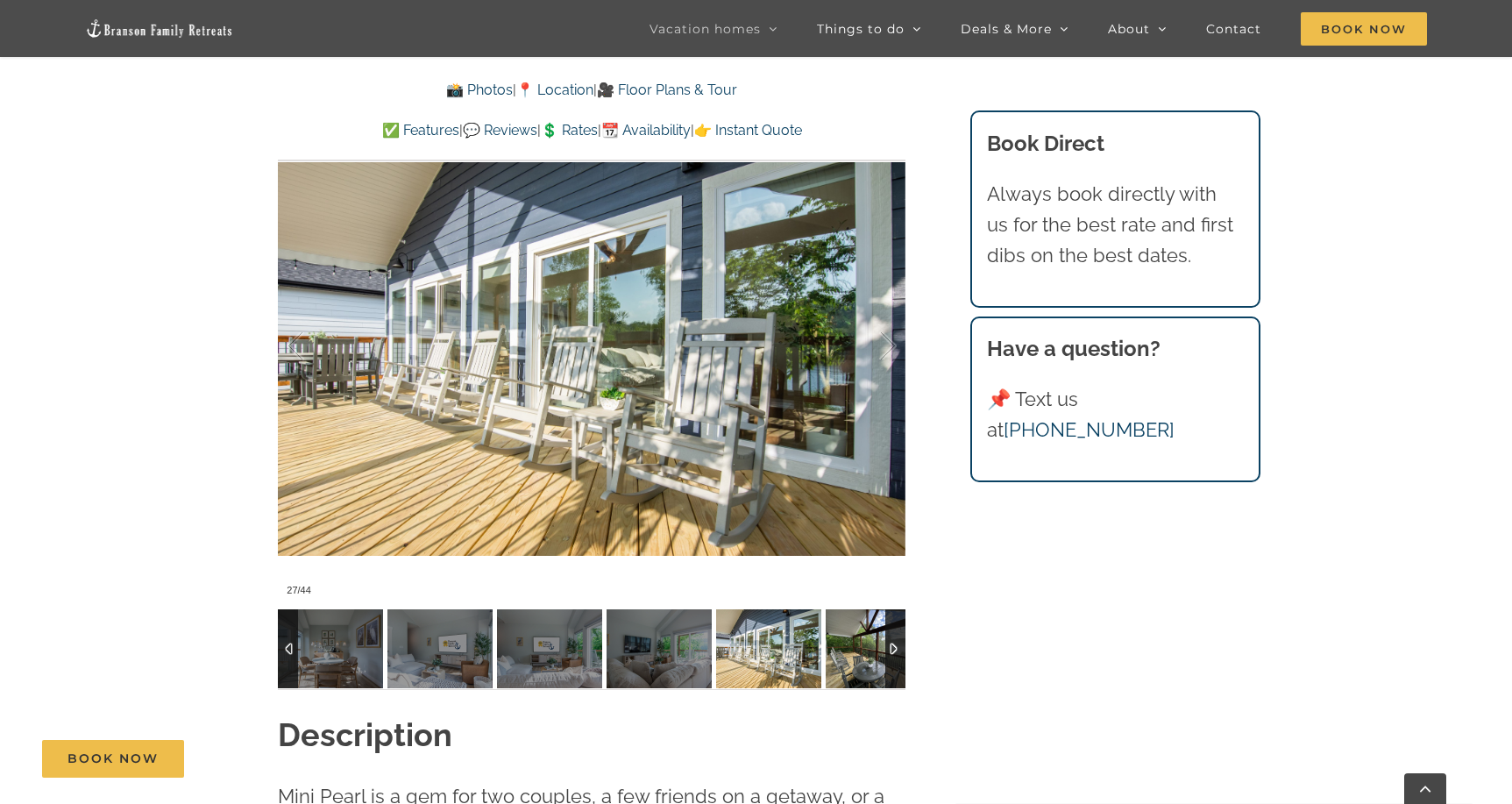
click at [845, 660] on img at bounding box center [878, 649] width 105 height 79
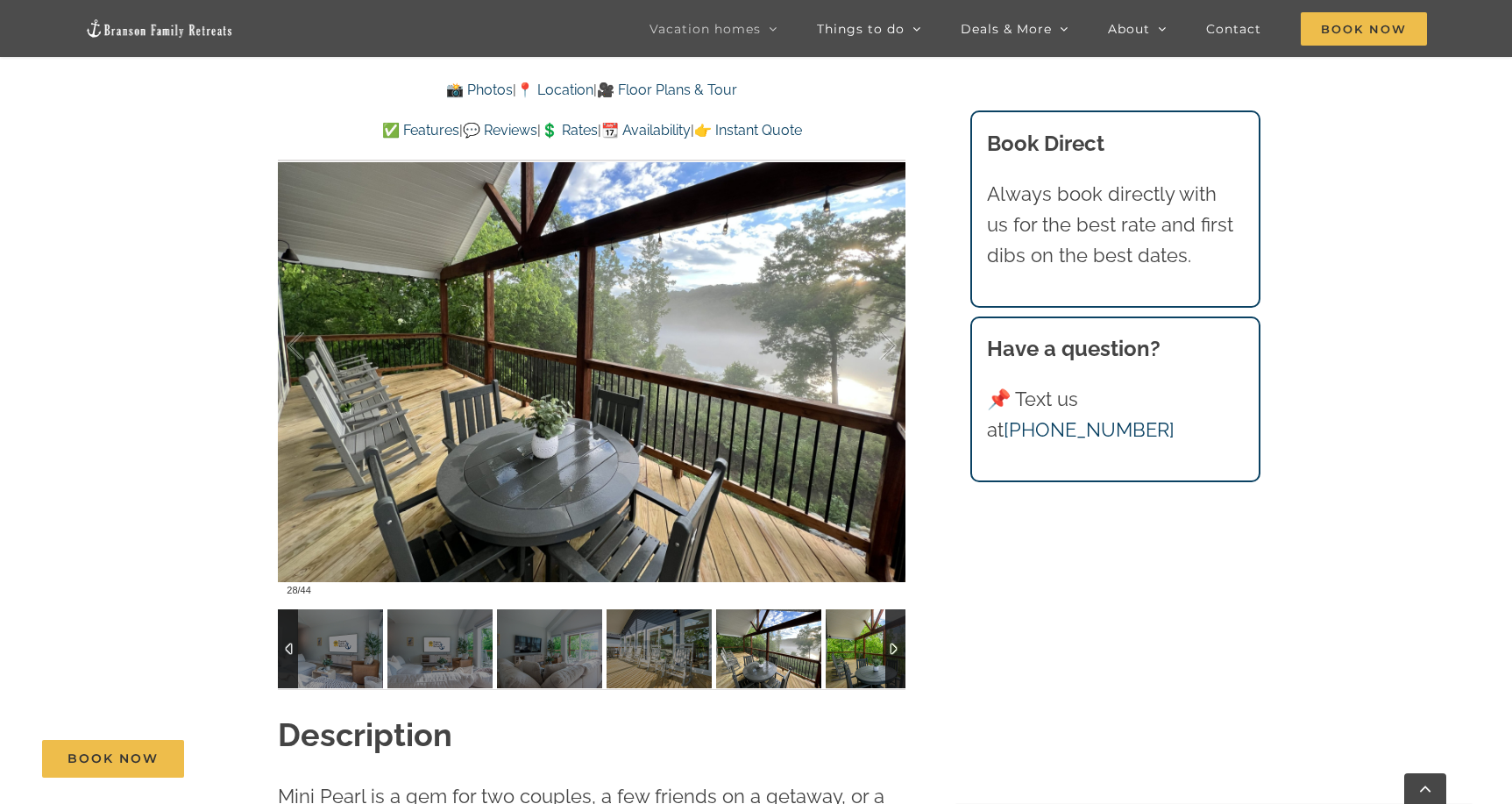
click at [864, 659] on img at bounding box center [878, 649] width 105 height 79
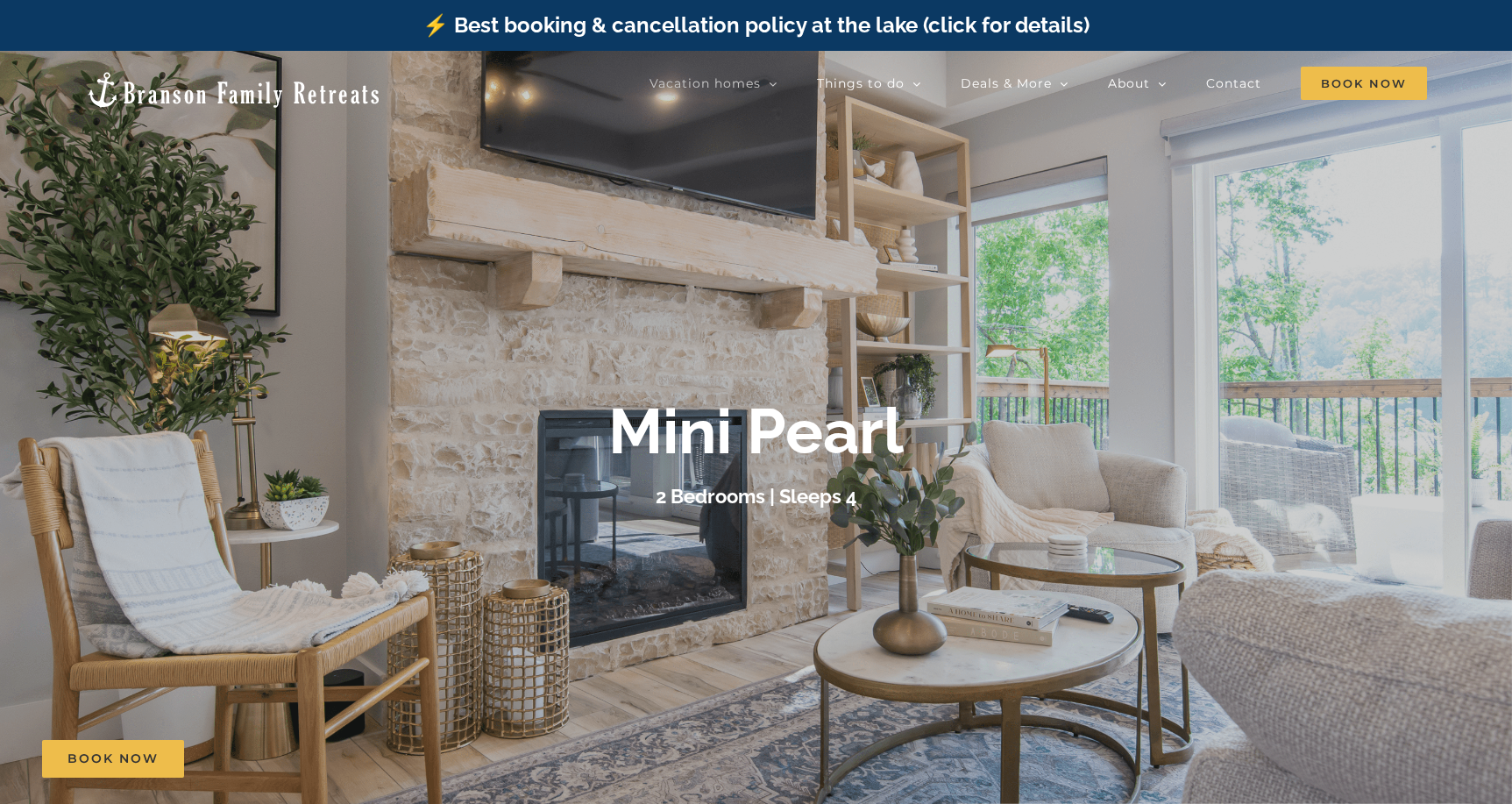
scroll to position [0, 0]
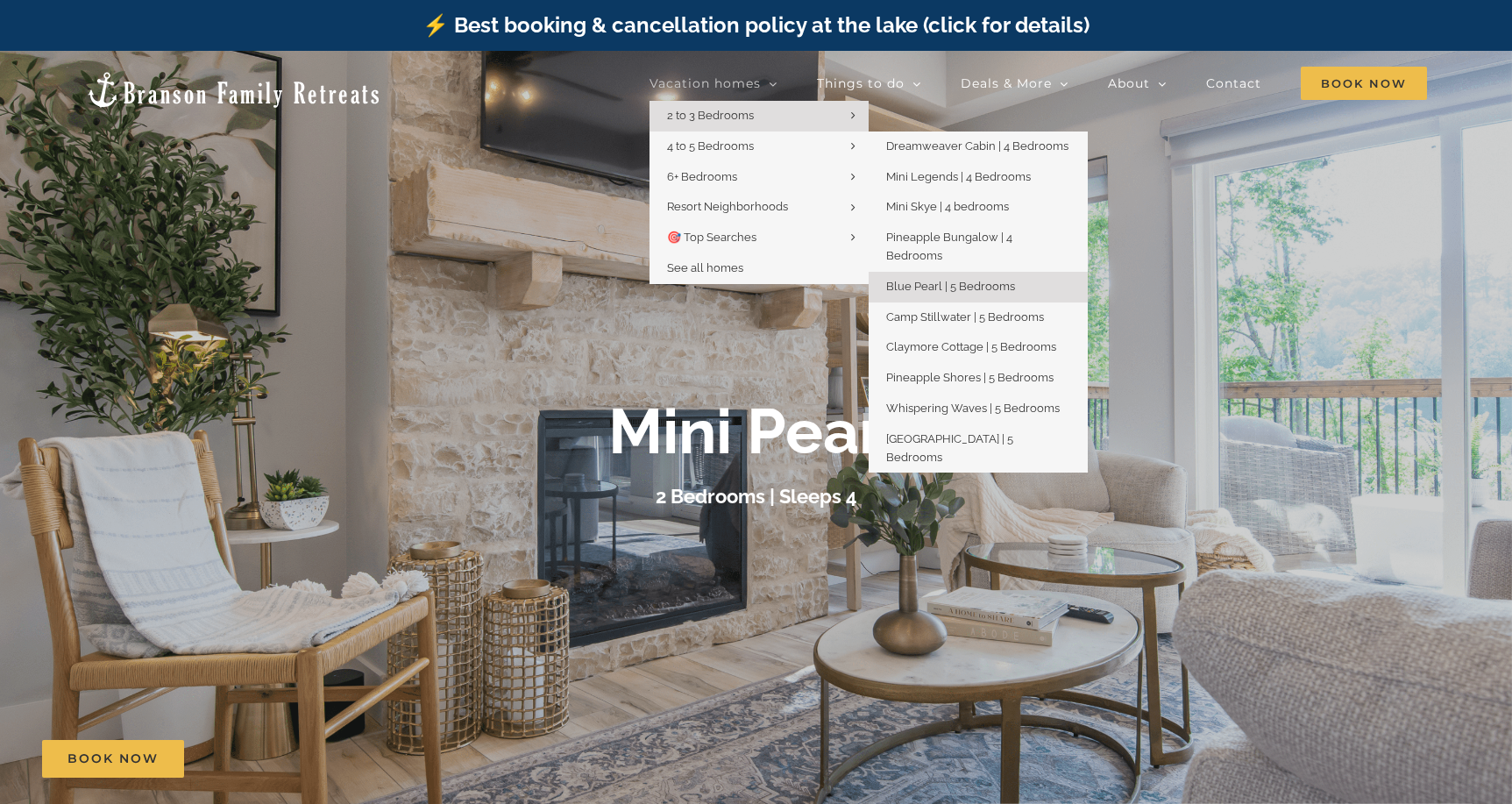
click at [955, 280] on span "Blue Pearl | 5 Bedrooms" at bounding box center [951, 287] width 129 height 13
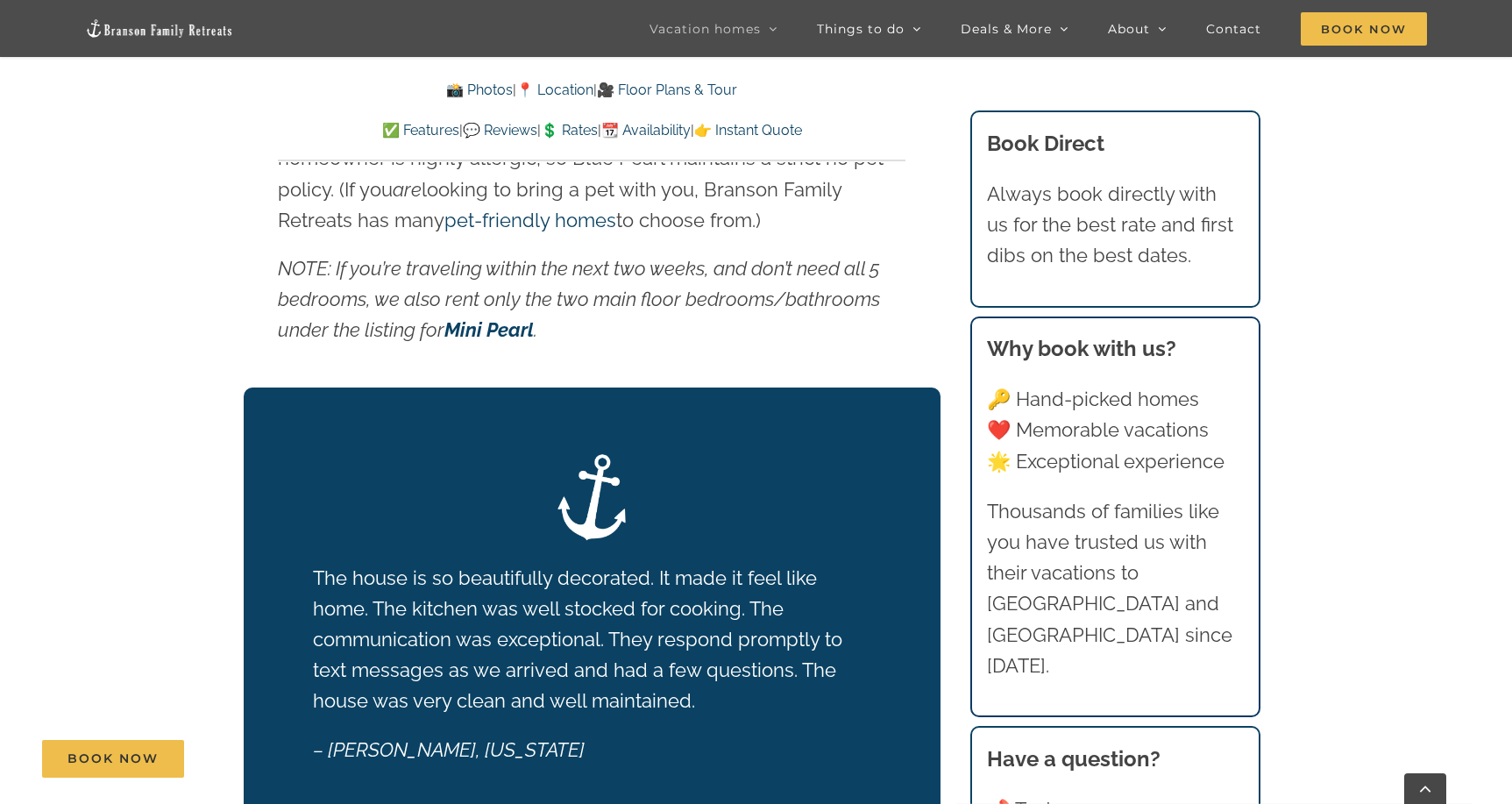
scroll to position [2988, 0]
drag, startPoint x: 500, startPoint y: 293, endPoint x: 510, endPoint y: 295, distance: 10.2
click at [510, 320] on link "Mini Pearl" at bounding box center [489, 331] width 90 height 23
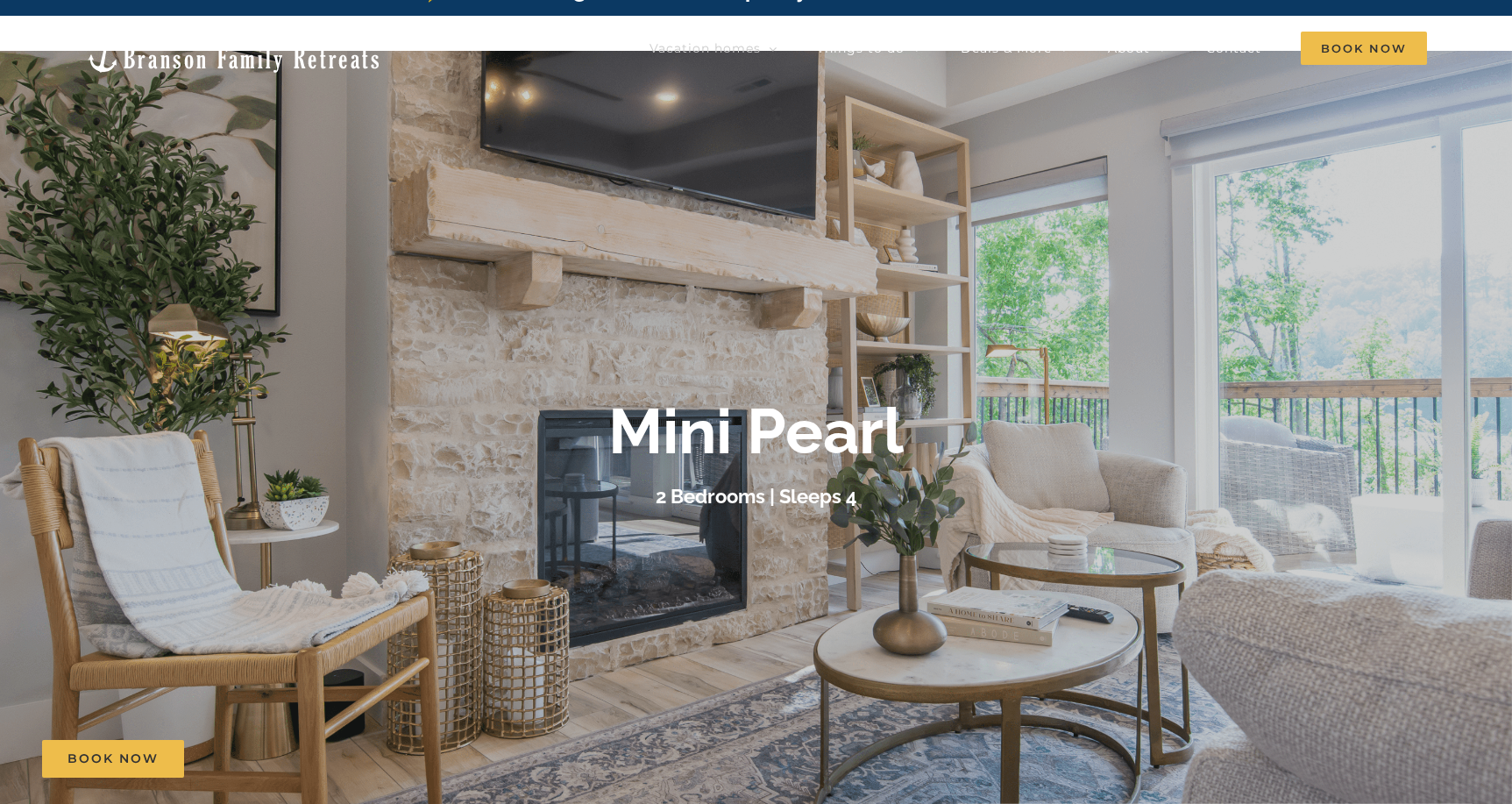
scroll to position [11, 0]
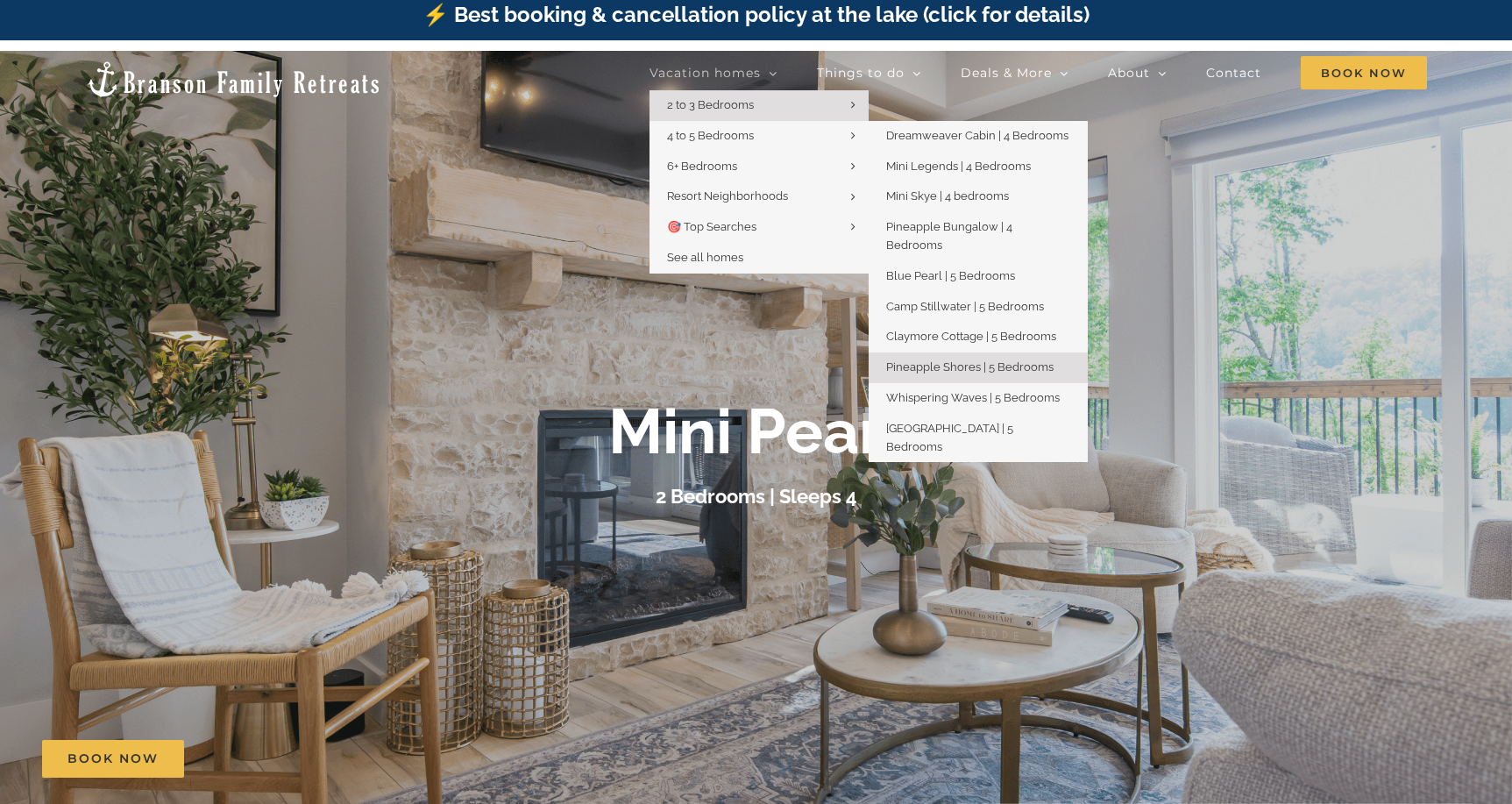
click at [961, 360] on span "Pineapple Shores | 5 Bedrooms" at bounding box center [970, 367] width 167 height 13
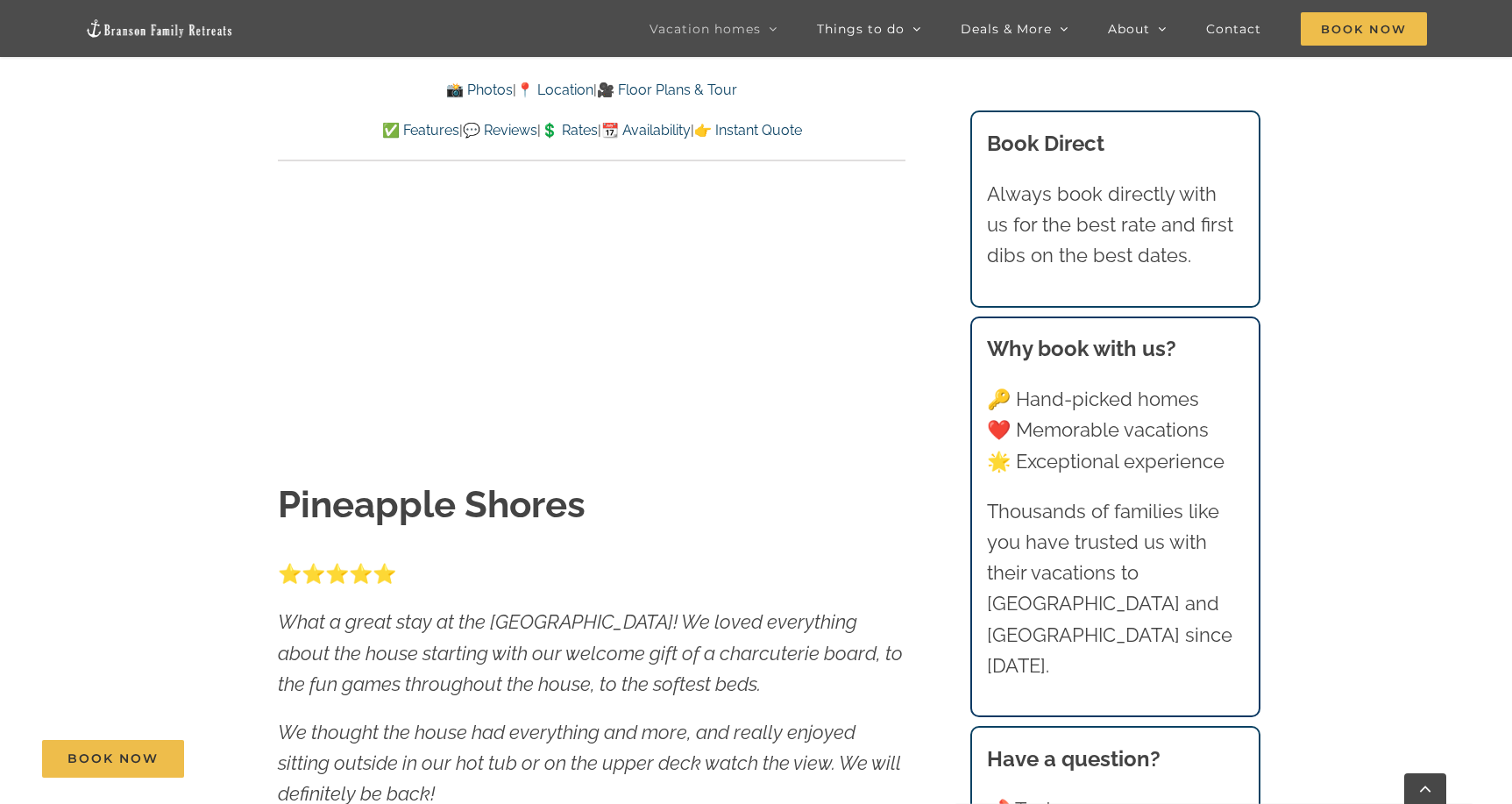
scroll to position [226, 0]
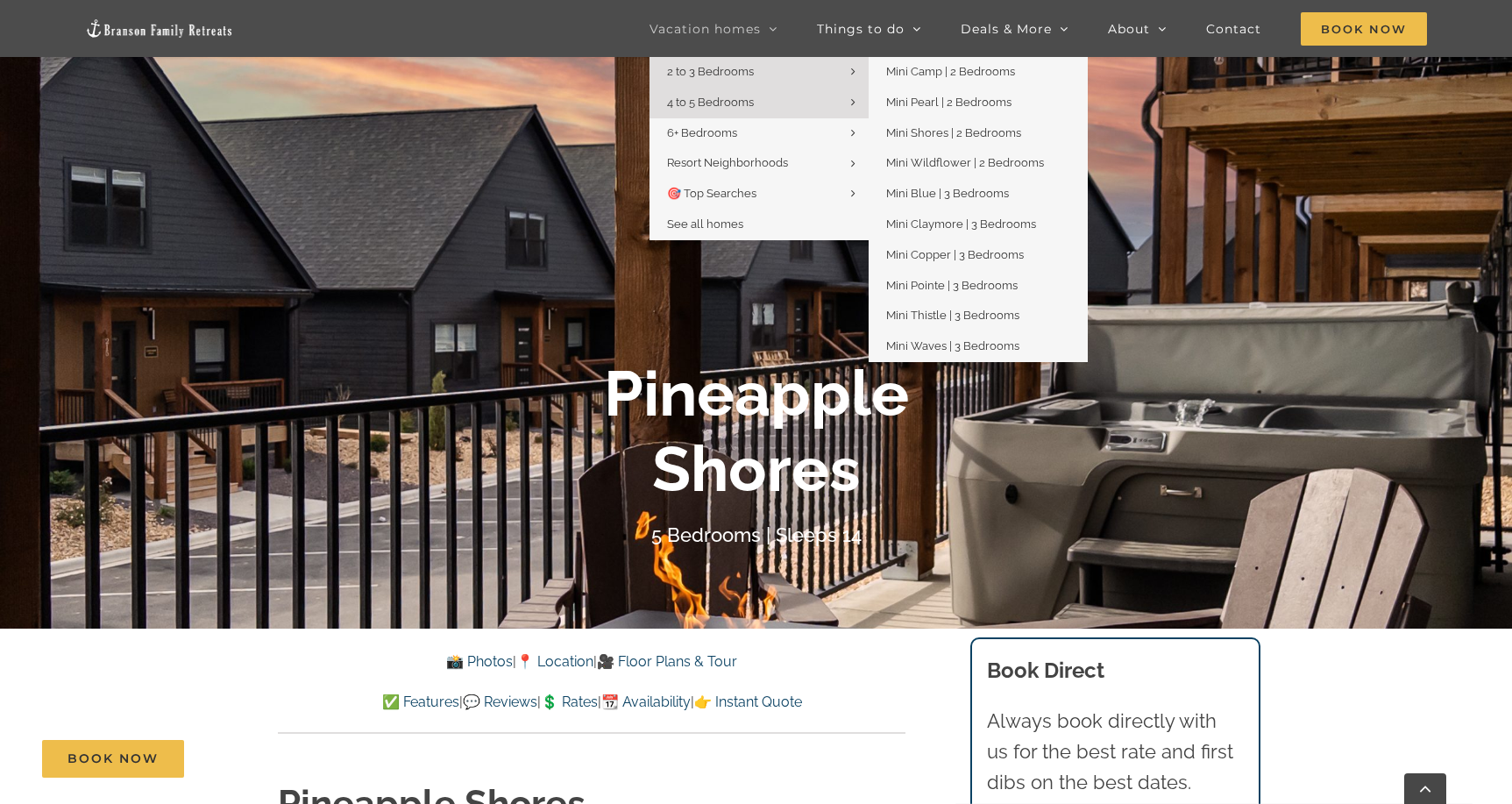
click at [707, 66] on span "2 to 3 Bedrooms" at bounding box center [710, 71] width 87 height 13
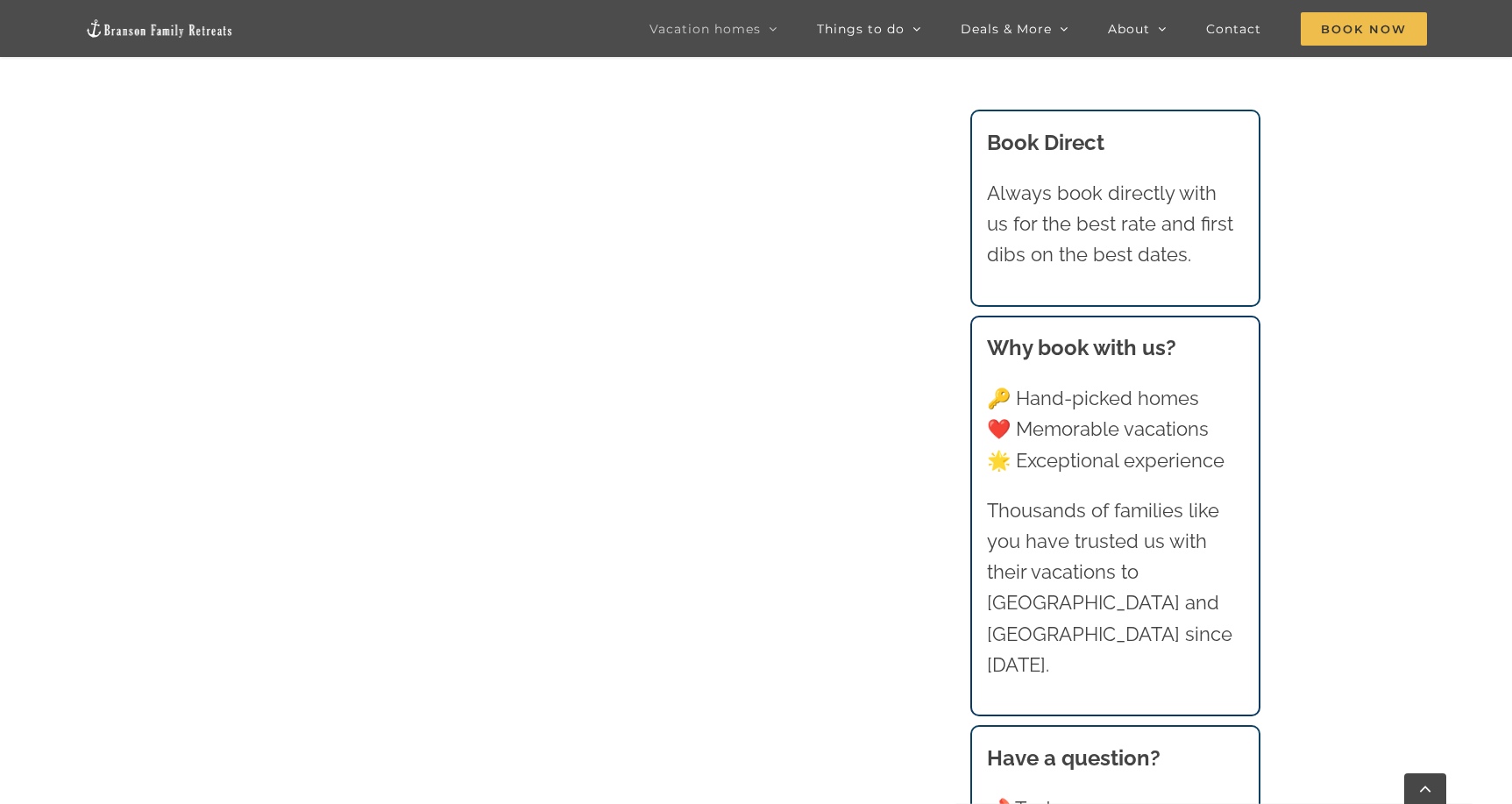
scroll to position [1994, 0]
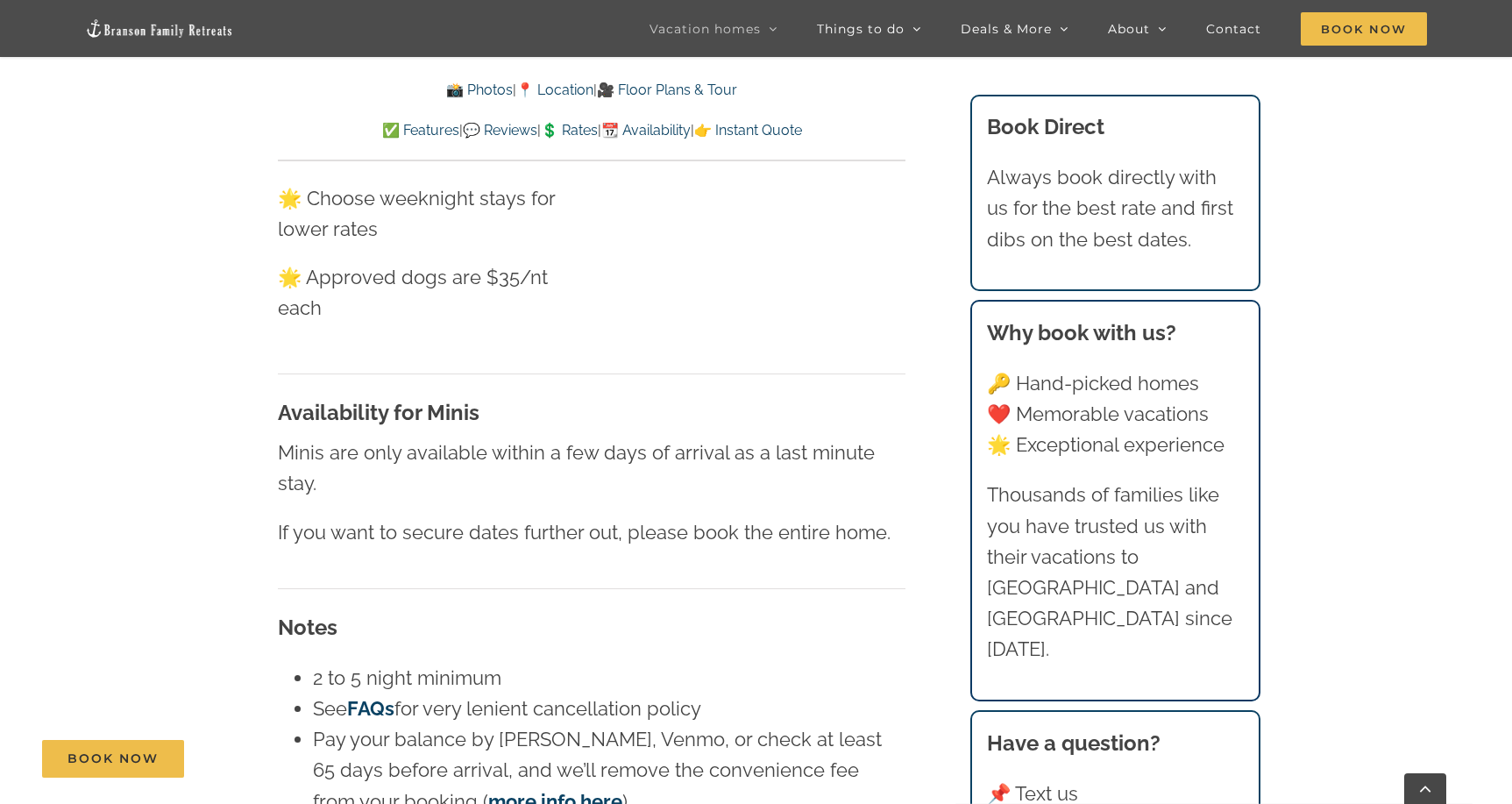
scroll to position [10288, 0]
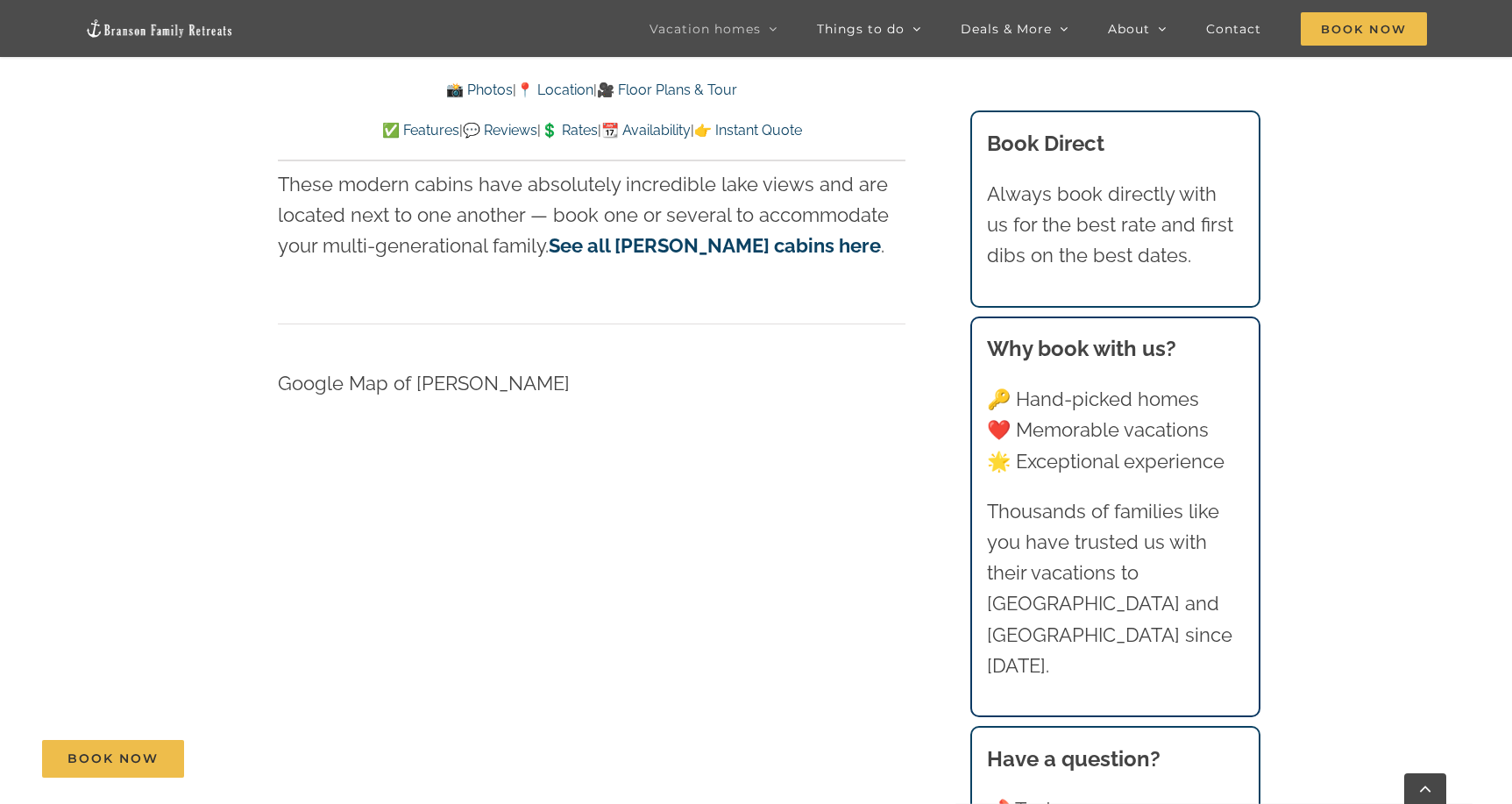
click at [691, 126] on link "📆 Availability" at bounding box center [646, 130] width 90 height 16
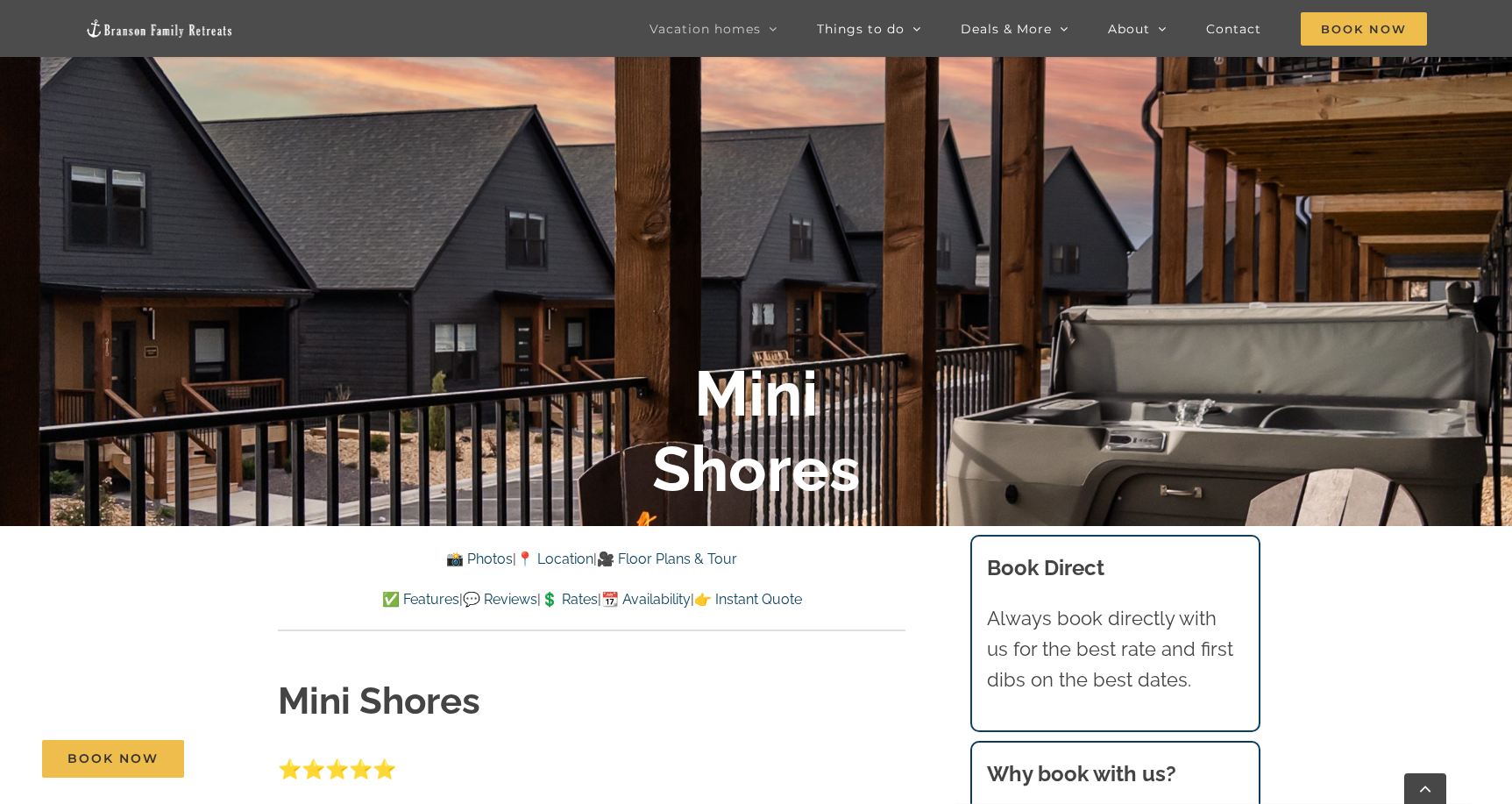
scroll to position [217, 0]
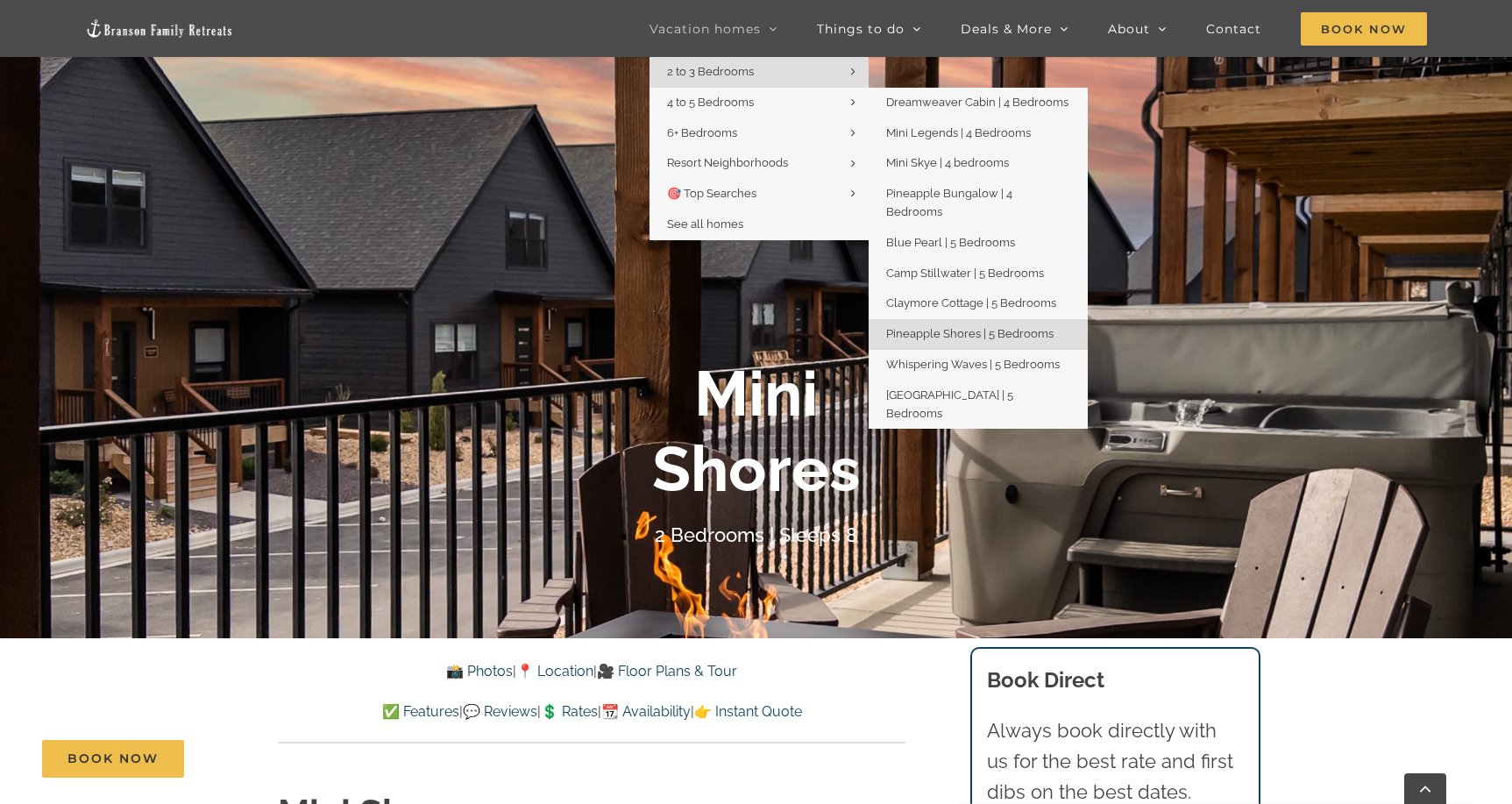
click at [967, 327] on span "Pineapple Shores | 5 Bedrooms" at bounding box center [970, 334] width 167 height 13
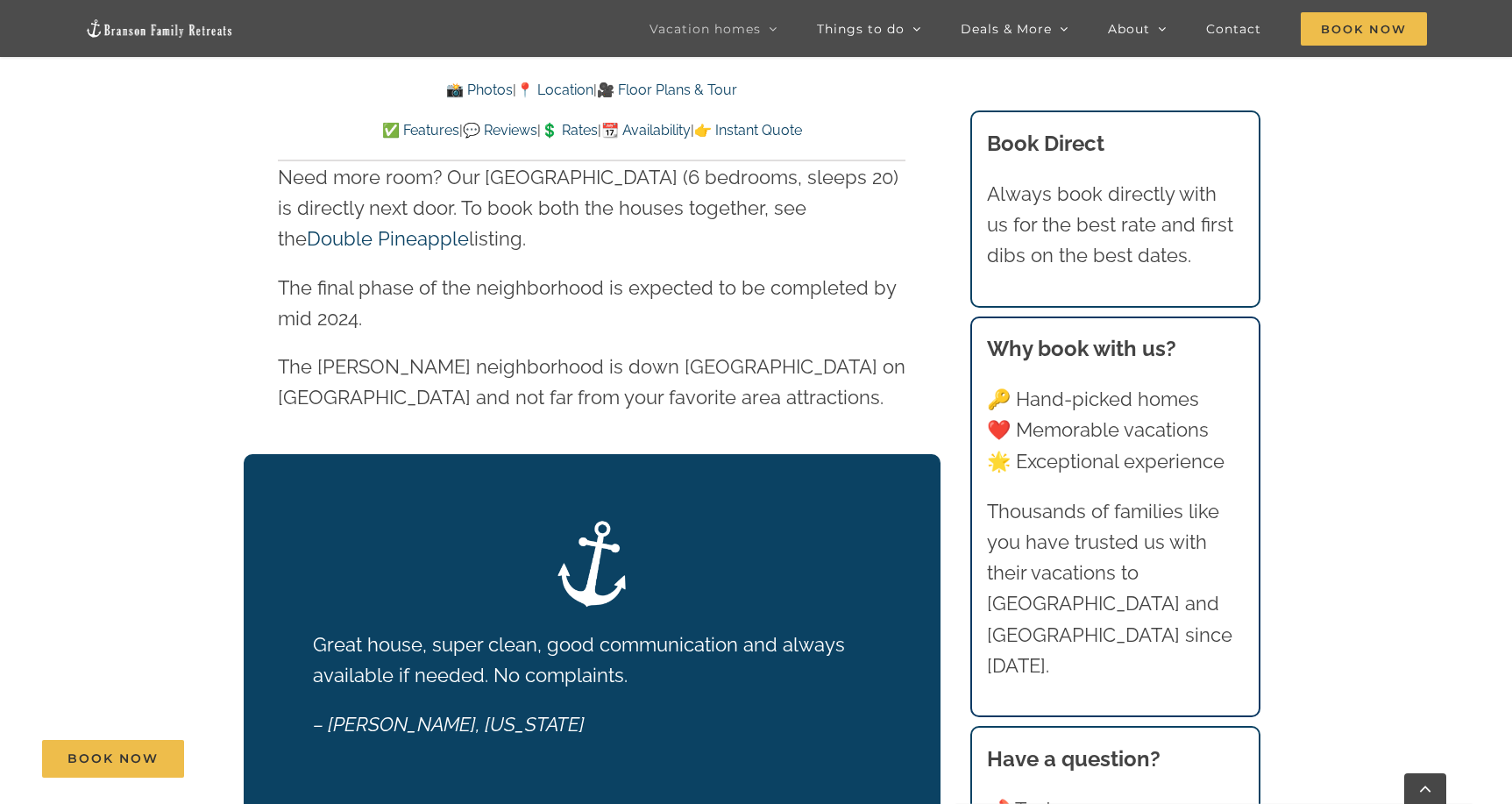
scroll to position [3053, 0]
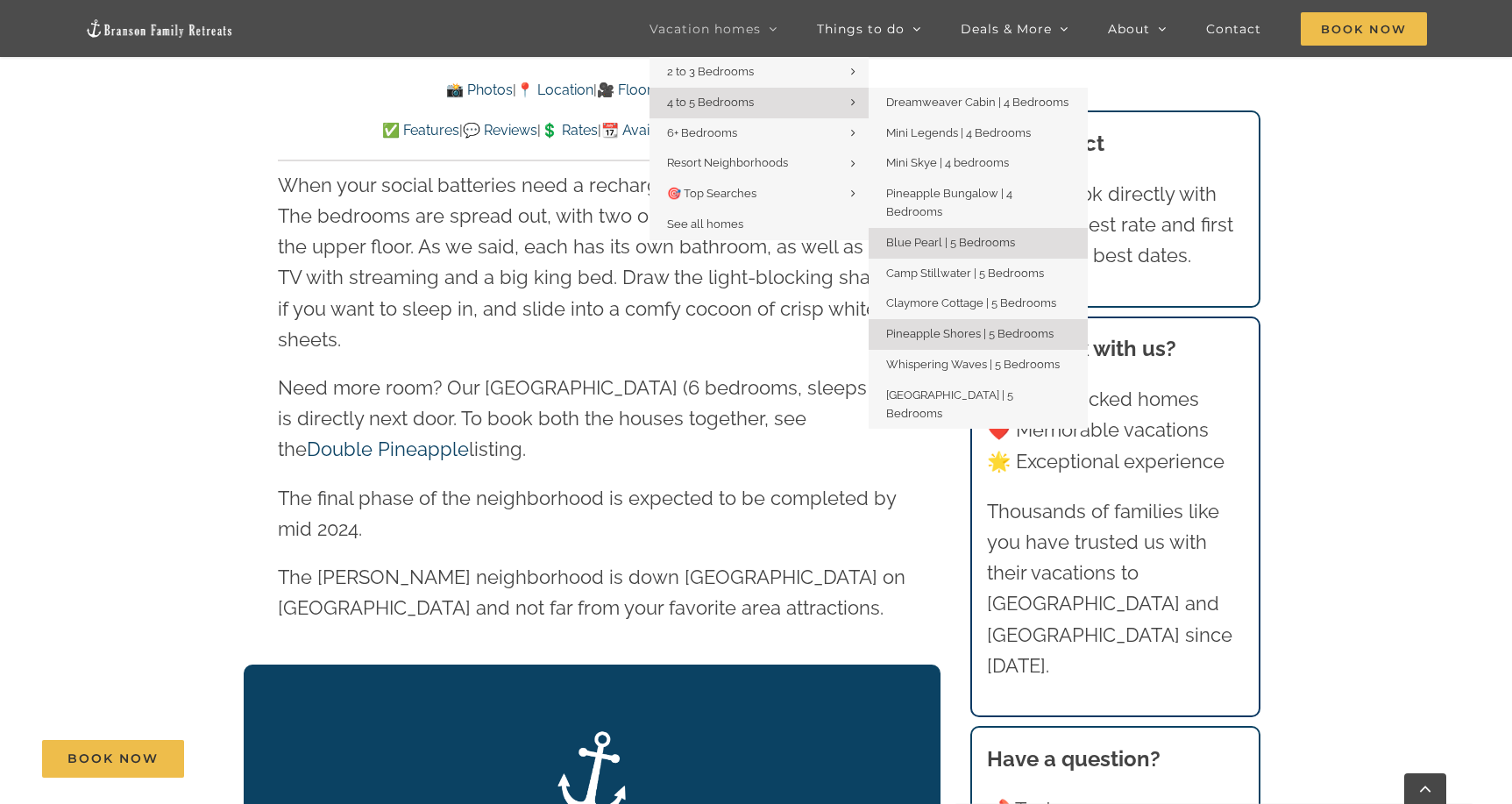
click at [949, 236] on span "Blue Pearl | 5 Bedrooms" at bounding box center [951, 243] width 129 height 13
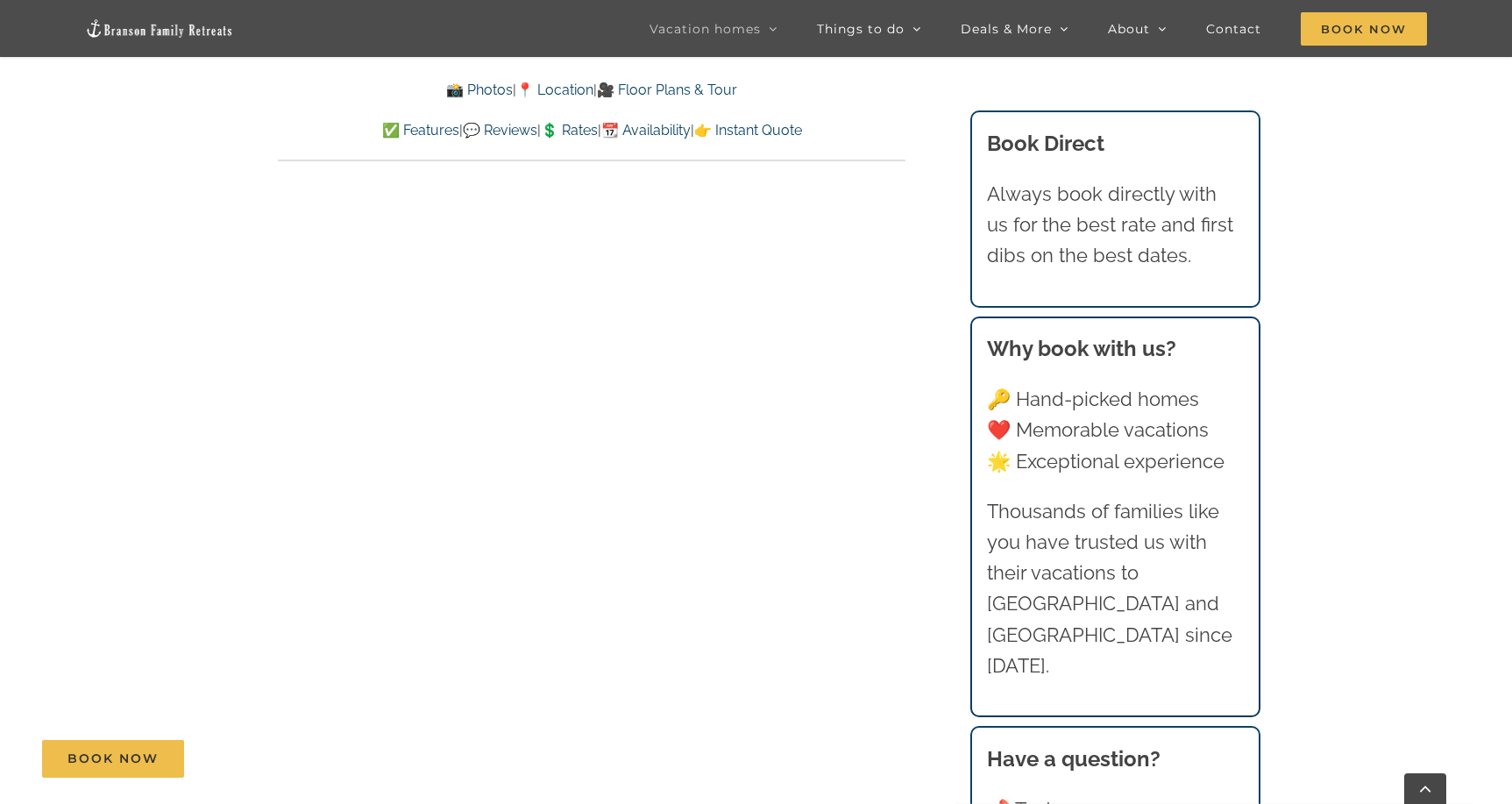
scroll to position [8802, 0]
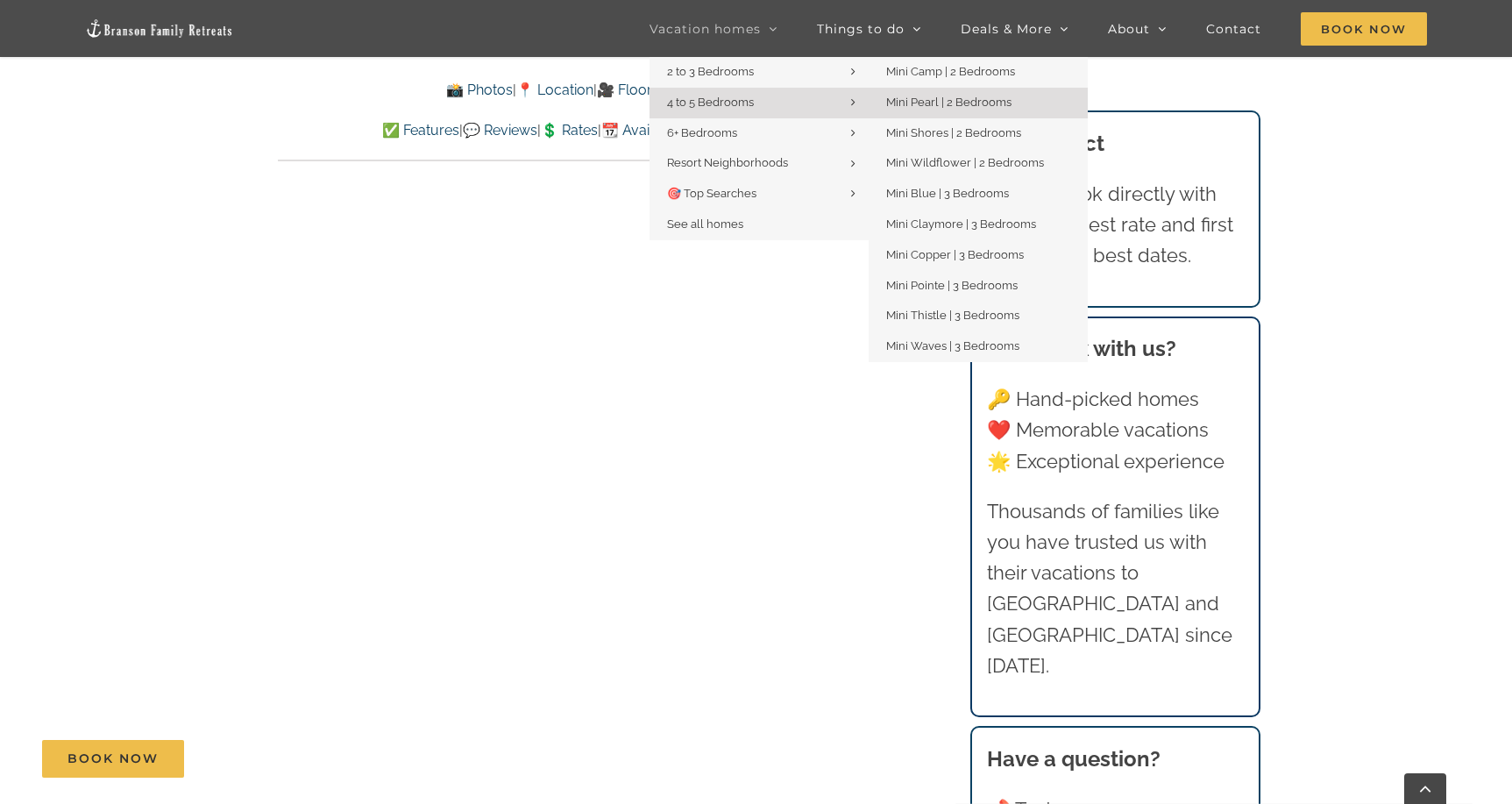
click at [980, 98] on span "Mini Pearl | 2 Bedrooms" at bounding box center [949, 102] width 125 height 13
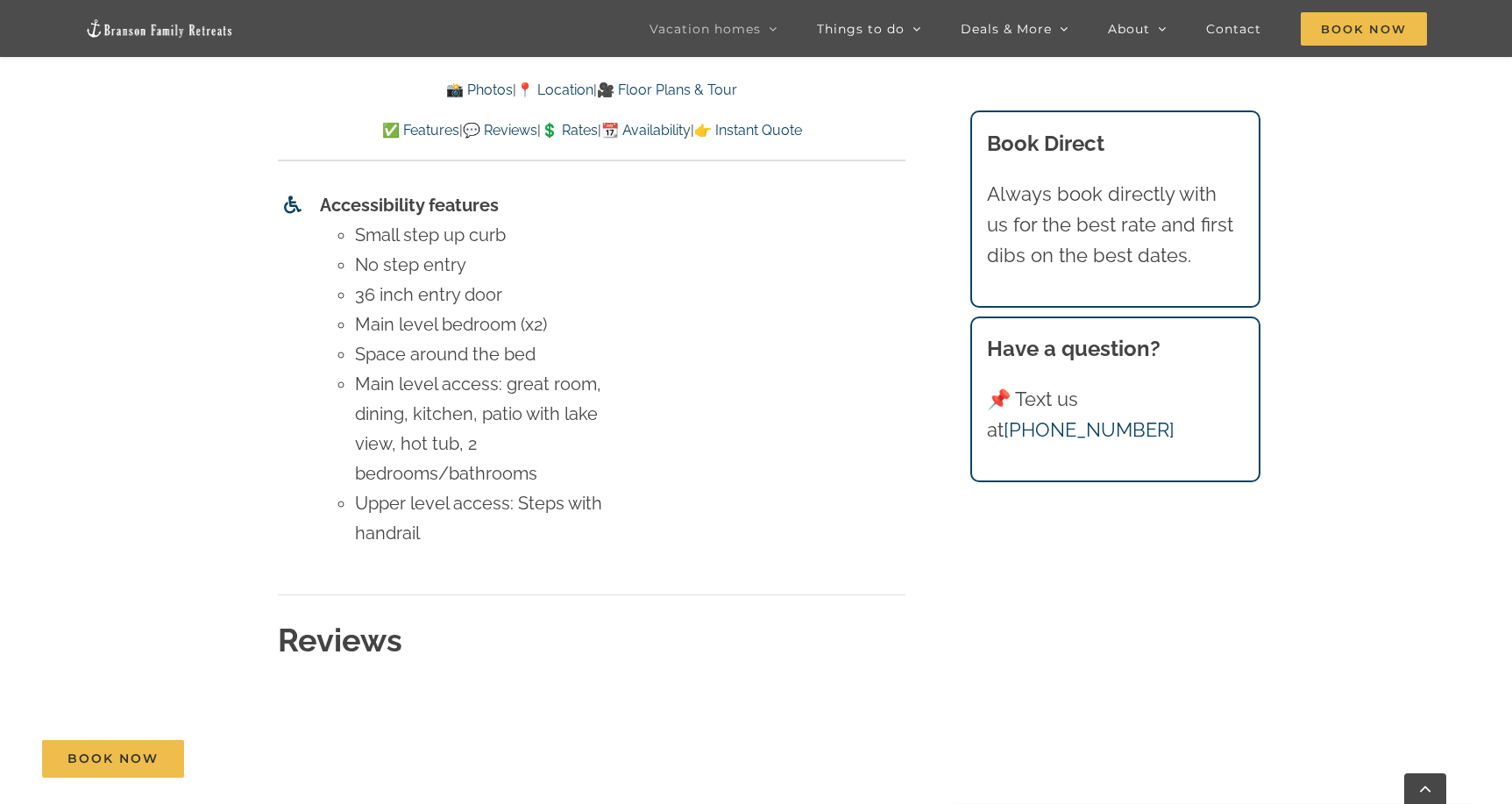
scroll to position [7716, 0]
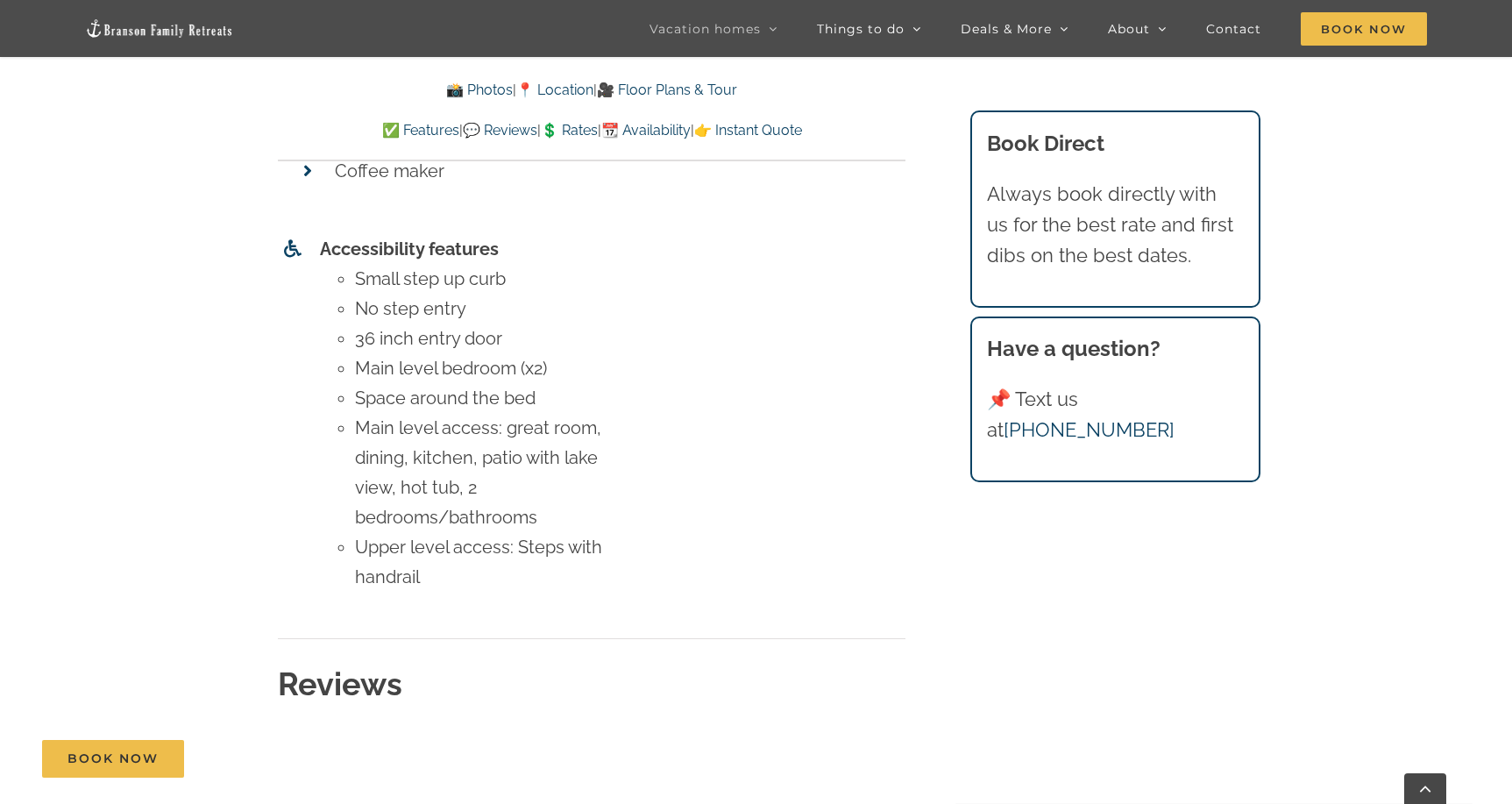
click at [579, 129] on link "💲 Rates" at bounding box center [569, 130] width 57 height 16
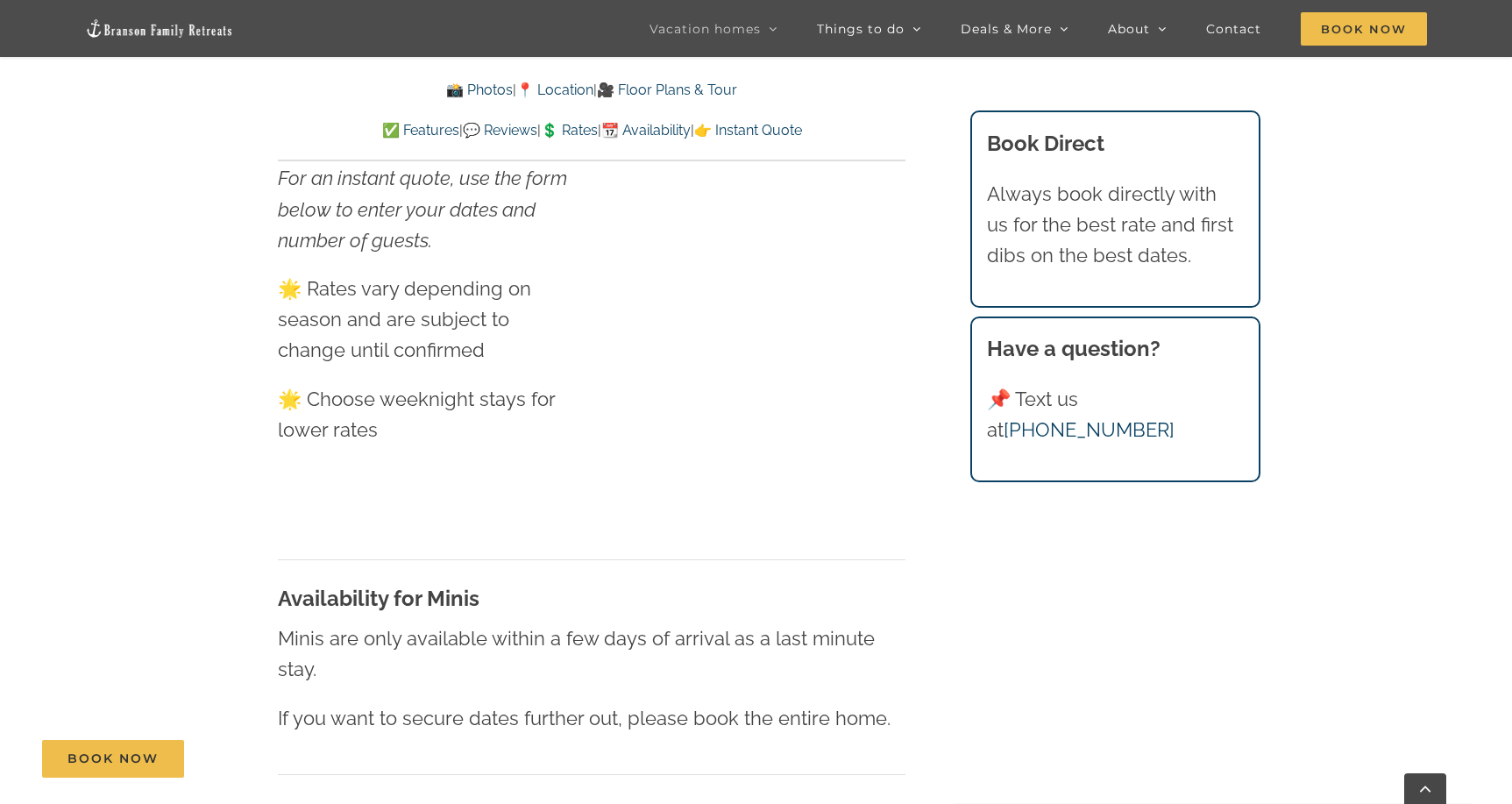
scroll to position [9846, 0]
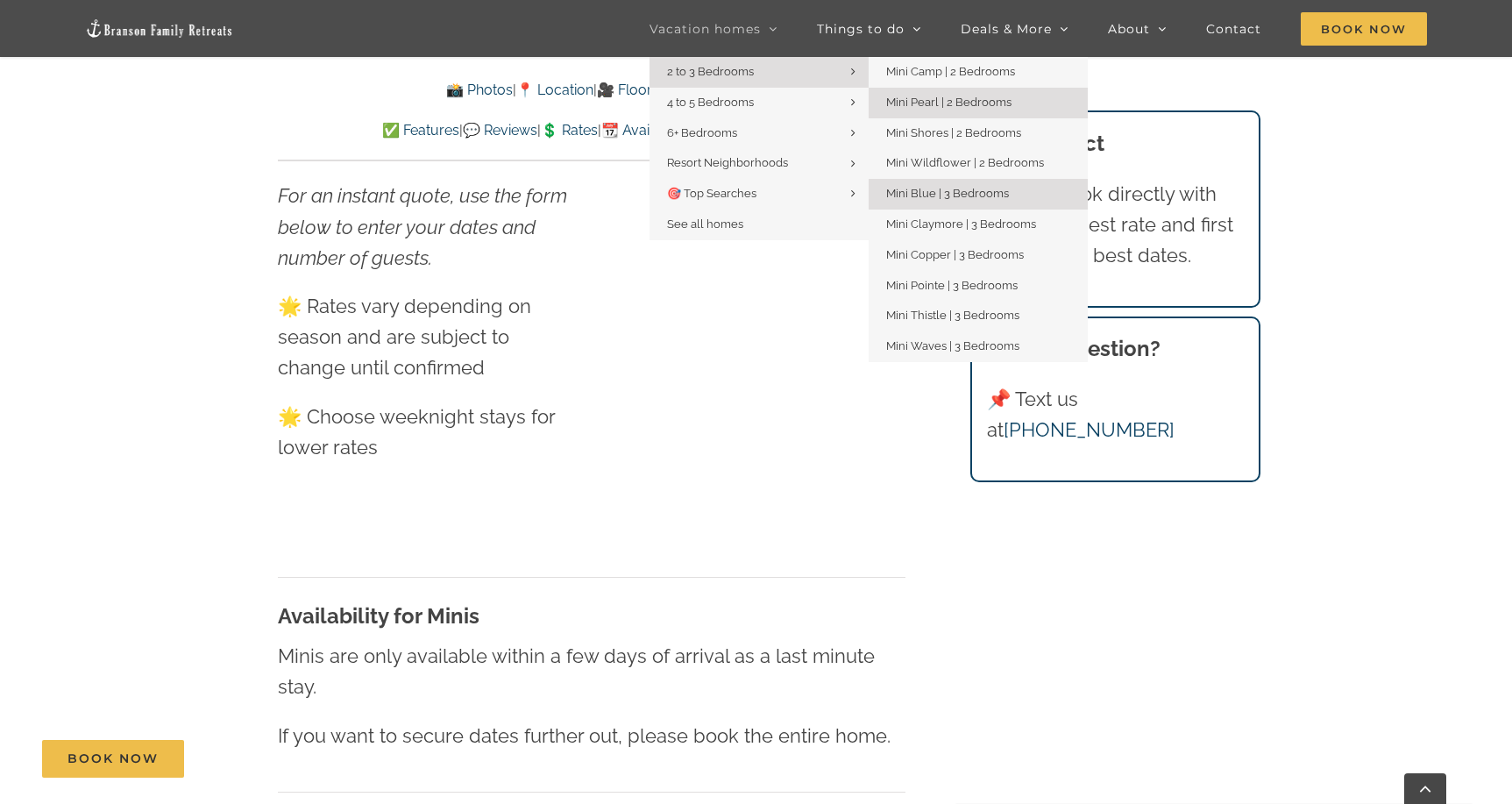
click at [977, 187] on span "Mini Blue | 3 Bedrooms" at bounding box center [948, 194] width 123 height 13
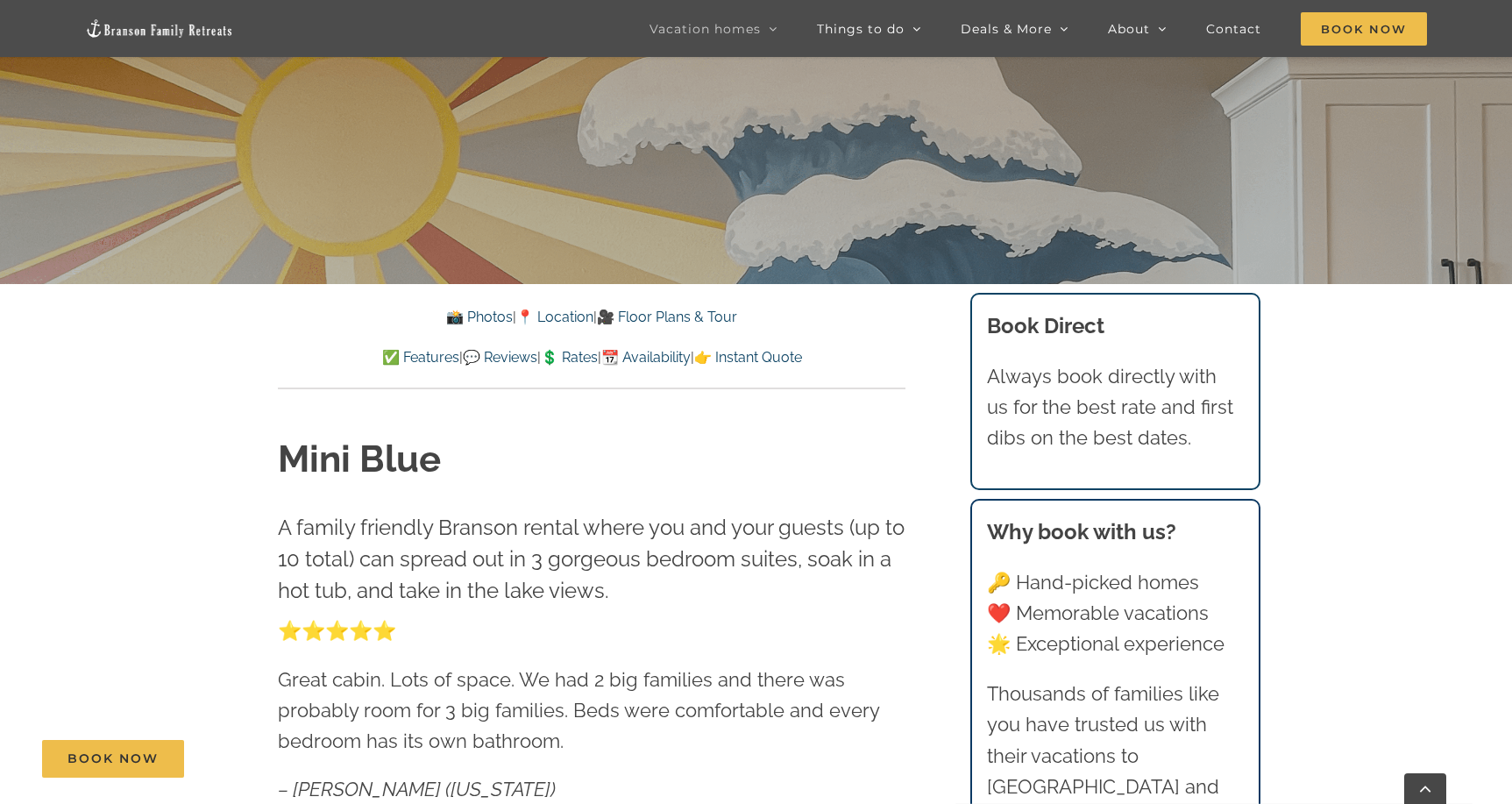
scroll to position [567, 0]
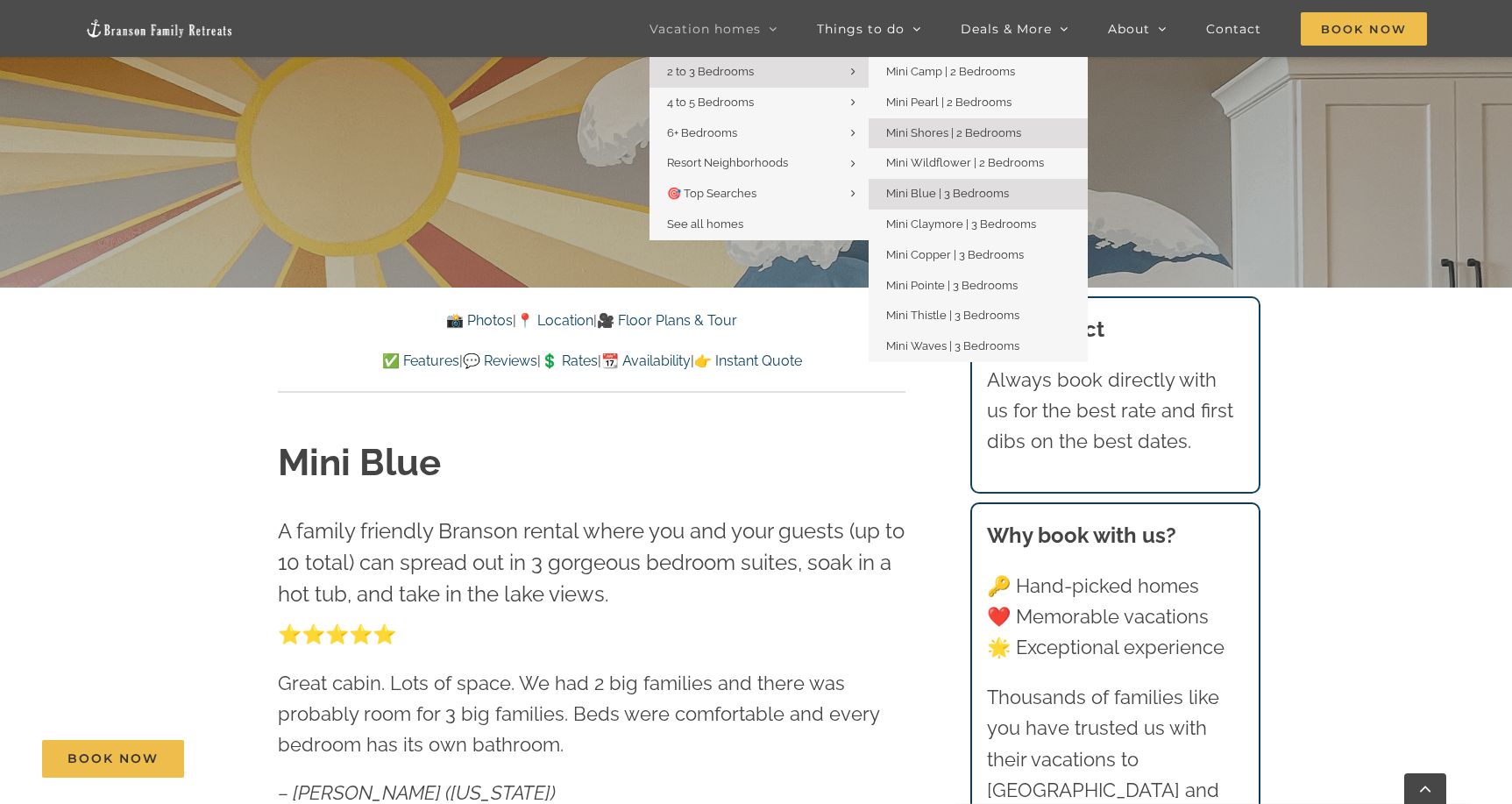
click at [943, 126] on span "Mini Shores | 2 Bedrooms" at bounding box center [954, 133] width 135 height 13
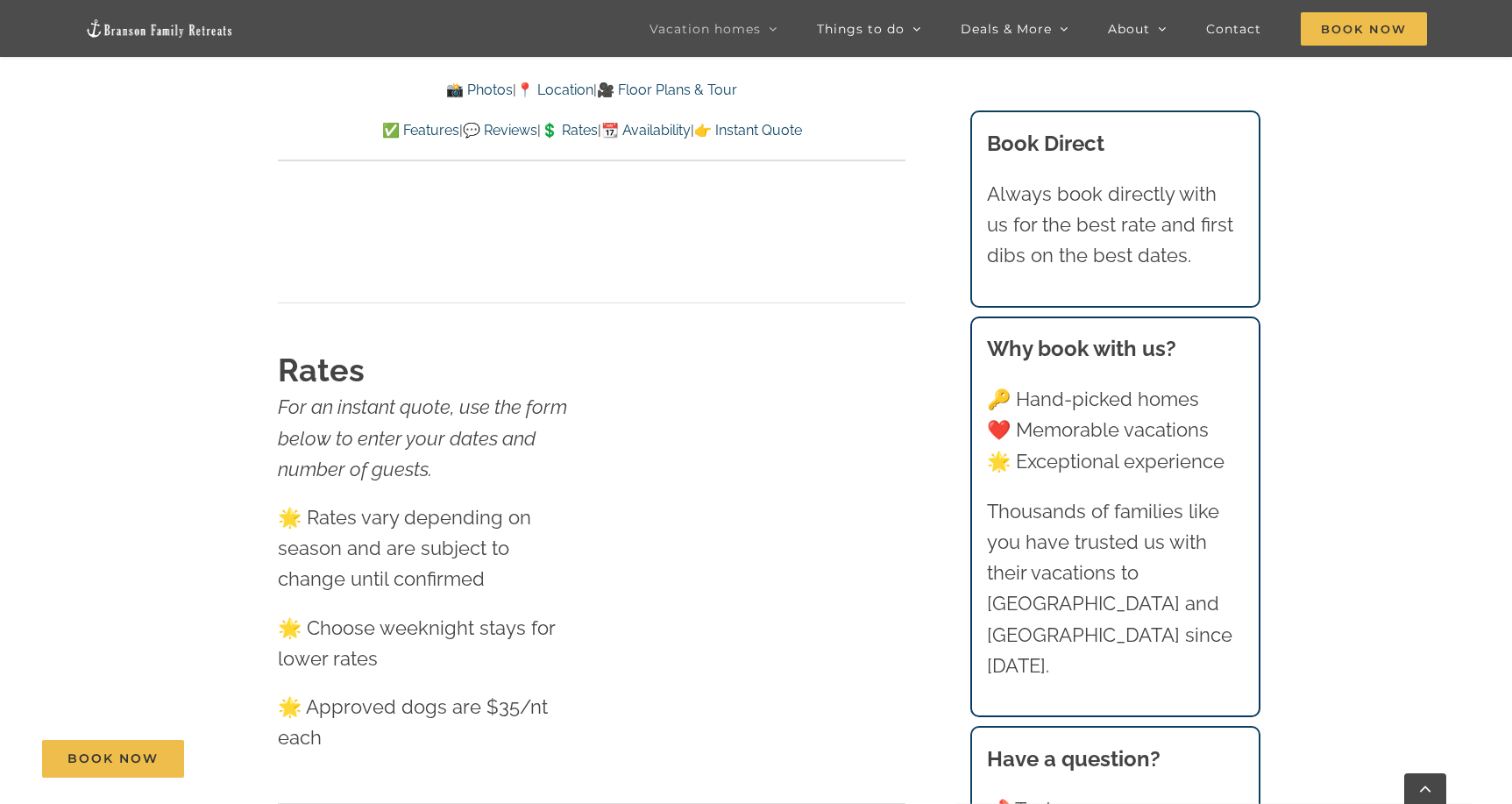
scroll to position [9839, 0]
click at [784, 117] on div "📸 Photos | 📍 Location | 🎥 Floor Plans & Tour ✅ Features | 💬 Reviews | 💲 Rates |…" at bounding box center [592, 110] width 628 height 63
click at [783, 122] on link "👉 Instant Quote" at bounding box center [748, 130] width 108 height 16
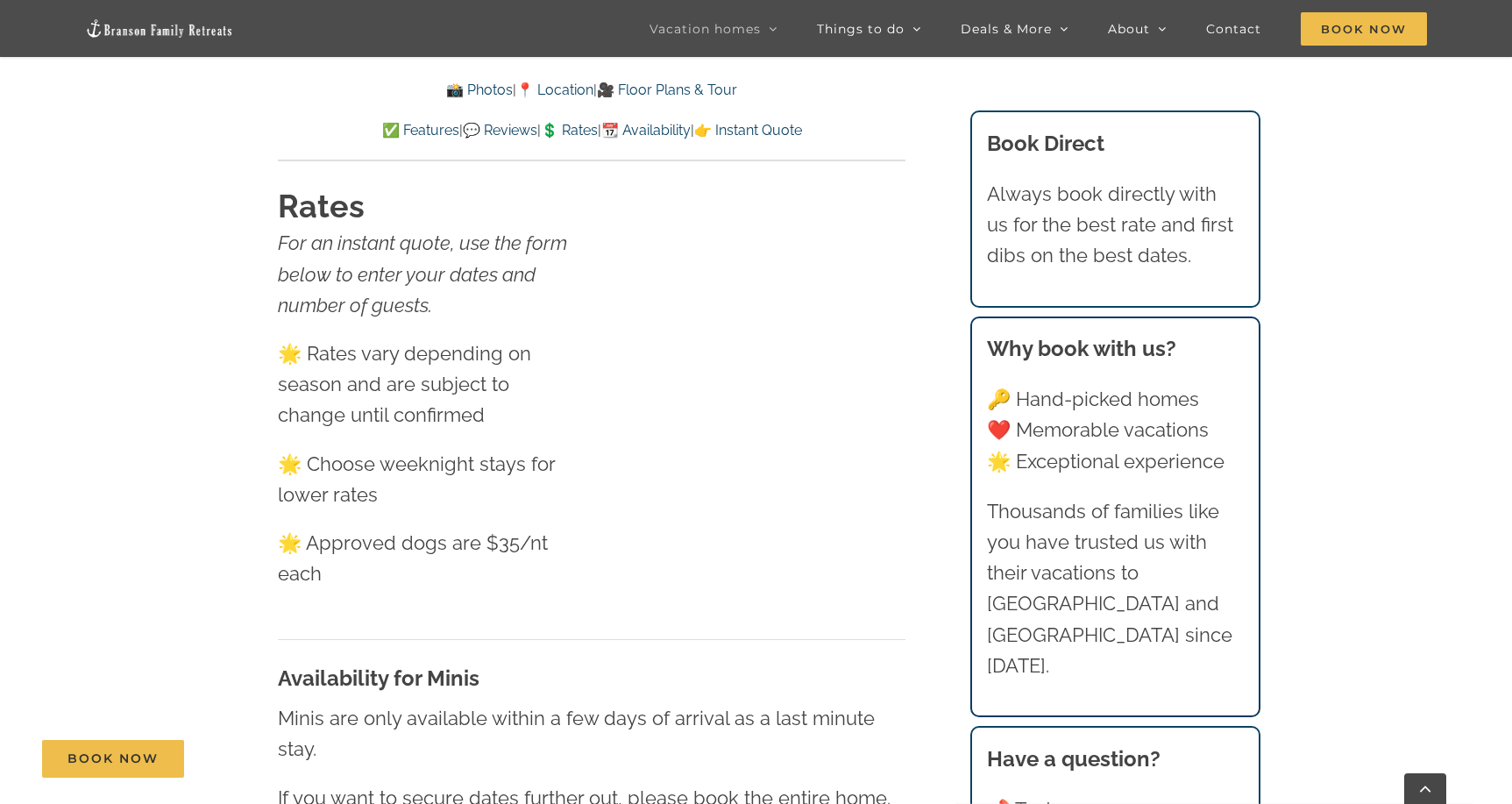
scroll to position [9944, 0]
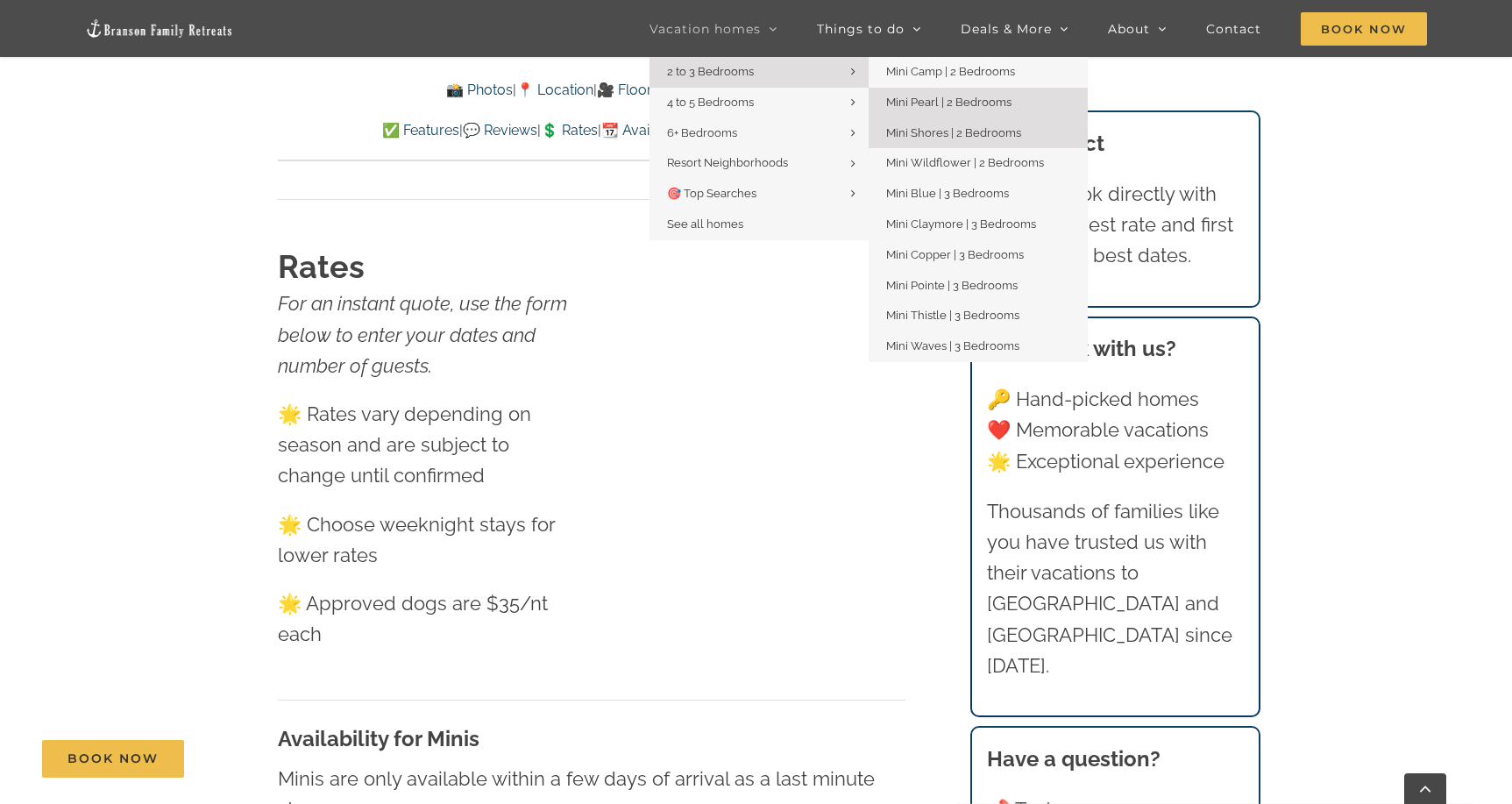
click at [927, 102] on span "Mini Pearl | 2 Bedrooms" at bounding box center [949, 102] width 125 height 13
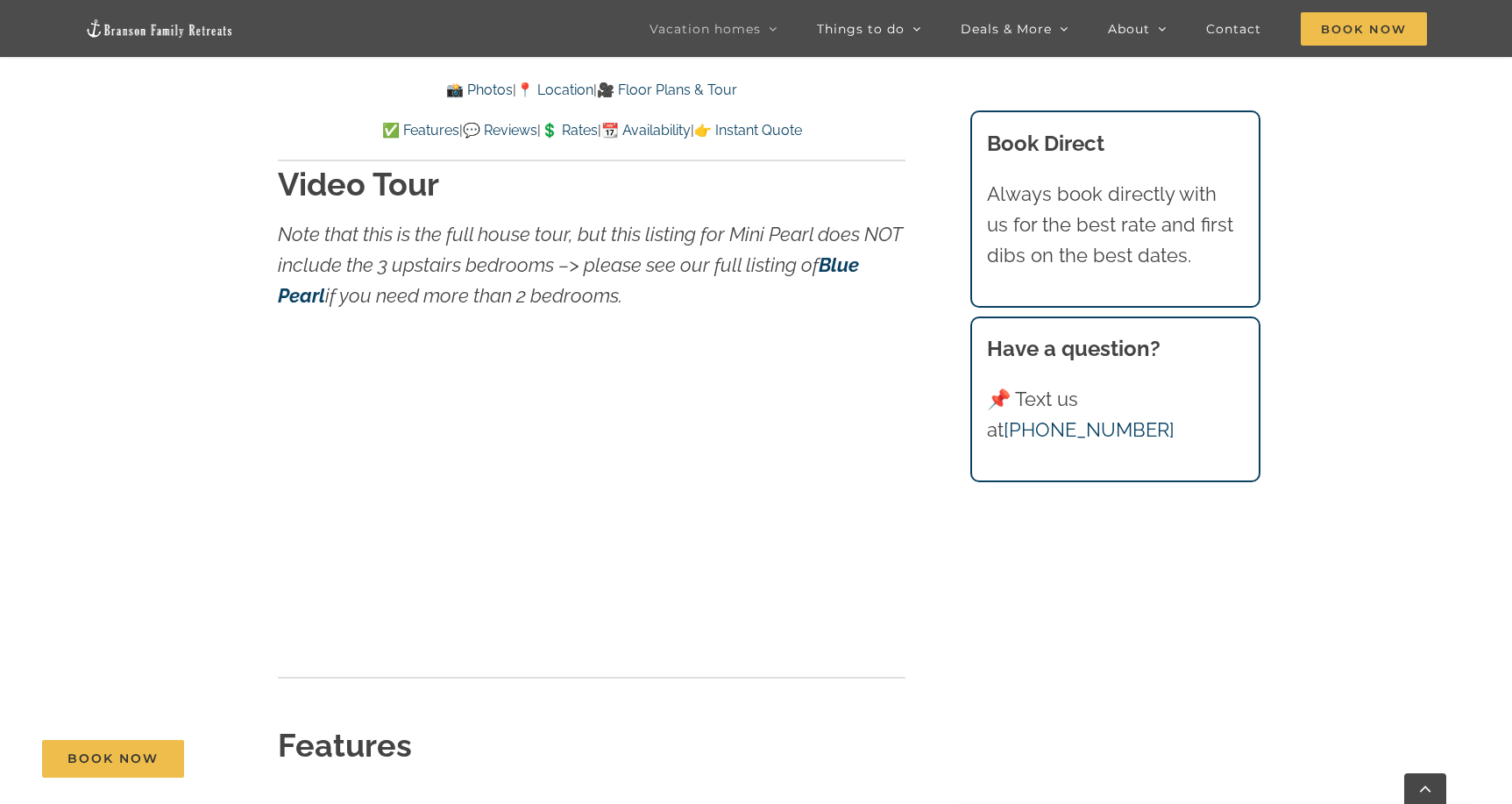
scroll to position [6003, 0]
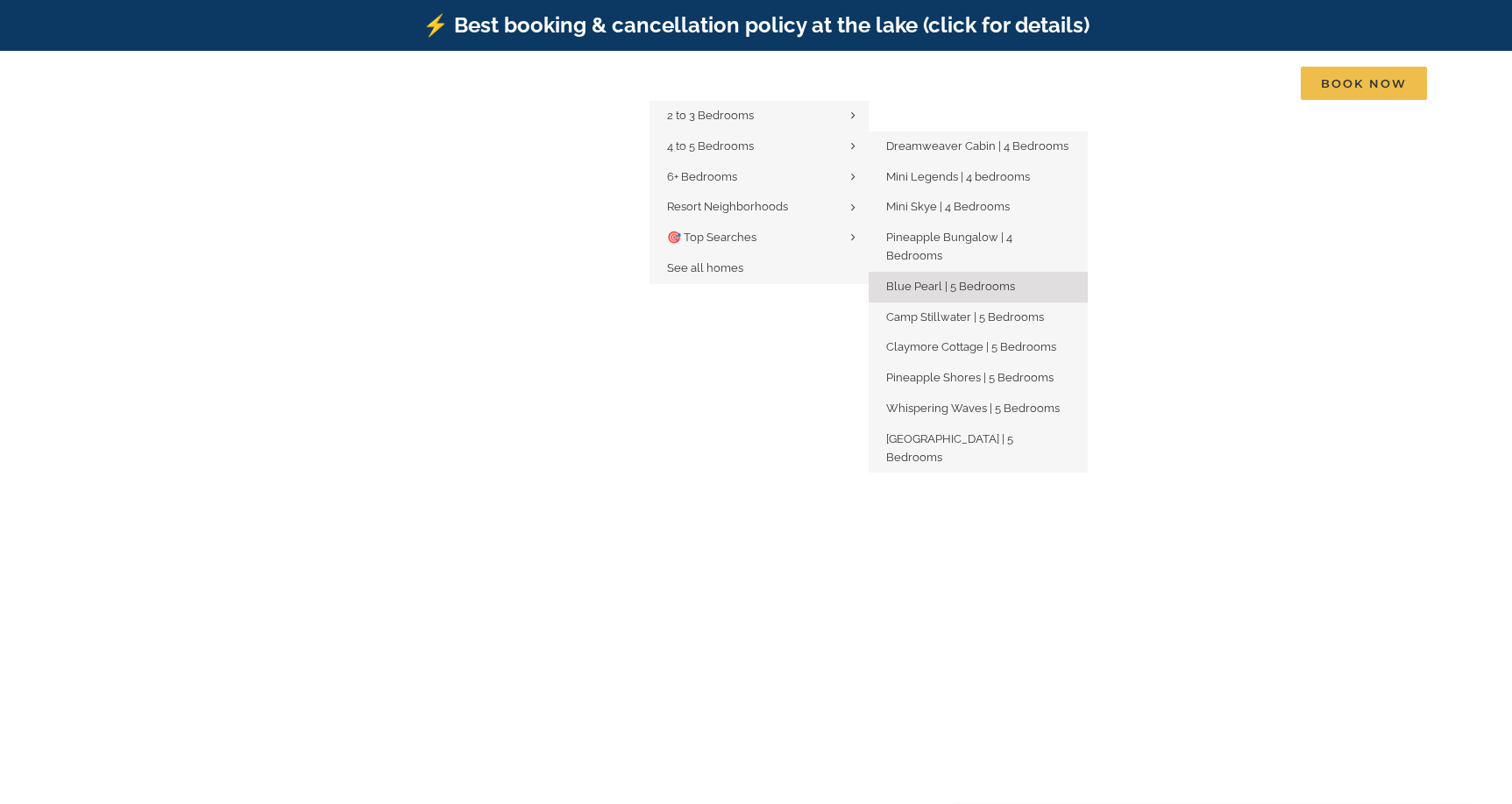
click at [942, 280] on span "Blue Pearl | 5 Bedrooms" at bounding box center [951, 287] width 129 height 13
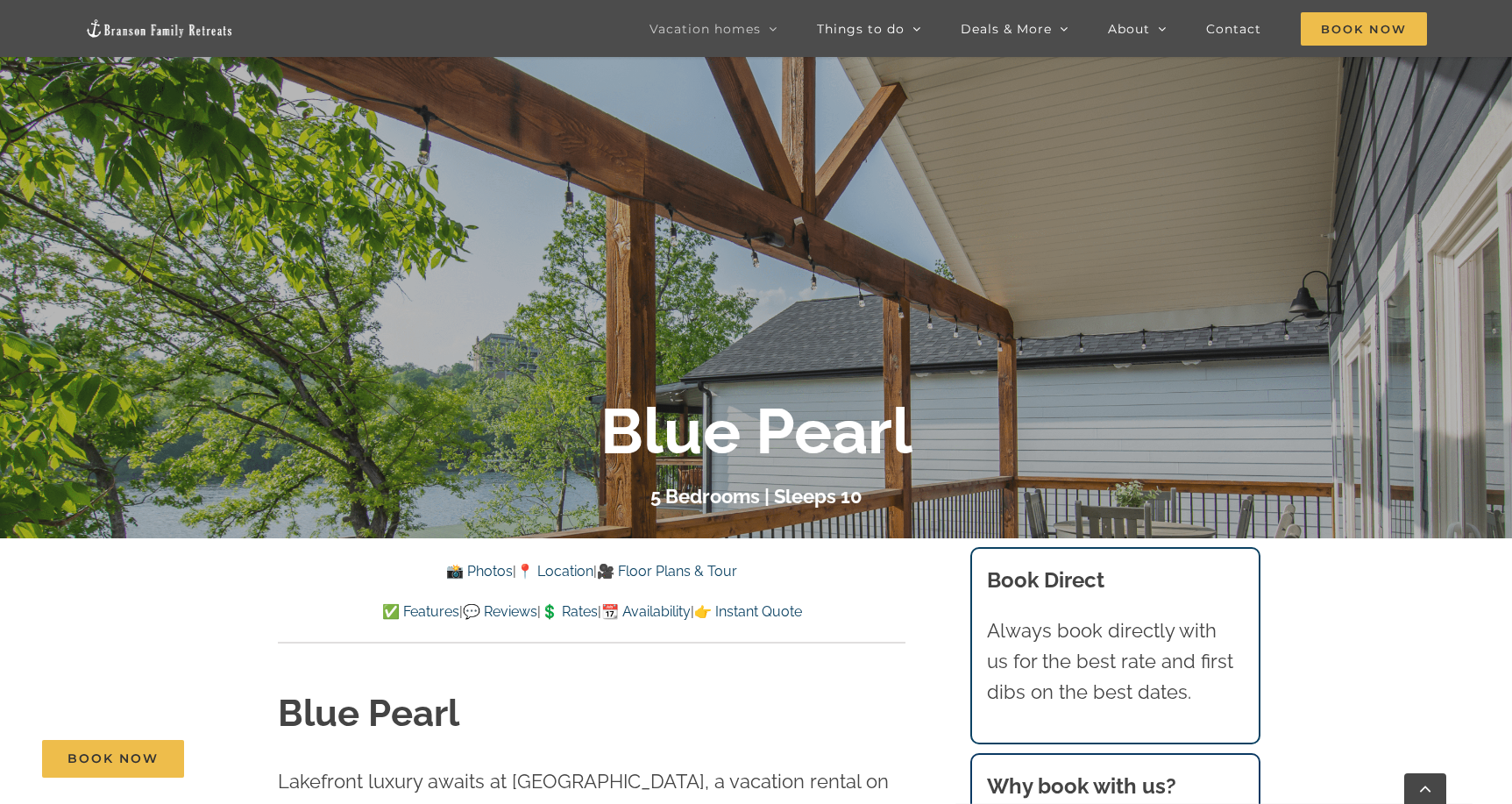
scroll to position [321, 0]
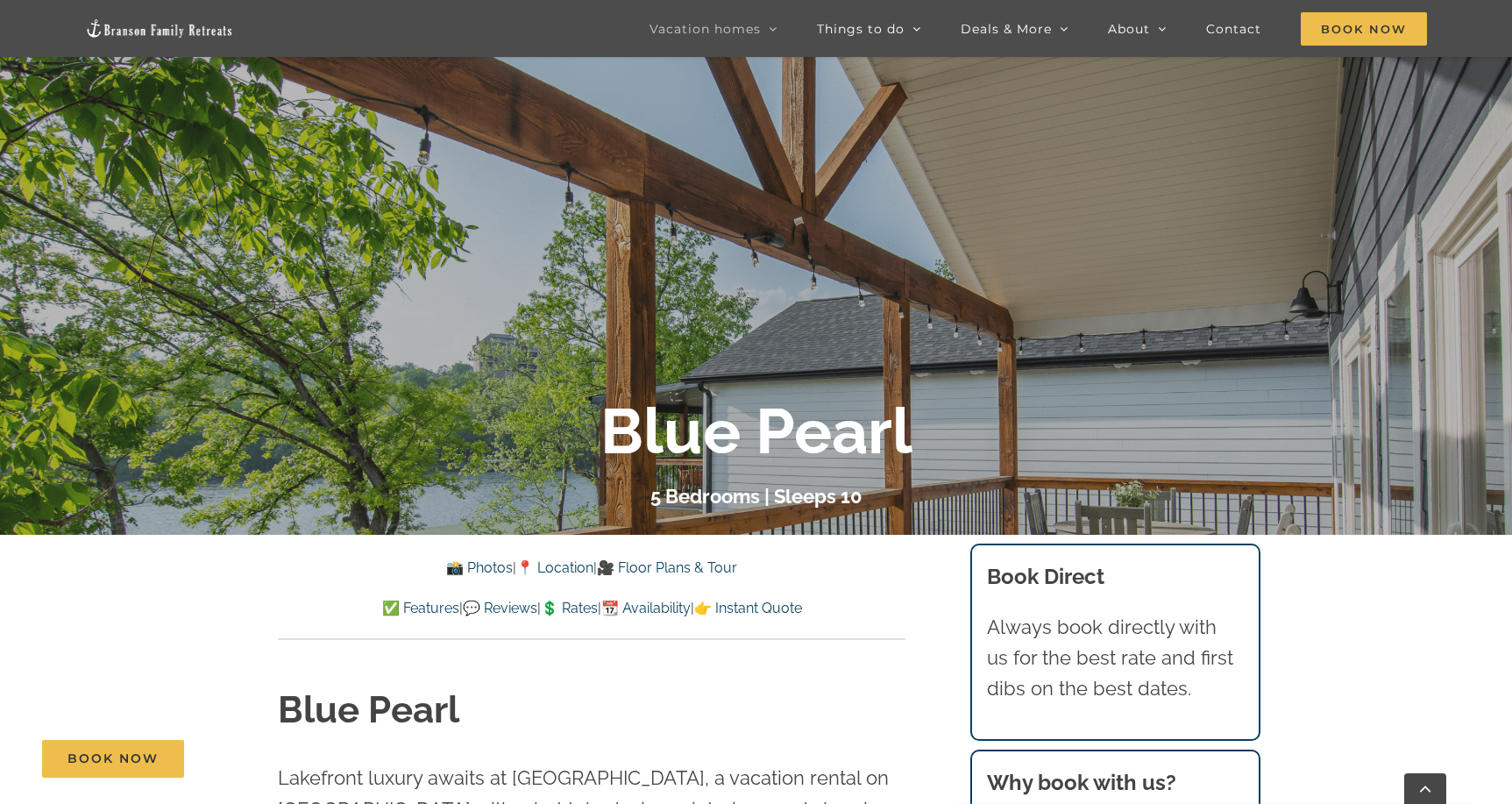
click at [679, 606] on link "📆 Availability" at bounding box center [646, 608] width 90 height 16
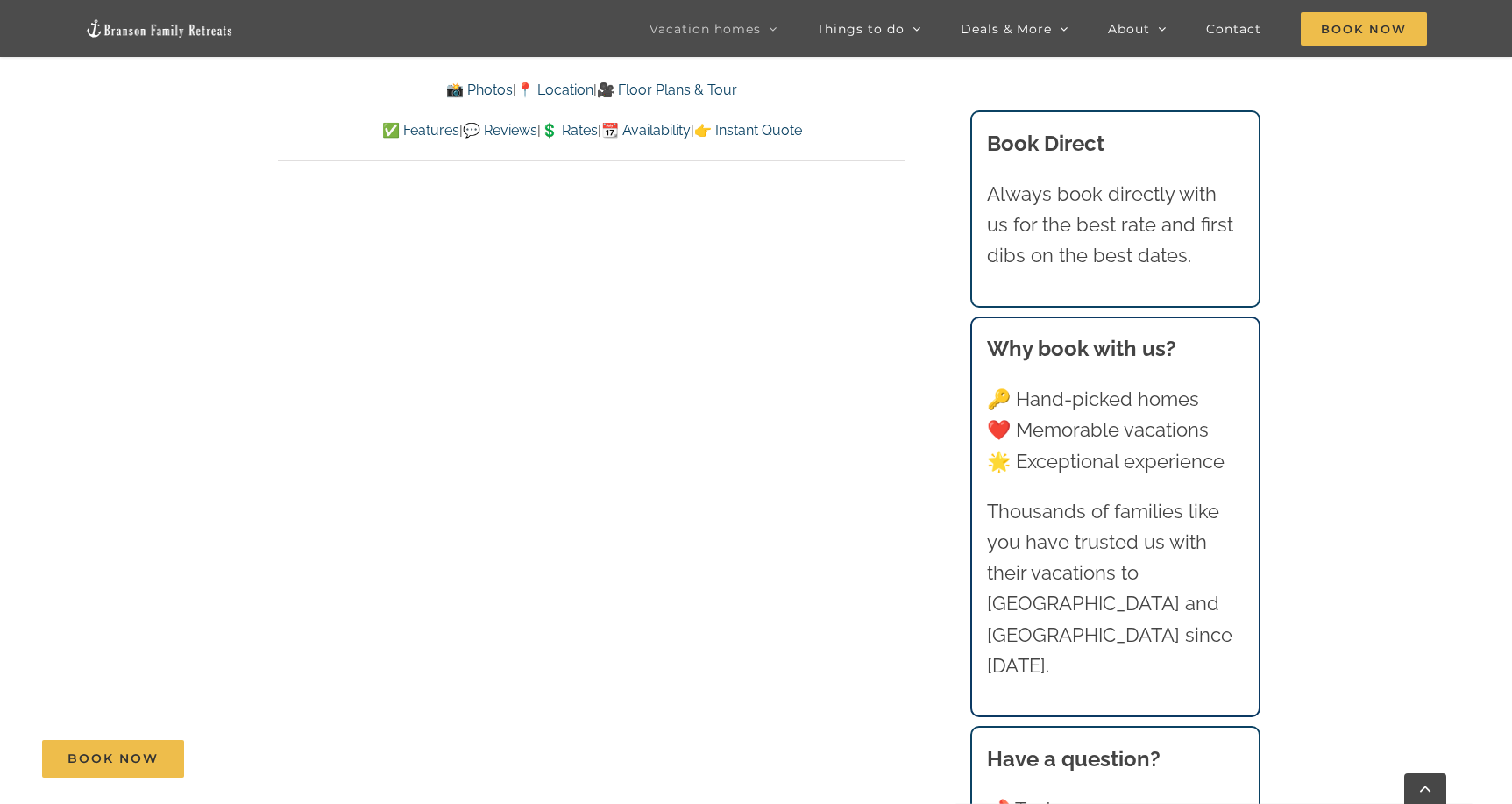
scroll to position [8245, 0]
click at [576, 128] on link "💲 Rates" at bounding box center [569, 130] width 57 height 16
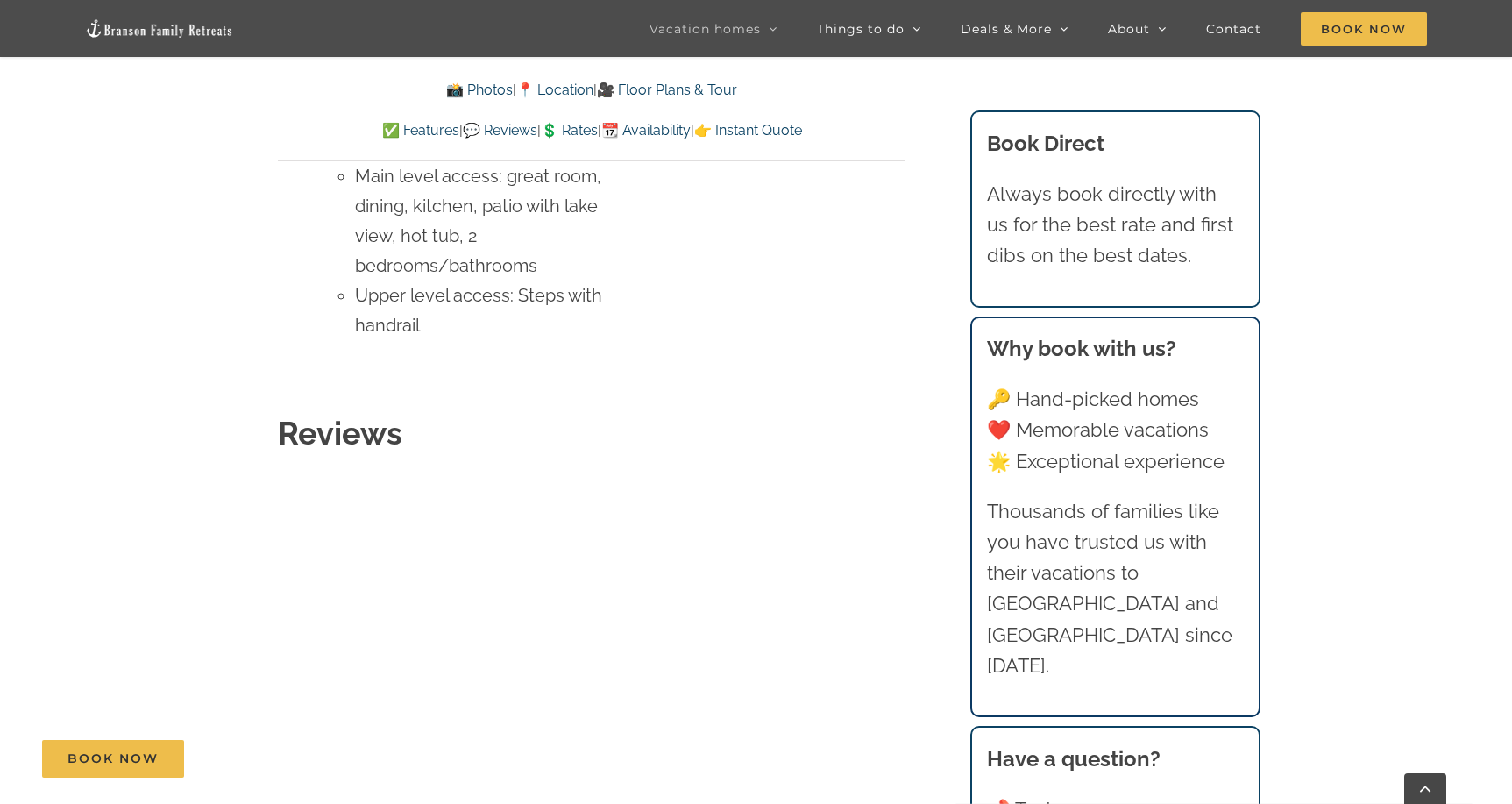
scroll to position [7084, 0]
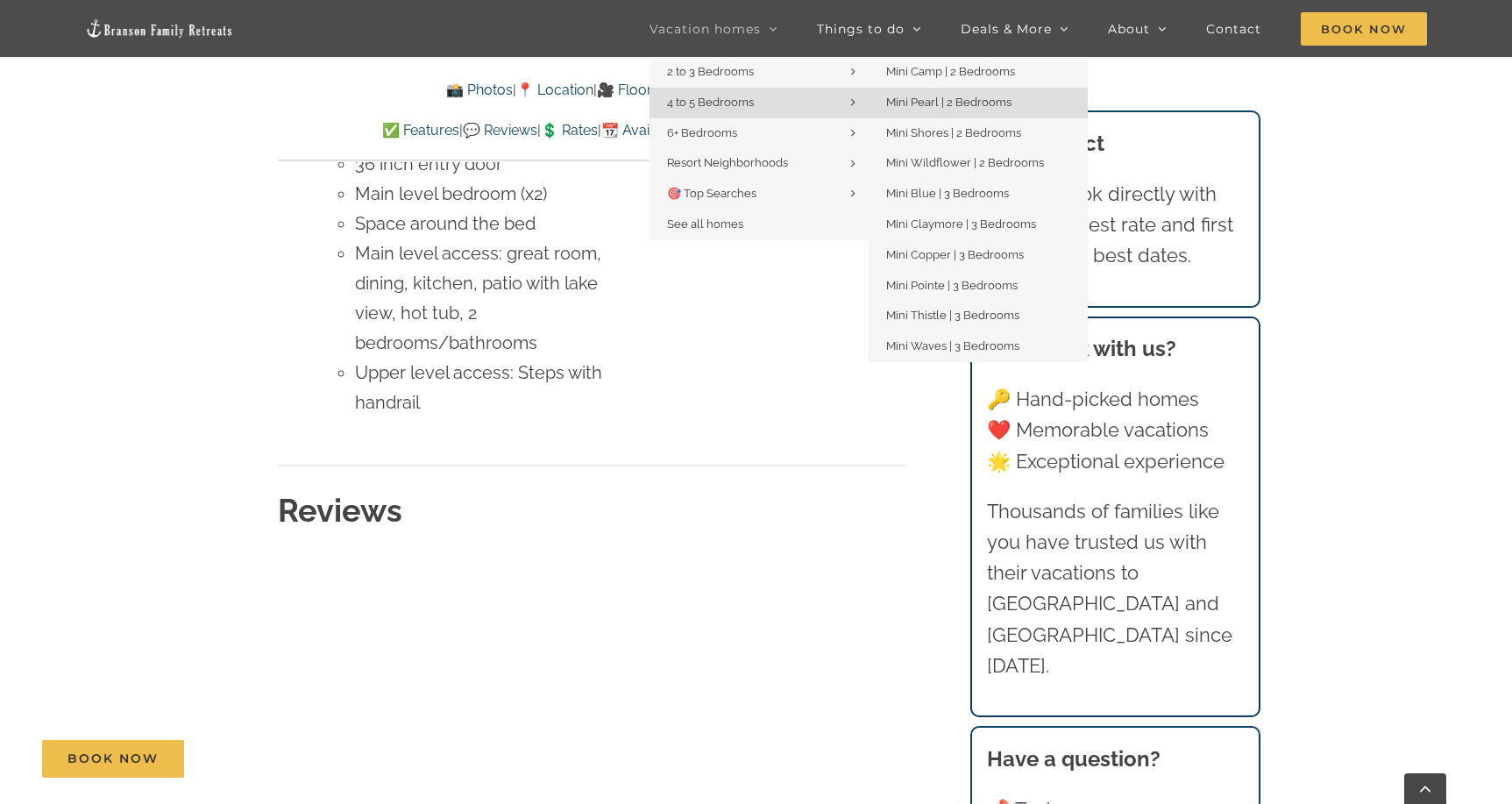
click at [932, 103] on span "Mini Pearl | 2 Bedrooms" at bounding box center [949, 102] width 125 height 13
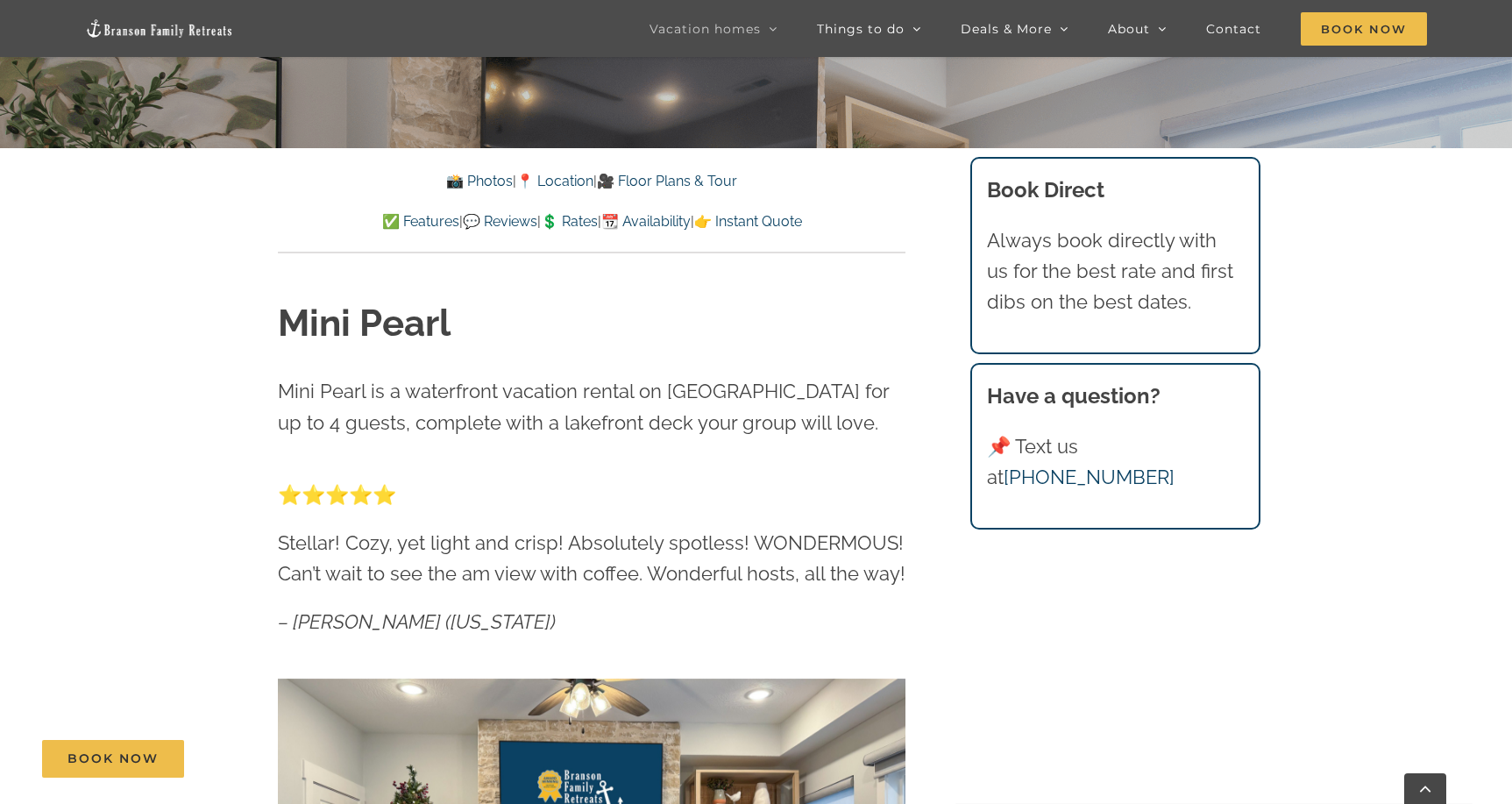
scroll to position [708, 0]
click at [570, 221] on link "💲 Rates" at bounding box center [569, 220] width 57 height 16
